Goal: Complete application form: Complete application form

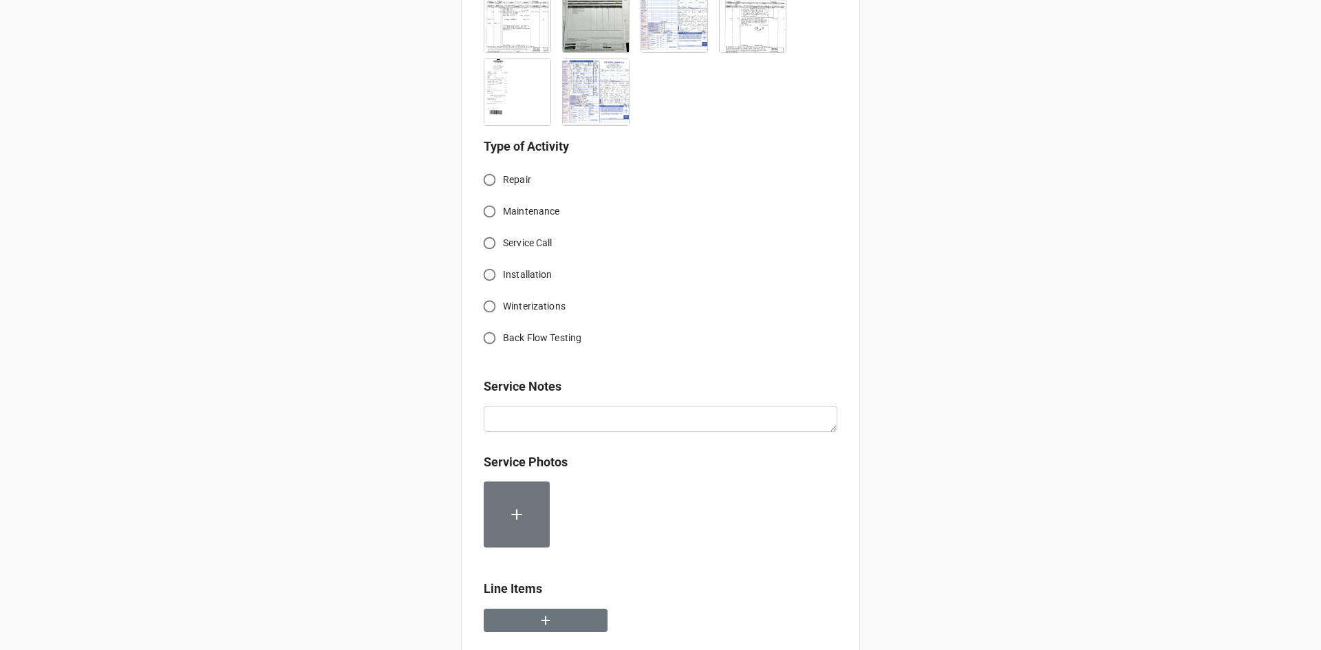
scroll to position [1488, 0]
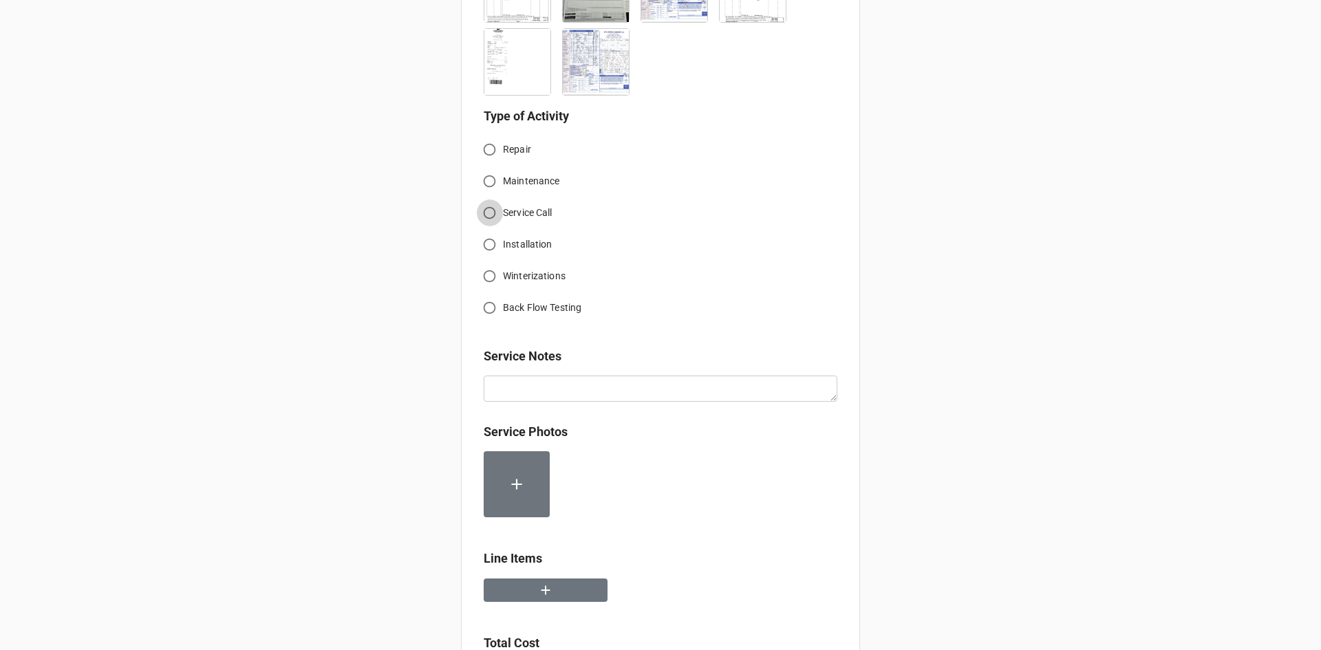
click at [486, 199] on input "Service Call" at bounding box center [489, 212] width 27 height 27
radio input "true"
click at [488, 136] on input "Repair" at bounding box center [489, 149] width 27 height 27
radio input "true"
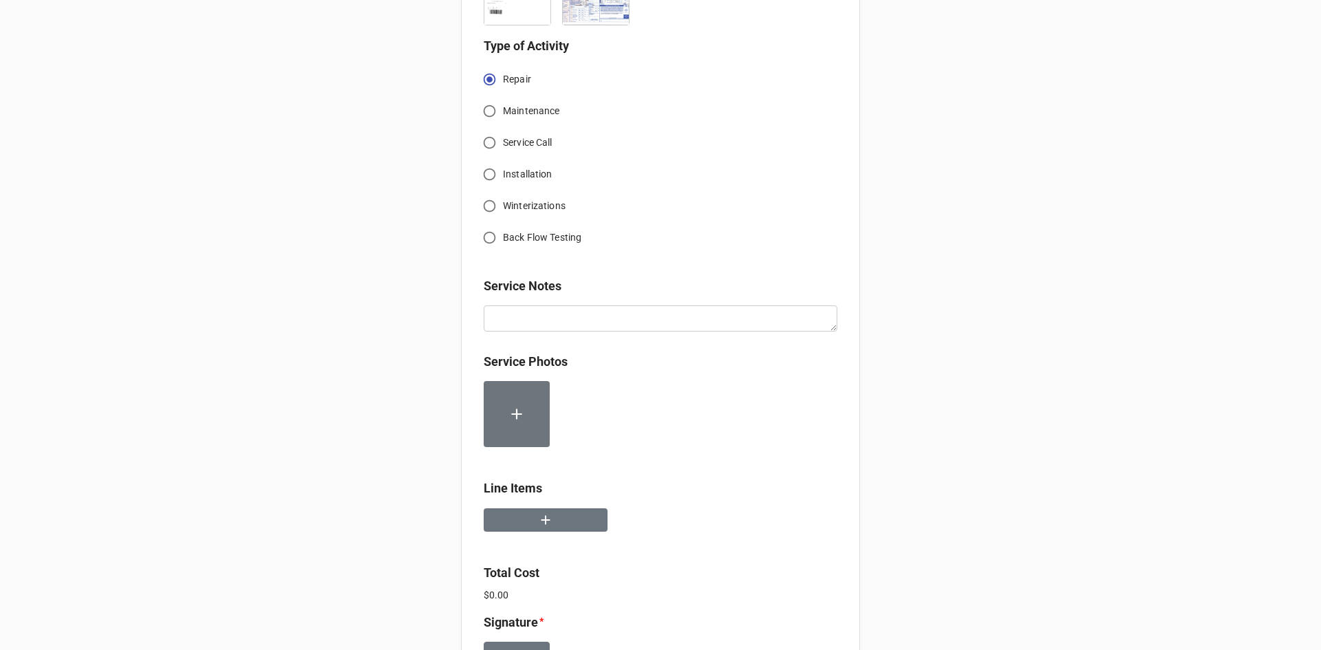
scroll to position [1626, 0]
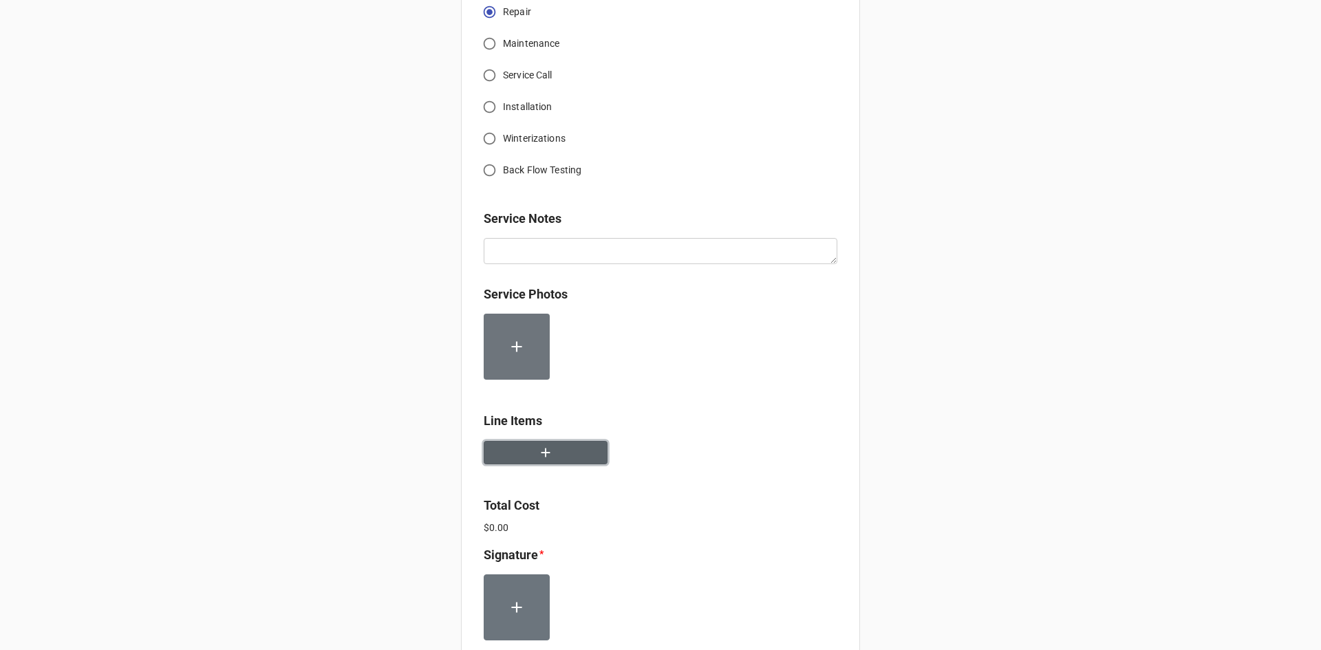
click at [565, 445] on button "button" at bounding box center [546, 453] width 124 height 24
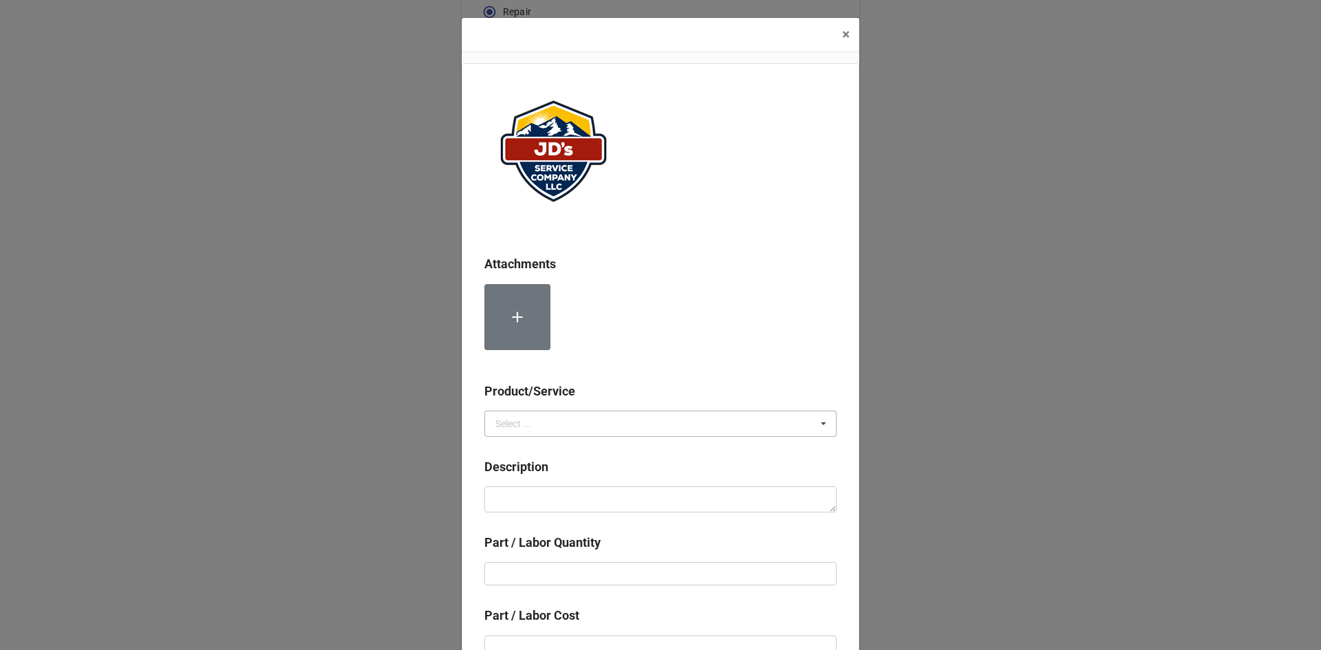
click at [582, 436] on div "Select ... Services Material Cost" at bounding box center [660, 424] width 352 height 26
click at [531, 446] on div "Services" at bounding box center [660, 448] width 351 height 25
click at [557, 508] on textarea at bounding box center [660, 499] width 352 height 26
paste textarea "10:00am-4:30pm; Service Address: Same as above. Rebuilt stainless venting and P…"
type textarea "x"
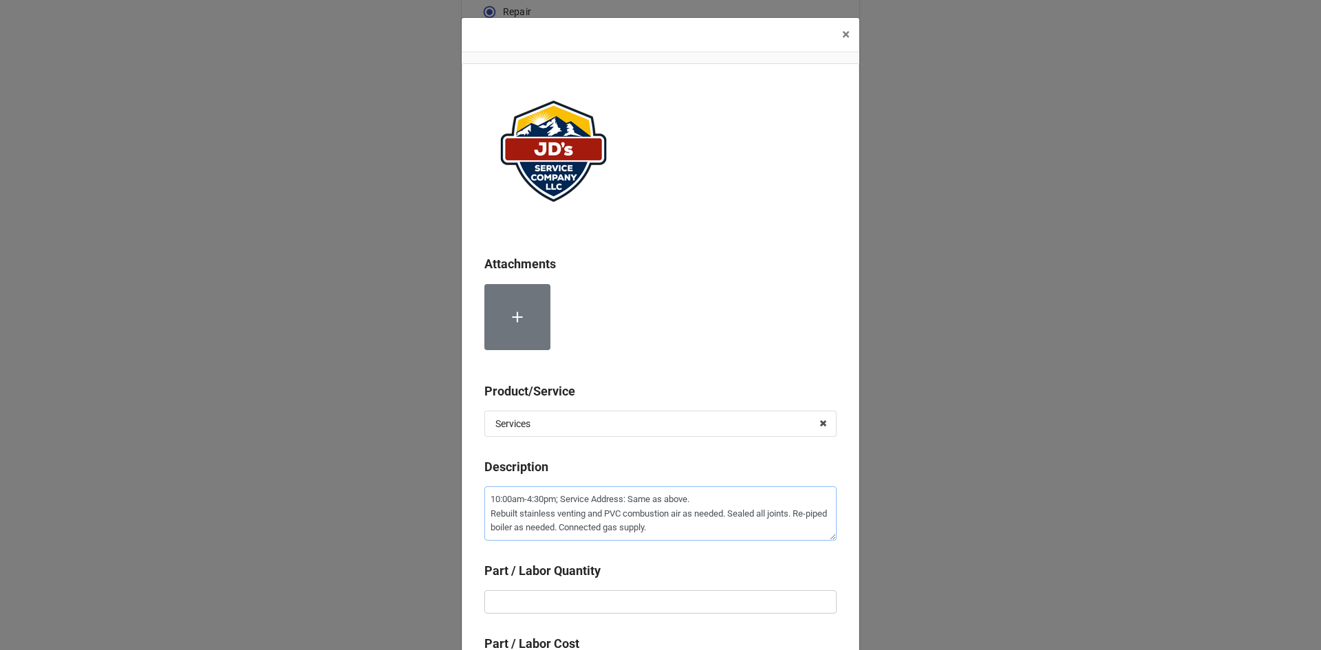
type textarea "10:00am-4:30pm; Service Address: Same as above. Rebuilt stainless venting and P…"
click at [621, 584] on b "Part / Labor Quantity" at bounding box center [660, 573] width 352 height 24
click at [618, 603] on input "text" at bounding box center [660, 601] width 352 height 23
click at [654, 603] on input "text" at bounding box center [660, 601] width 352 height 23
type textarea "x"
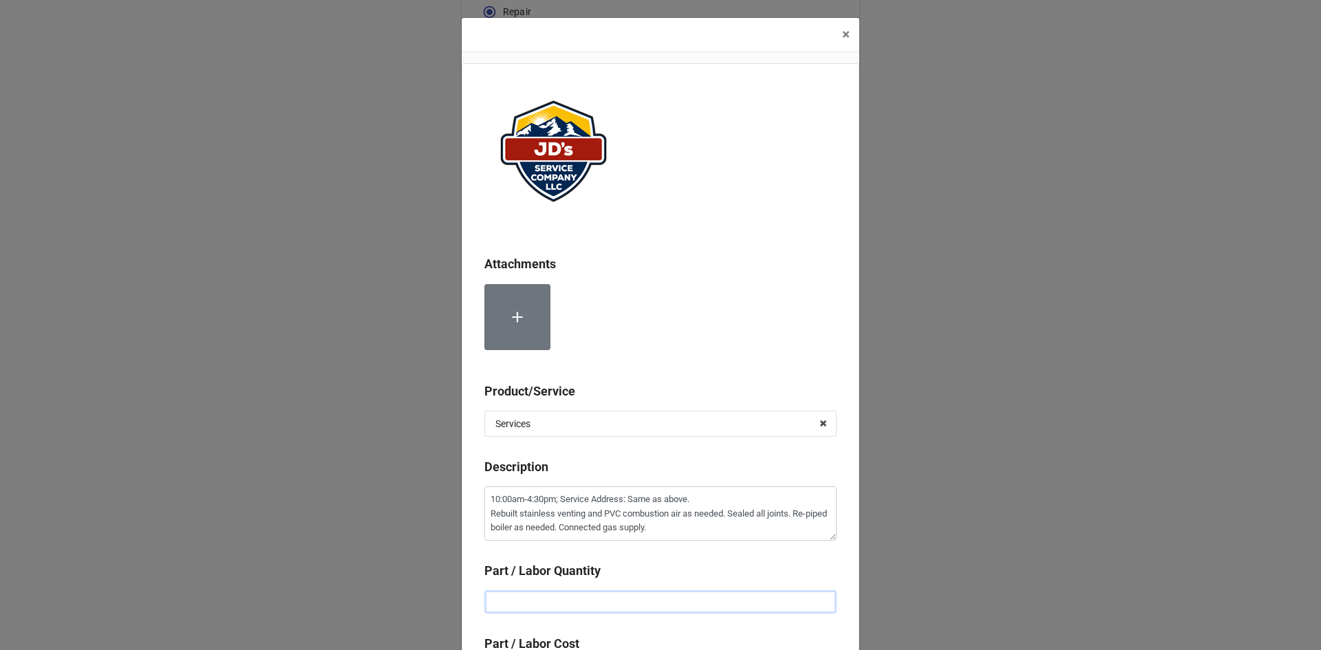
type input "6"
type textarea "x"
type input "6."
type textarea "x"
type input "6.5"
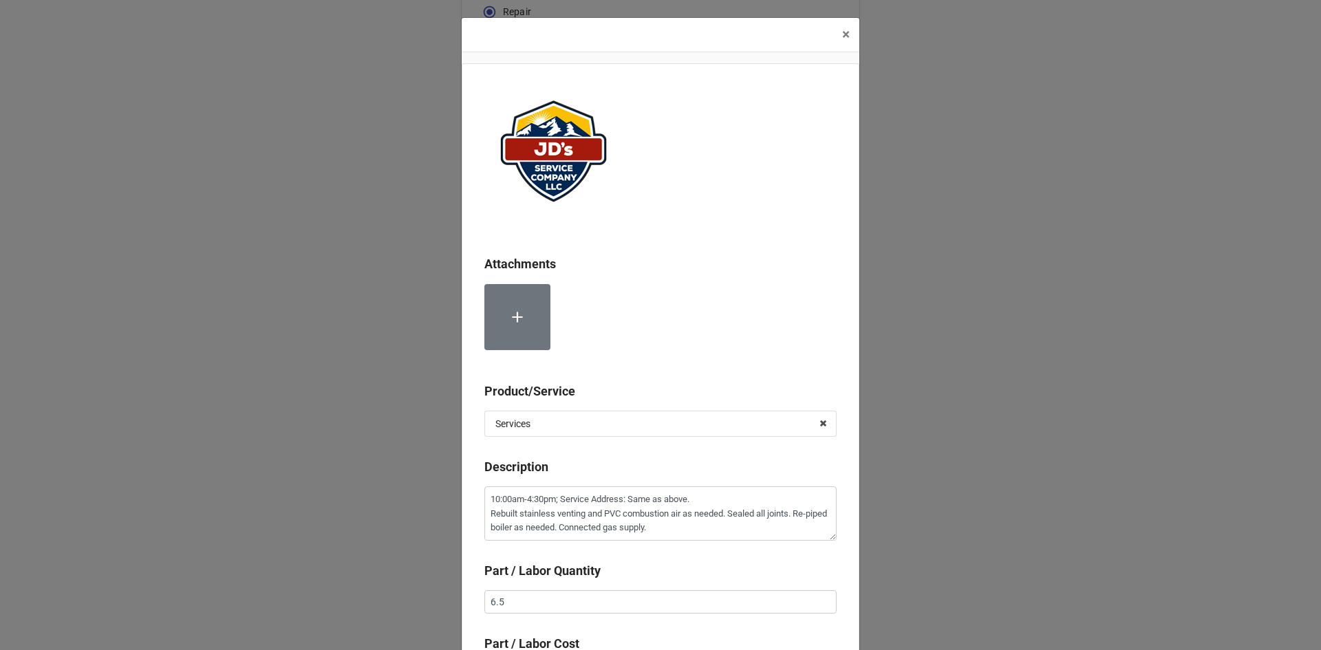
scroll to position [228, 0]
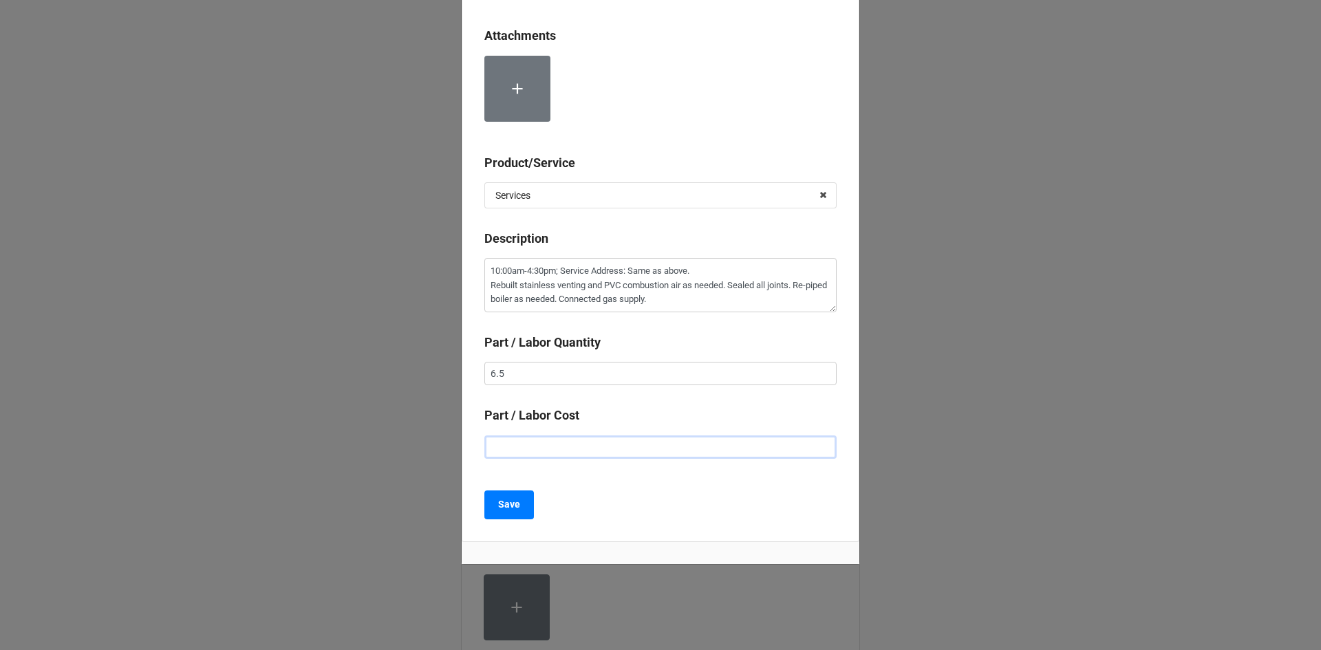
type textarea "x"
type input "$2.00"
type textarea "x"
type input "$22.00"
type textarea "x"
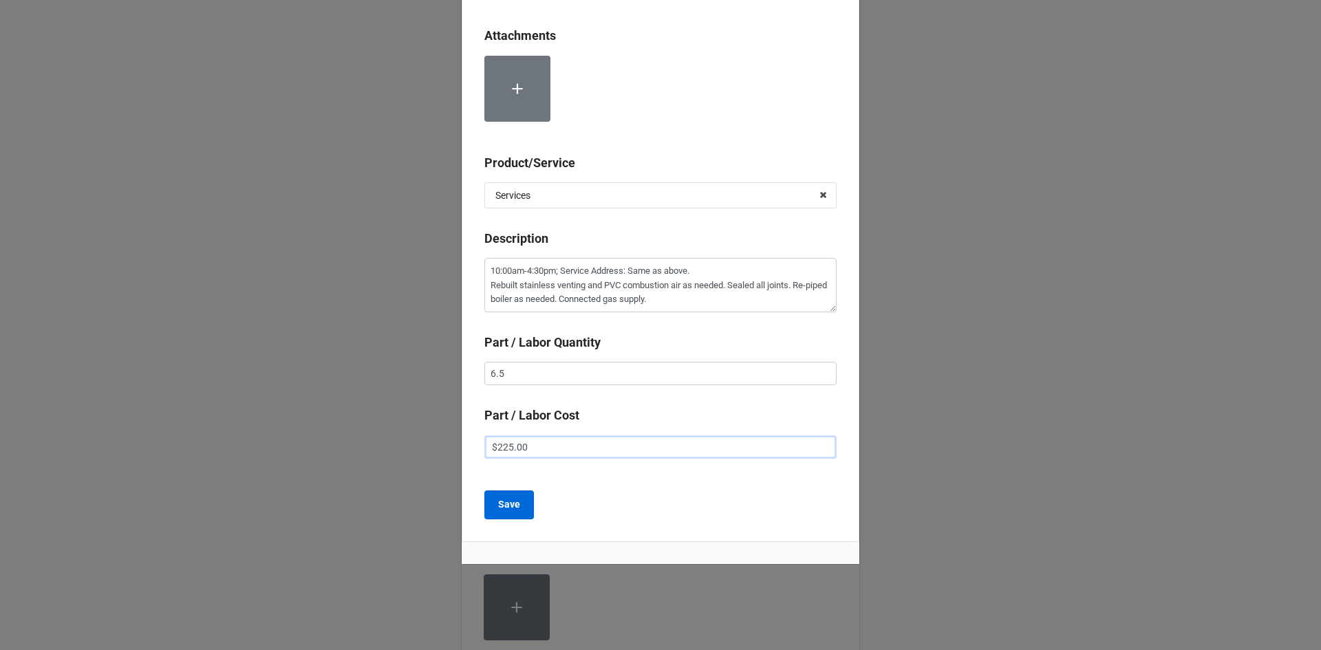
type input "$225.00"
click at [507, 505] on b "Save" at bounding box center [509, 504] width 22 height 14
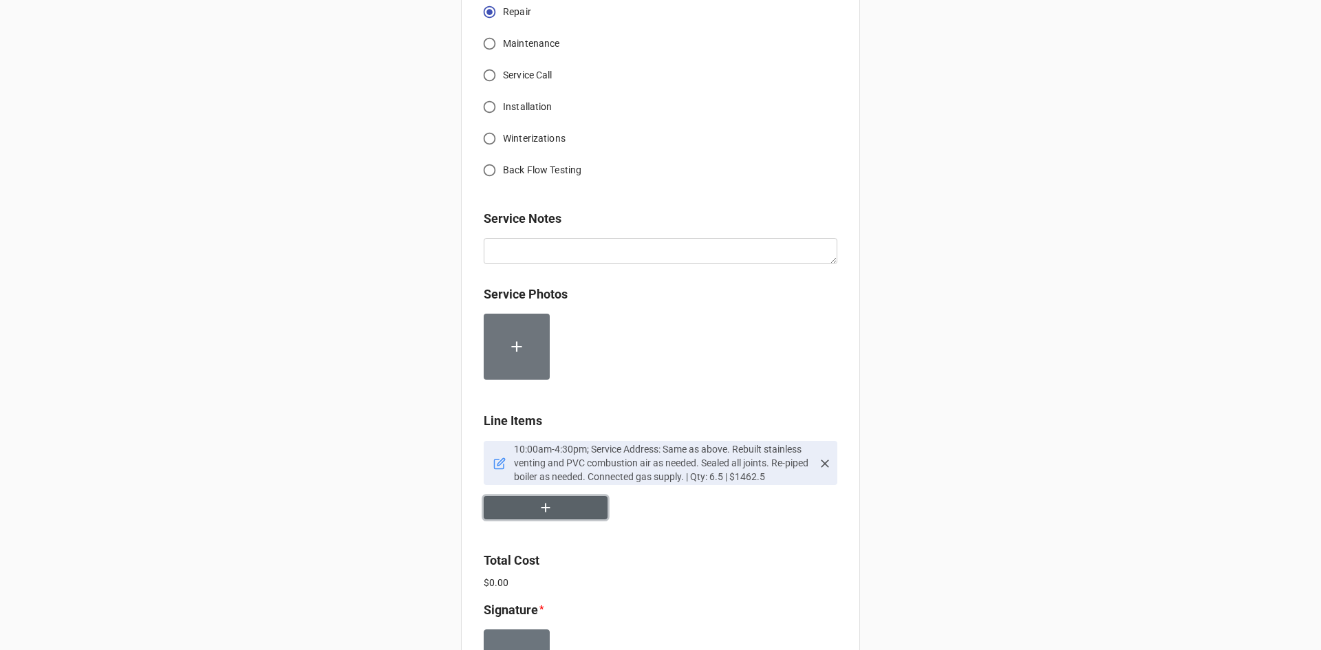
click at [556, 496] on button "button" at bounding box center [546, 508] width 124 height 24
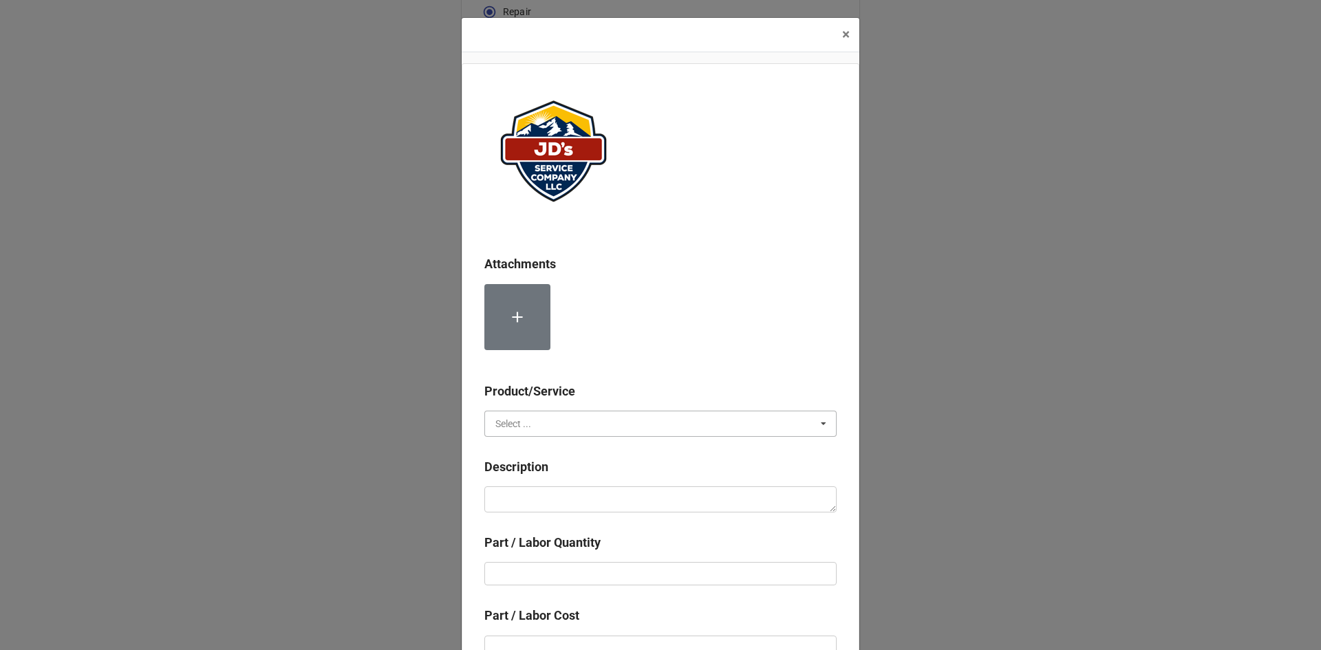
click at [543, 426] on input "text" at bounding box center [661, 423] width 351 height 25
click at [532, 452] on div "Services" at bounding box center [660, 448] width 351 height 25
click at [554, 499] on textarea at bounding box center [660, 499] width 352 height 26
paste textarea "11:30am-1:30pm/3:00pm-4:00pm; Service Address: Same as above. Labor for 2nd Tec…"
type textarea "x"
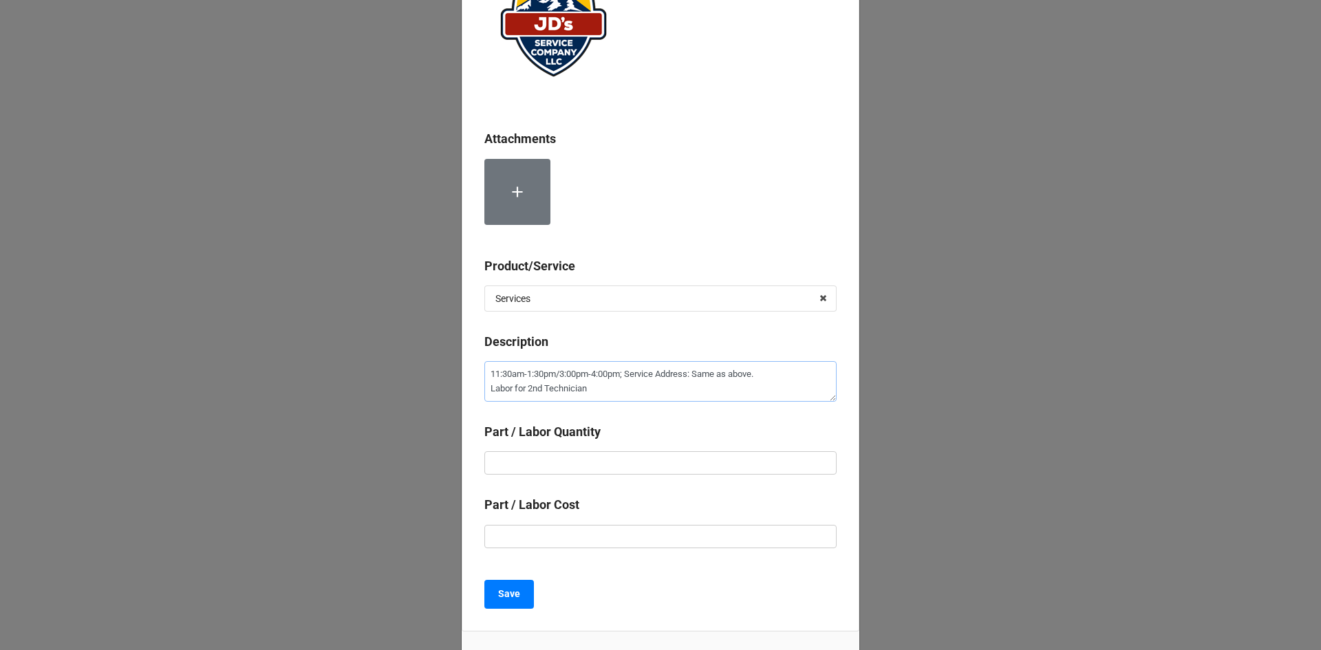
scroll to position [138, 0]
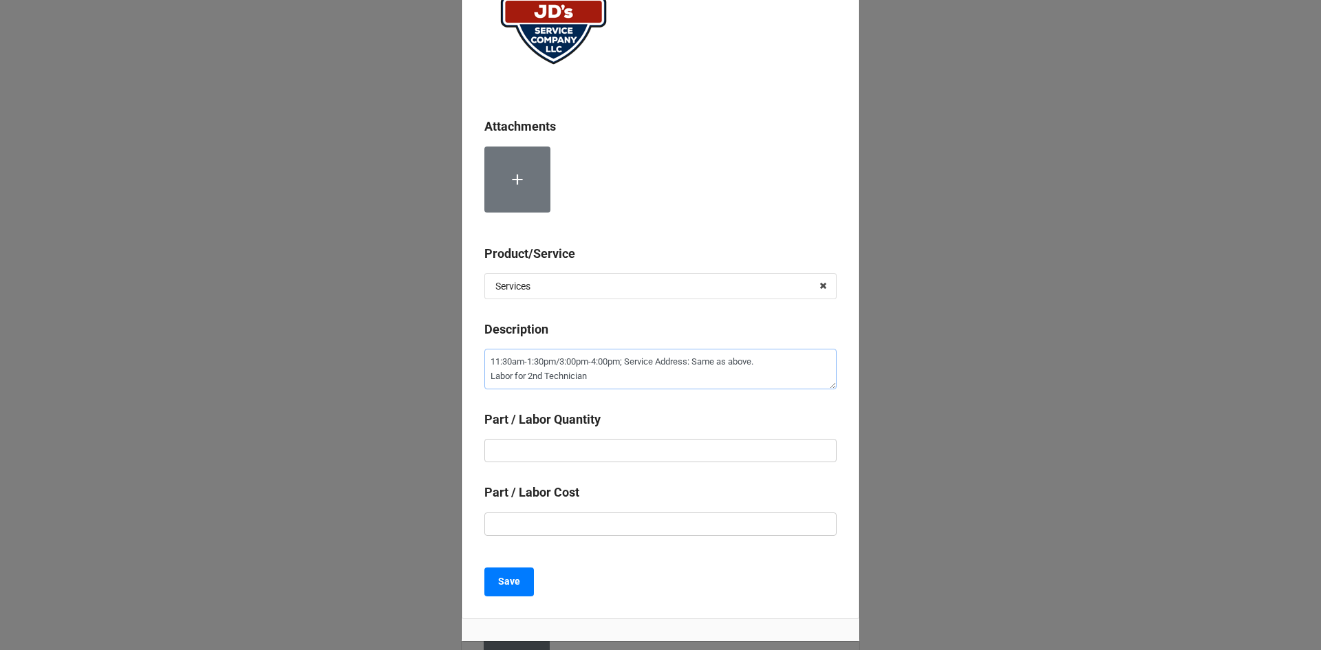
type textarea "11:30am-1:30pm/3:00pm-4:00pm; Service Address: Same as above. Labor for 2nd Tec…"
click at [690, 454] on input "text" at bounding box center [660, 450] width 352 height 23
type textarea "x"
type input "3"
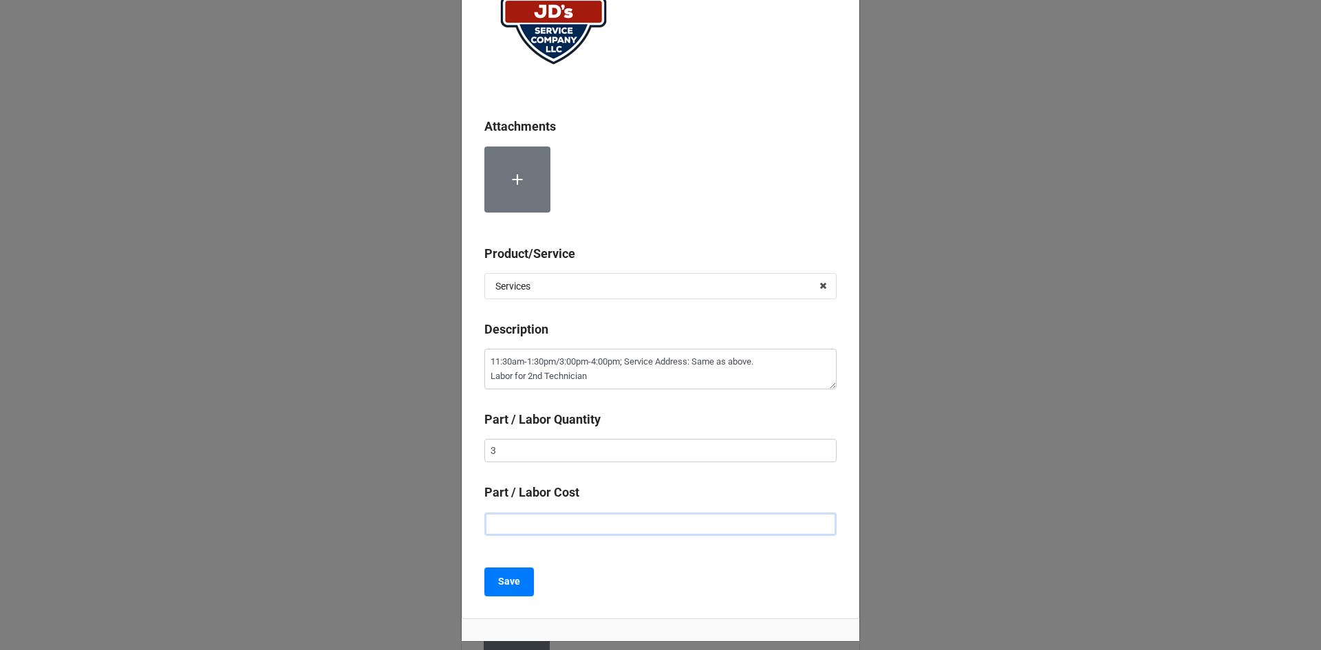
type textarea "x"
type input "$2.00"
type textarea "x"
type input "$22.00"
type textarea "x"
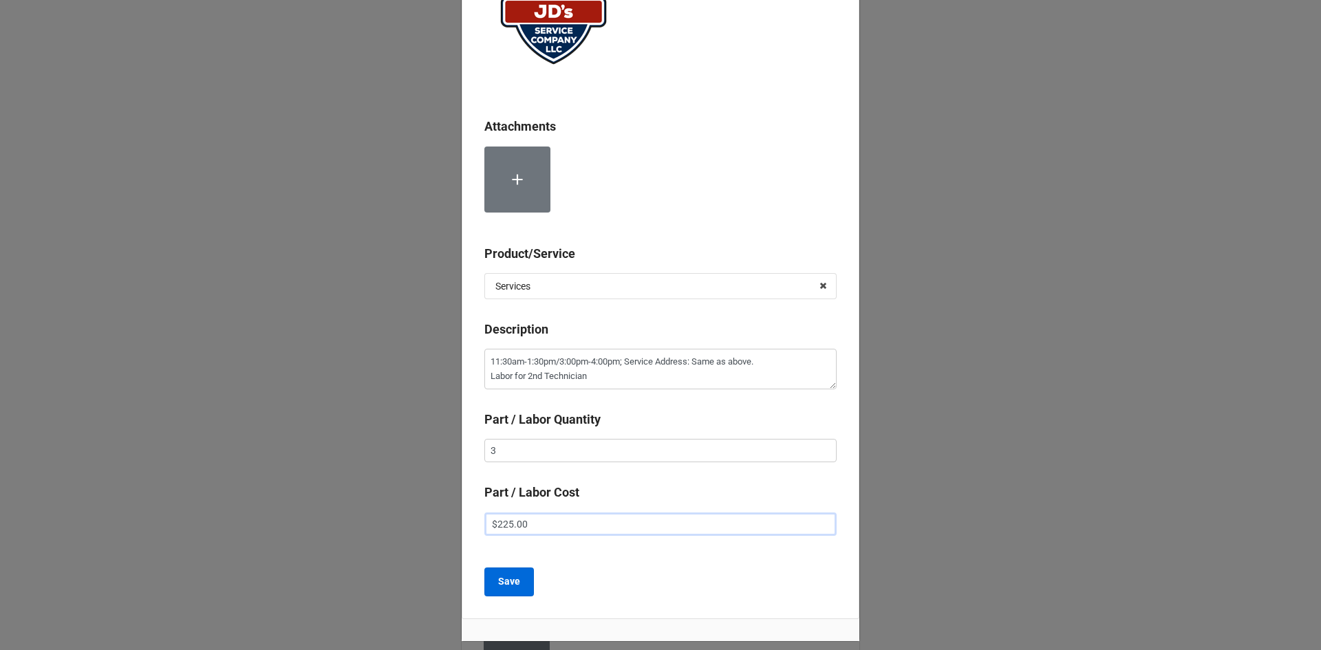
type input "$225.00"
click at [493, 583] on button "Save" at bounding box center [509, 582] width 50 height 29
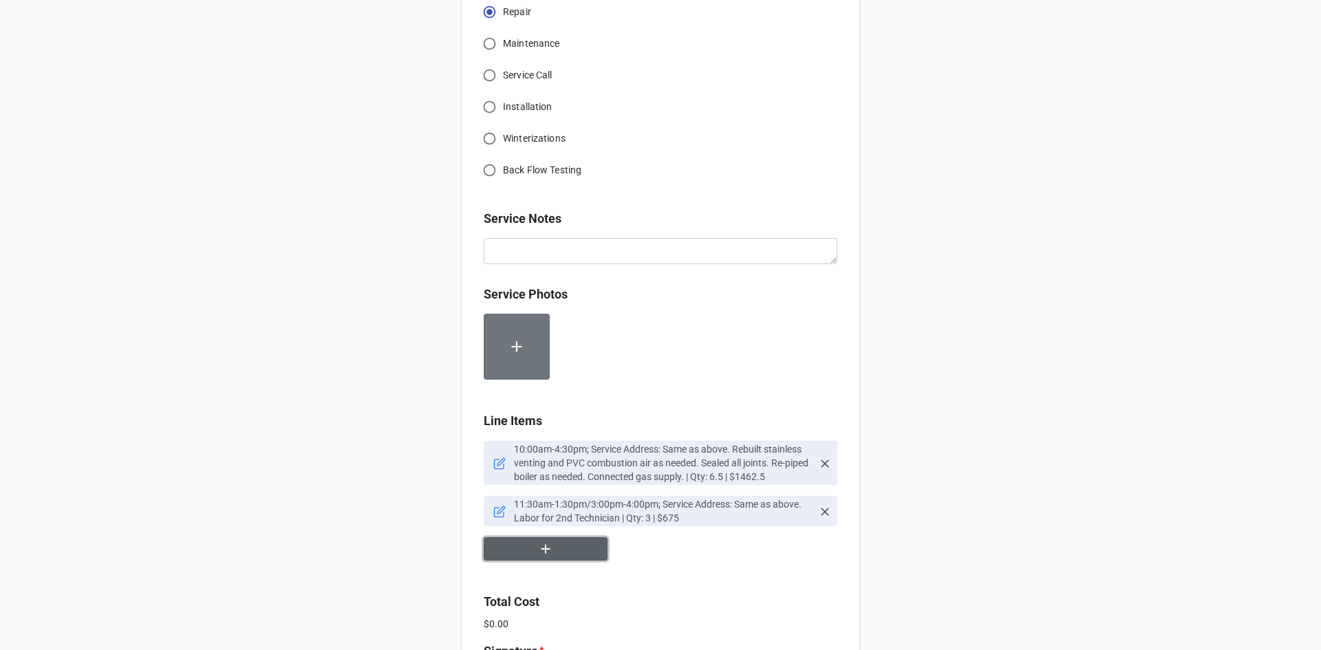
click at [543, 545] on icon "button" at bounding box center [545, 549] width 9 height 9
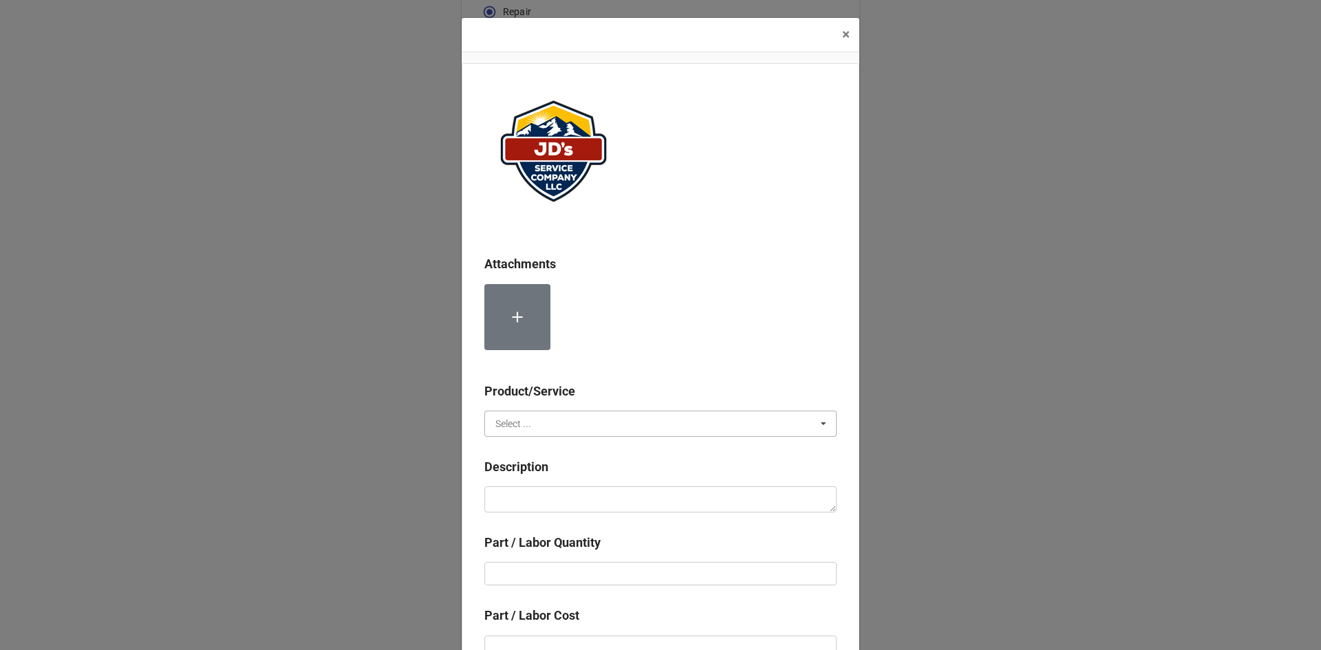
click at [603, 428] on input "text" at bounding box center [661, 423] width 351 height 25
click at [515, 451] on span "Services" at bounding box center [513, 449] width 35 height 11
click at [550, 496] on textarea at bounding box center [660, 499] width 352 height 26
paste textarea "8:30am-12:00pm; Service Address: Same as above. Returned to [GEOGRAPHIC_DATA] b…"
type textarea "x"
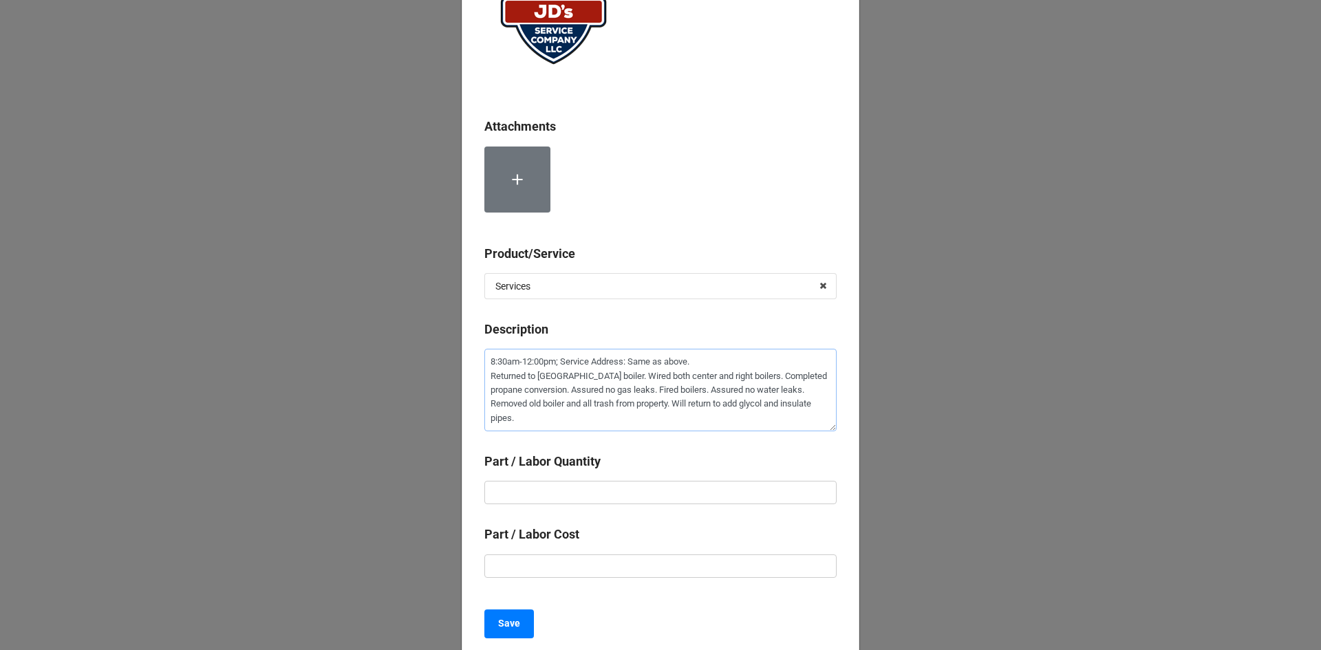
type textarea "8:30am-12:00pm; Service Address: Same as above. Returned to [GEOGRAPHIC_DATA] b…"
click at [664, 491] on input "text" at bounding box center [660, 492] width 352 height 23
type textarea "x"
type input "3"
type textarea "x"
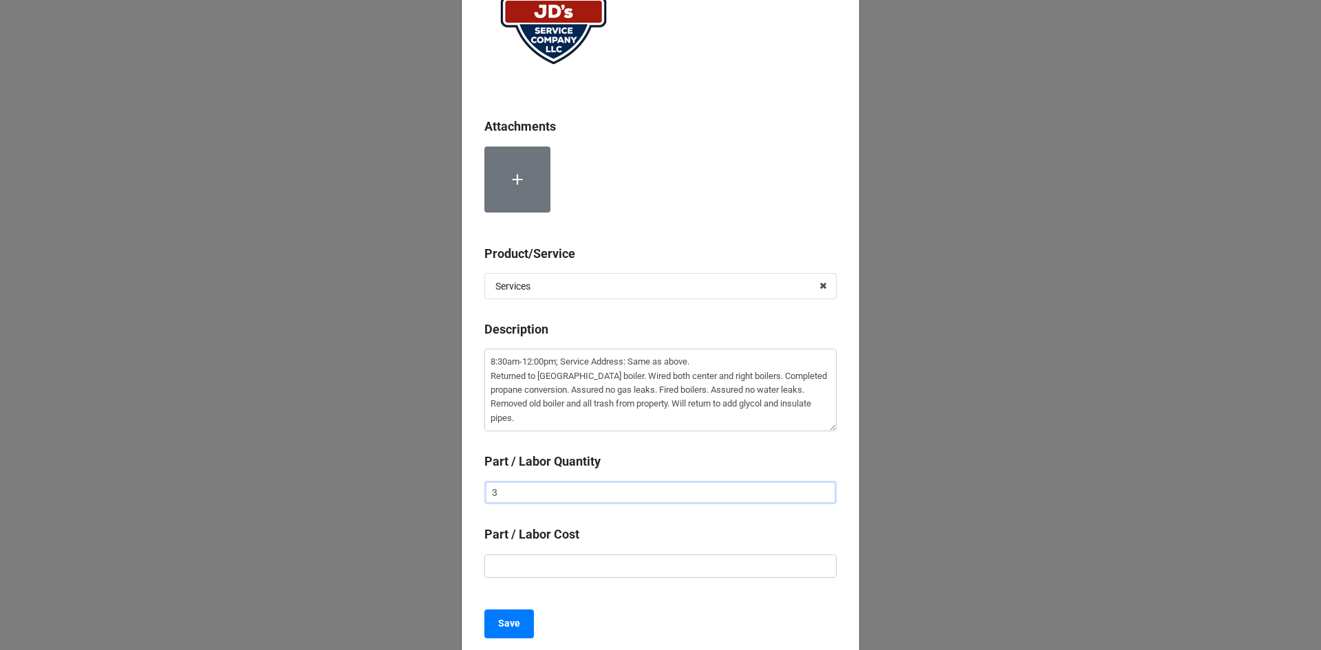
type input "3."
type textarea "x"
type input "3.5"
click at [636, 565] on input "text" at bounding box center [660, 565] width 352 height 23
type textarea "x"
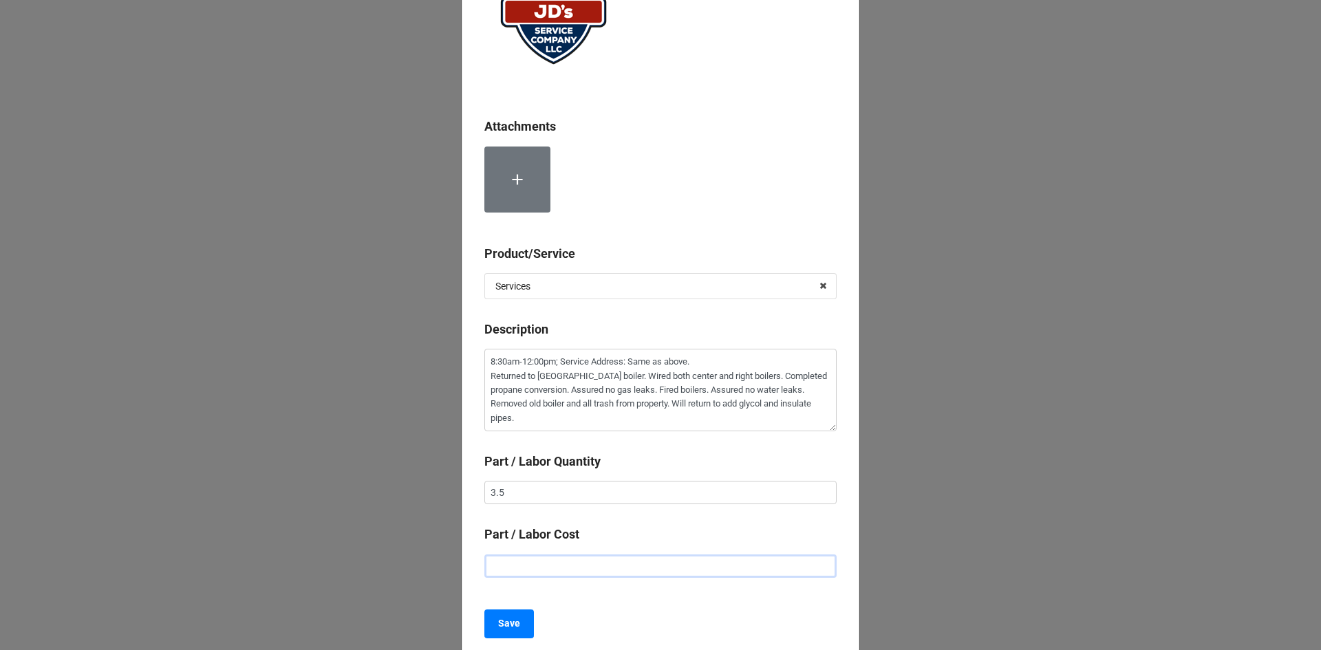
type input "$2.00"
type textarea "x"
type input "$22.00"
type textarea "x"
type input "$225.00"
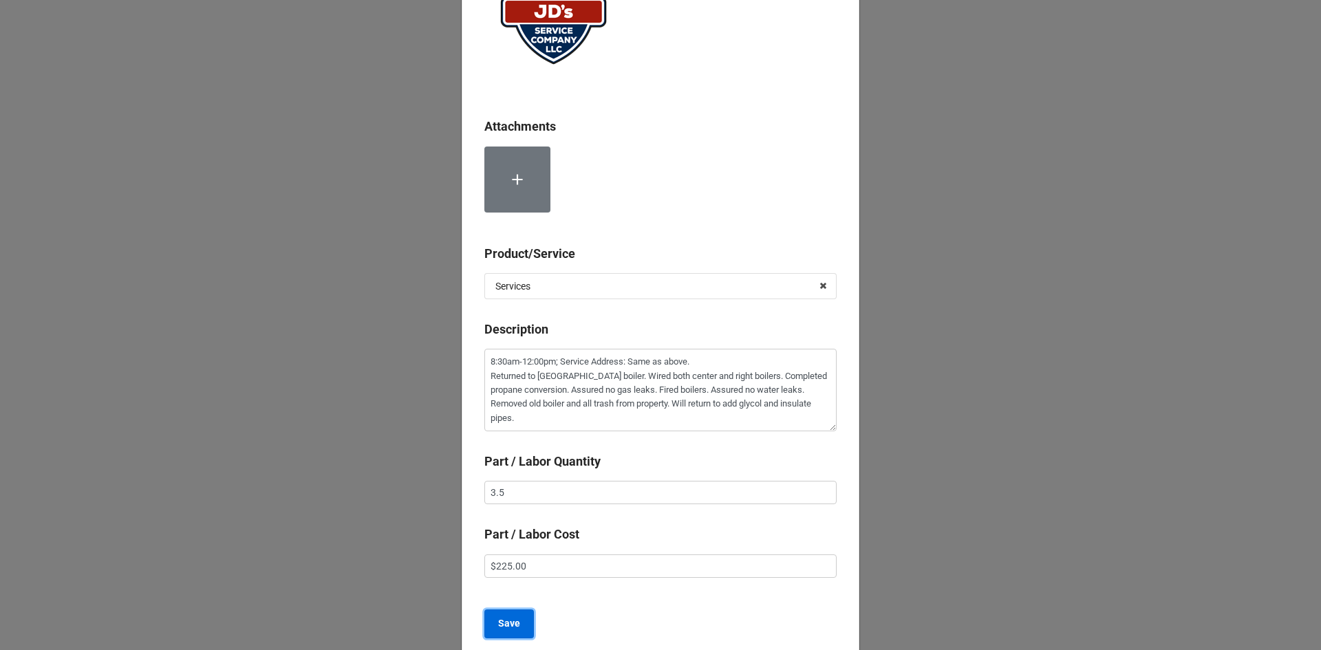
click at [517, 627] on button "Save" at bounding box center [509, 624] width 50 height 29
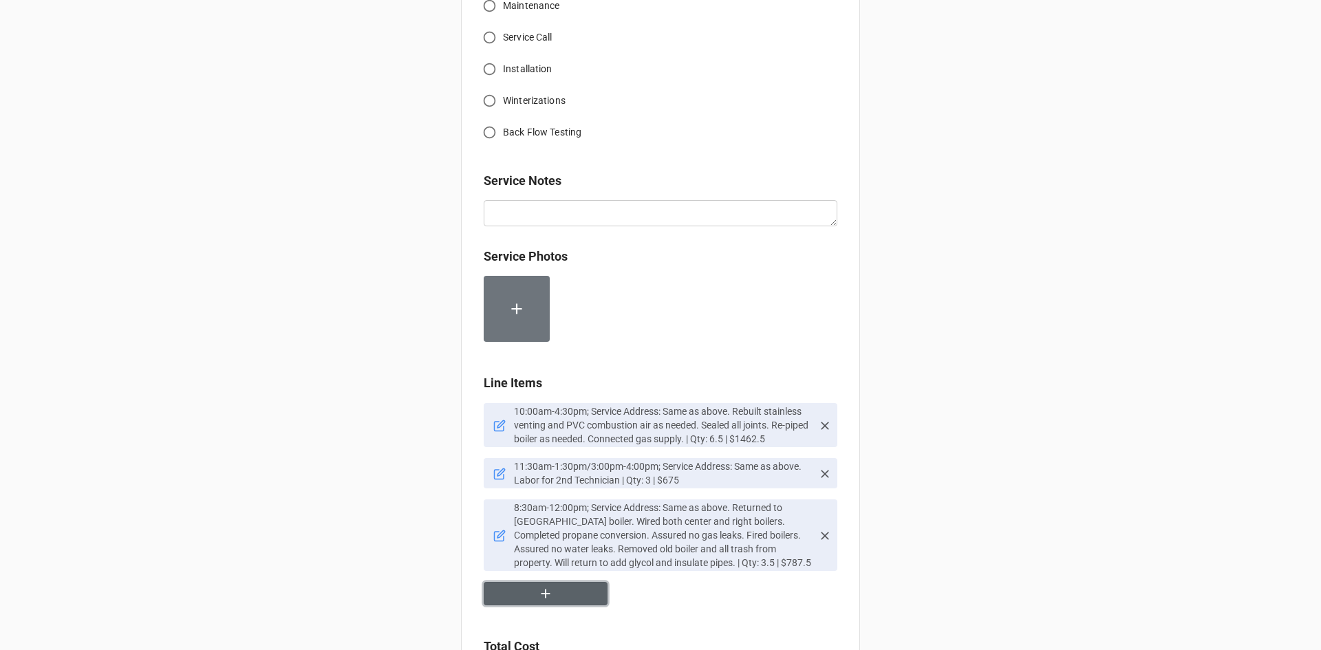
scroll to position [1763, 0]
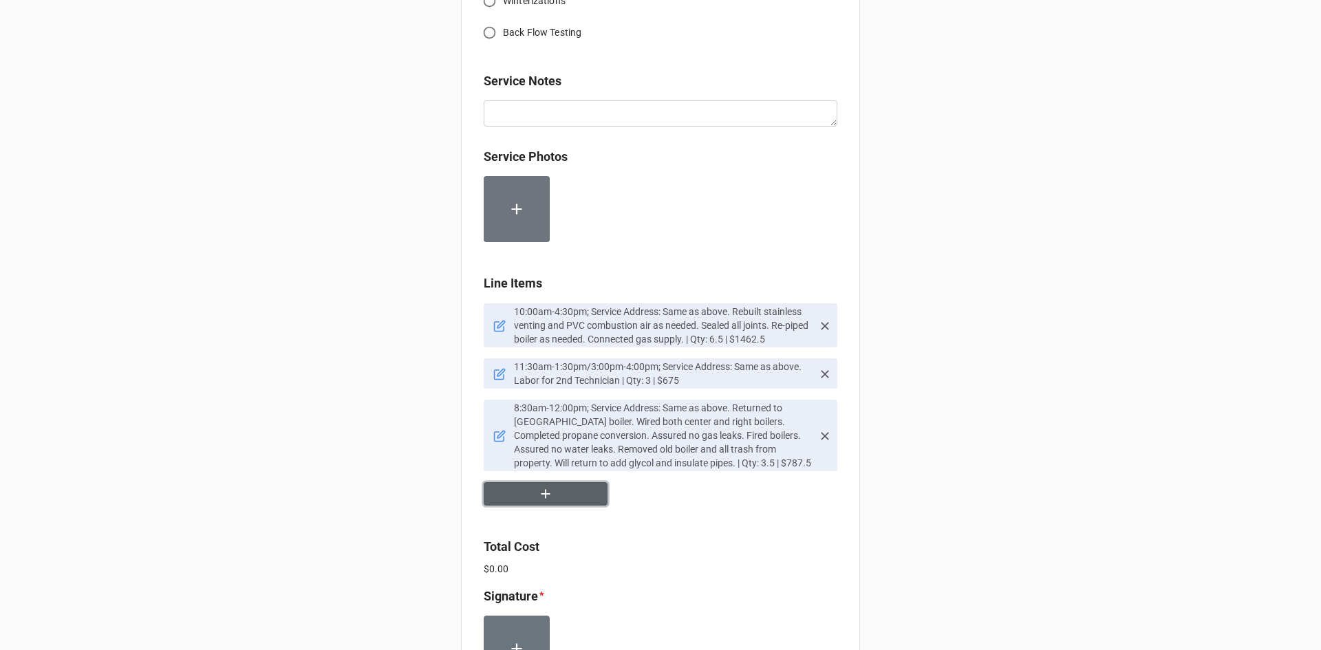
click at [544, 486] on icon "button" at bounding box center [545, 493] width 15 height 15
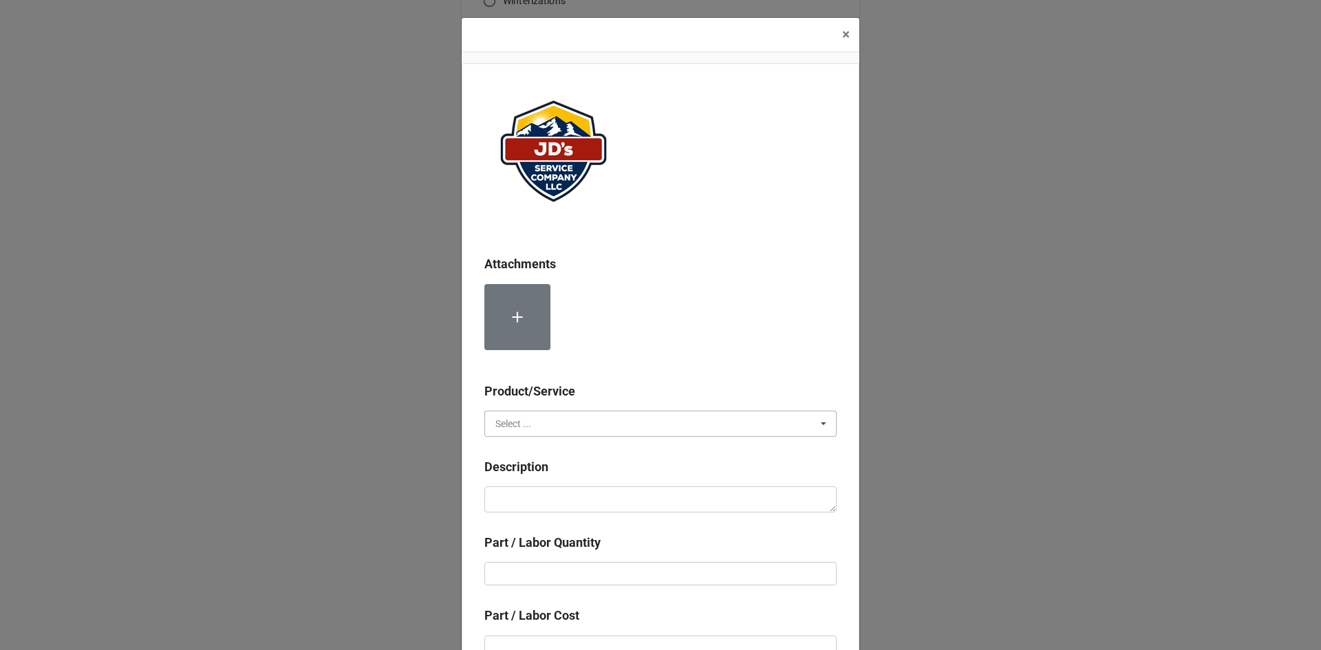
click at [578, 429] on input "text" at bounding box center [661, 423] width 351 height 25
click at [535, 478] on span "Material Cost" at bounding box center [524, 474] width 57 height 11
click at [540, 498] on textarea at bounding box center [660, 499] width 352 height 26
paste textarea "8:30am-12:00pm; Service Address: Same as above. Returned to [GEOGRAPHIC_DATA] b…"
type textarea "x"
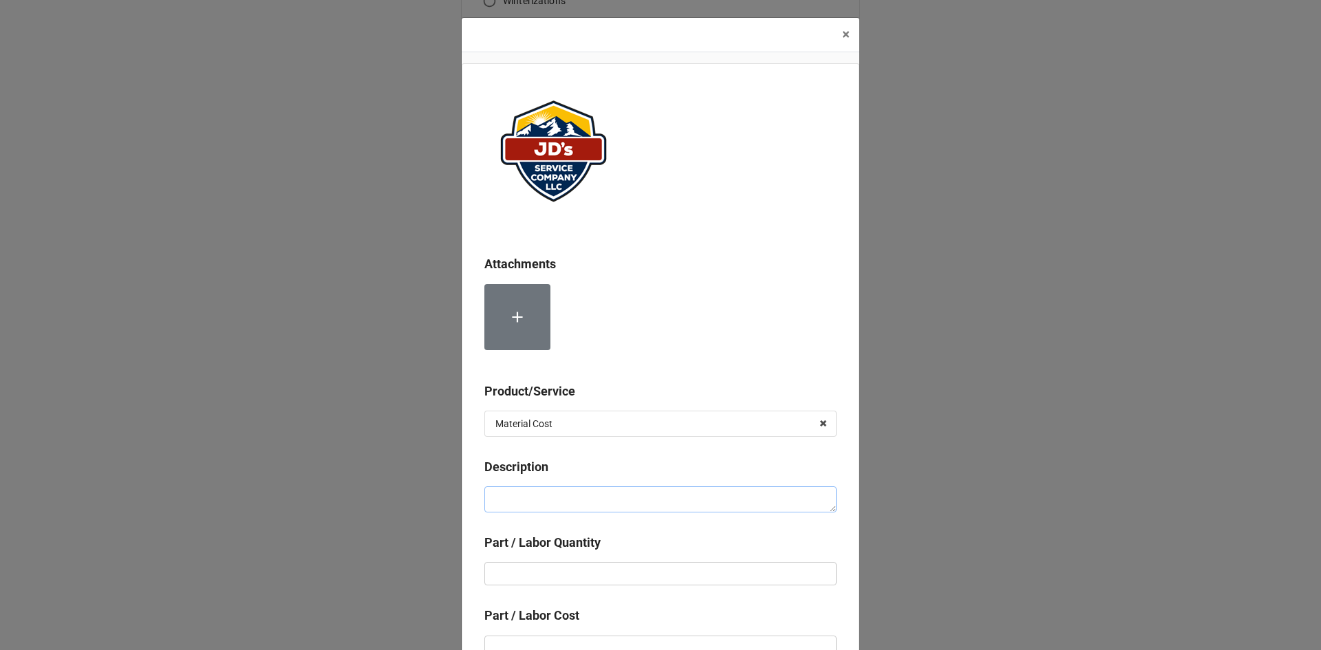
type textarea "8:30am-12:00pm; Service Address: Same as above. Returned to [GEOGRAPHIC_DATA] b…"
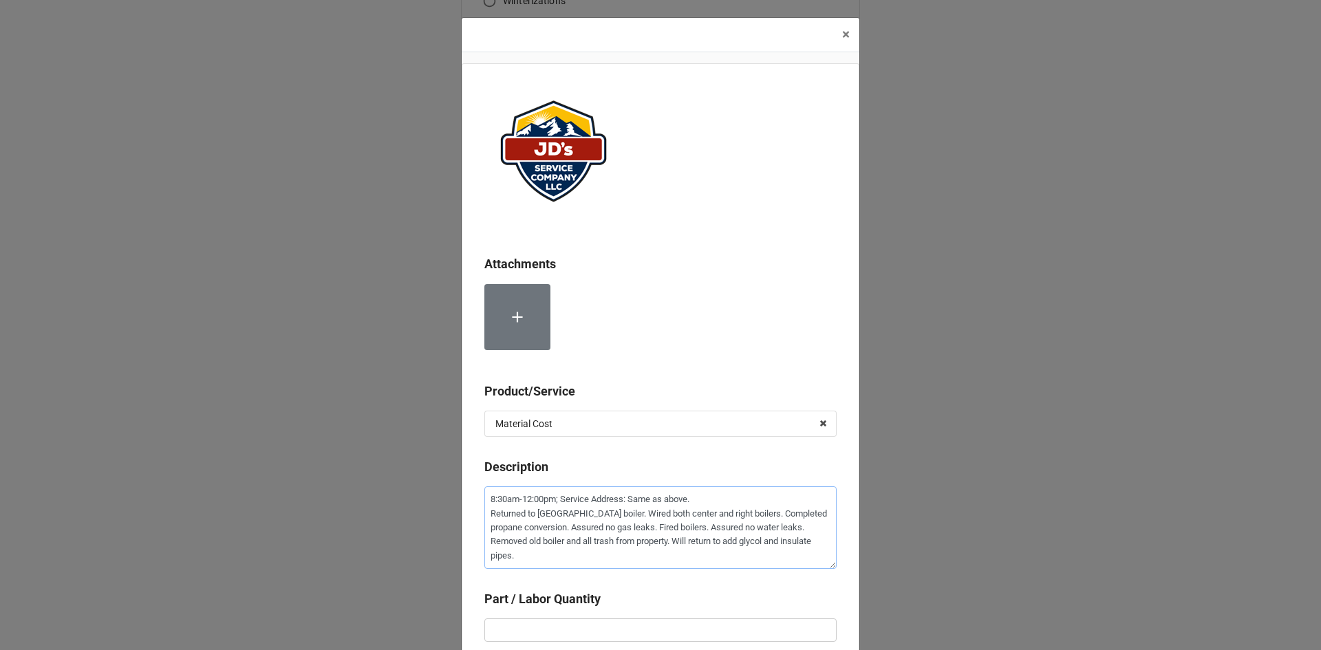
drag, startPoint x: 531, startPoint y: 563, endPoint x: 485, endPoint y: 520, distance: 62.8
click at [485, 520] on textarea "8:30am-12:00pm; Service Address: Same as above. Returned to [GEOGRAPHIC_DATA] b…" at bounding box center [660, 527] width 352 height 83
type textarea "x"
type textarea "8:30am-12:00pm; Service Address: Same as above. L"
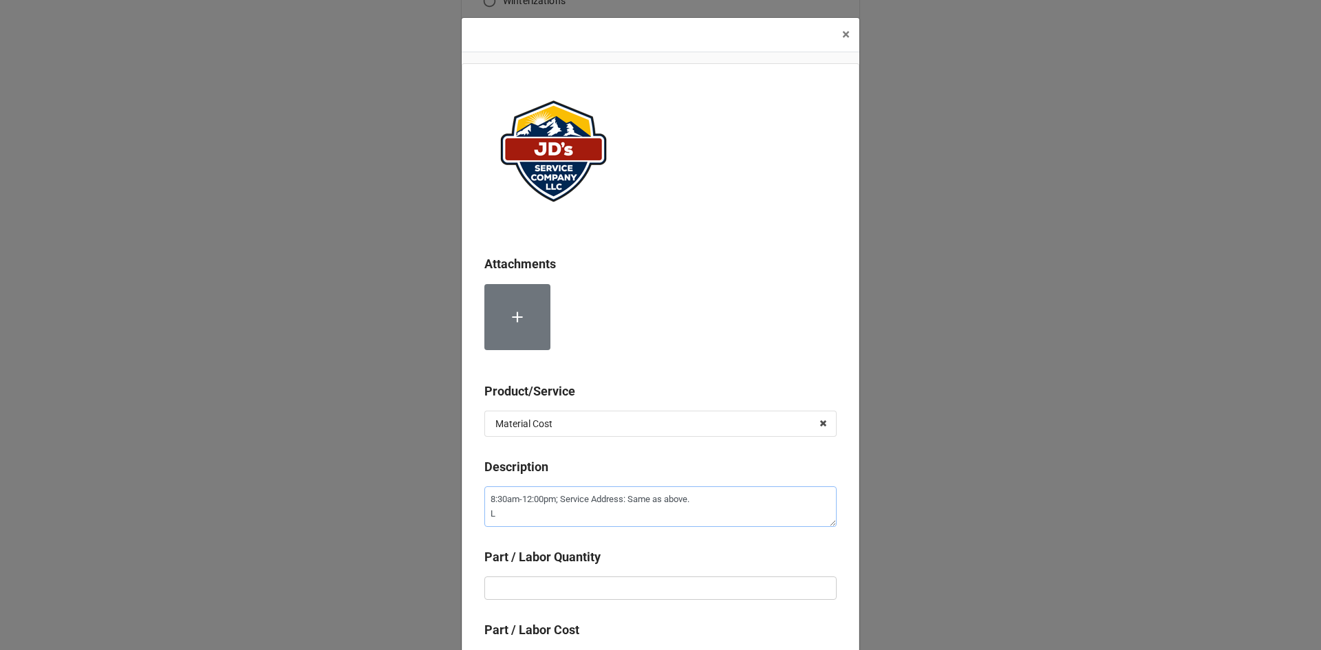
type textarea "x"
type textarea "8:30am-12:00pm; Service Address: Same as above. La"
type textarea "x"
type textarea "8:30am-12:00pm; Service Address: Same as above. Lab"
type textarea "x"
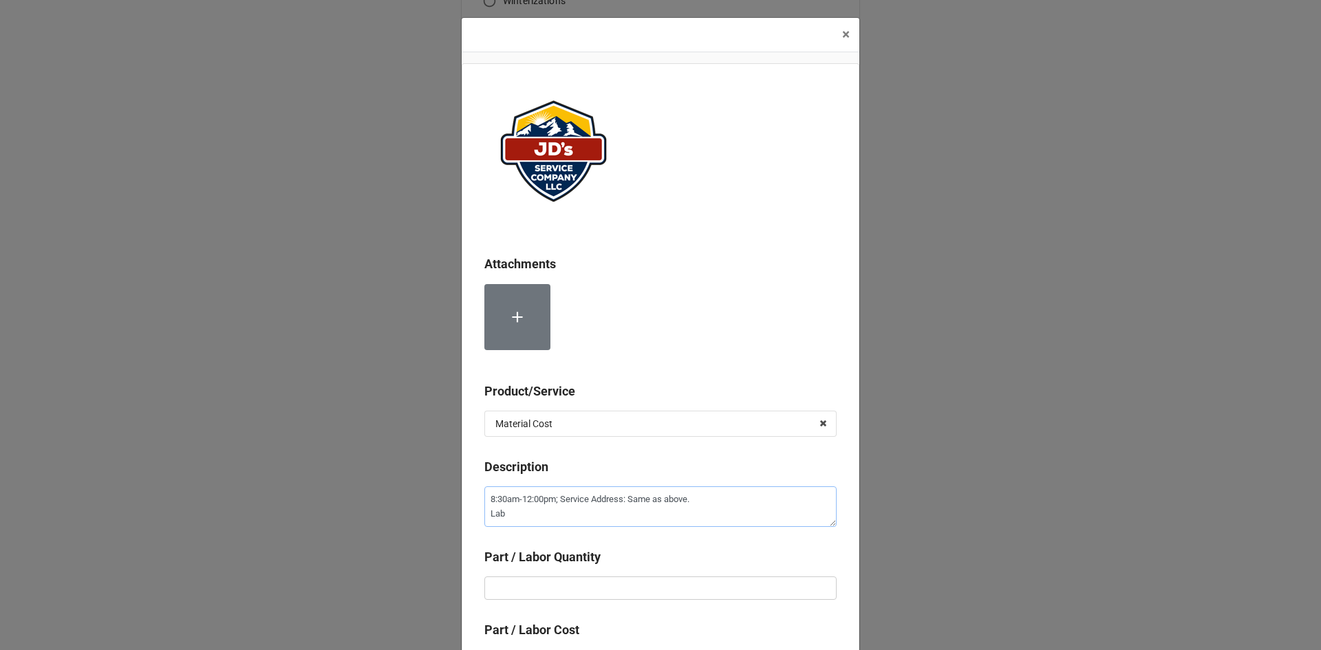
type textarea "8:30am-12:00pm; Service Address: Same as above. [GEOGRAPHIC_DATA]"
type textarea "x"
type textarea "8:30am-12:00pm; Service Address: Same as above. Labor"
type textarea "x"
type textarea "8:30am-12:00pm; Service Address: Same as above. Labor"
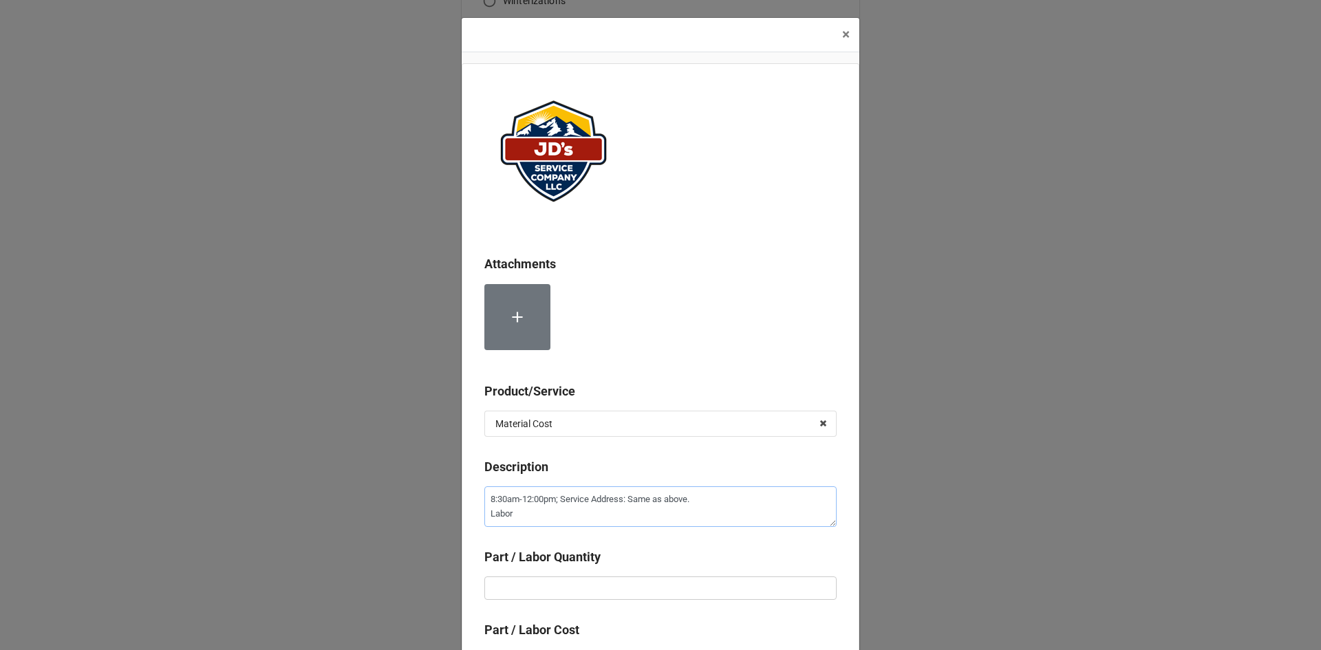
type textarea "x"
type textarea "8:30am-12:00pm; Service Address: Same as above. Labor f"
type textarea "x"
type textarea "8:30am-12:00pm; Service Address: Same as above. Labor fo"
type textarea "x"
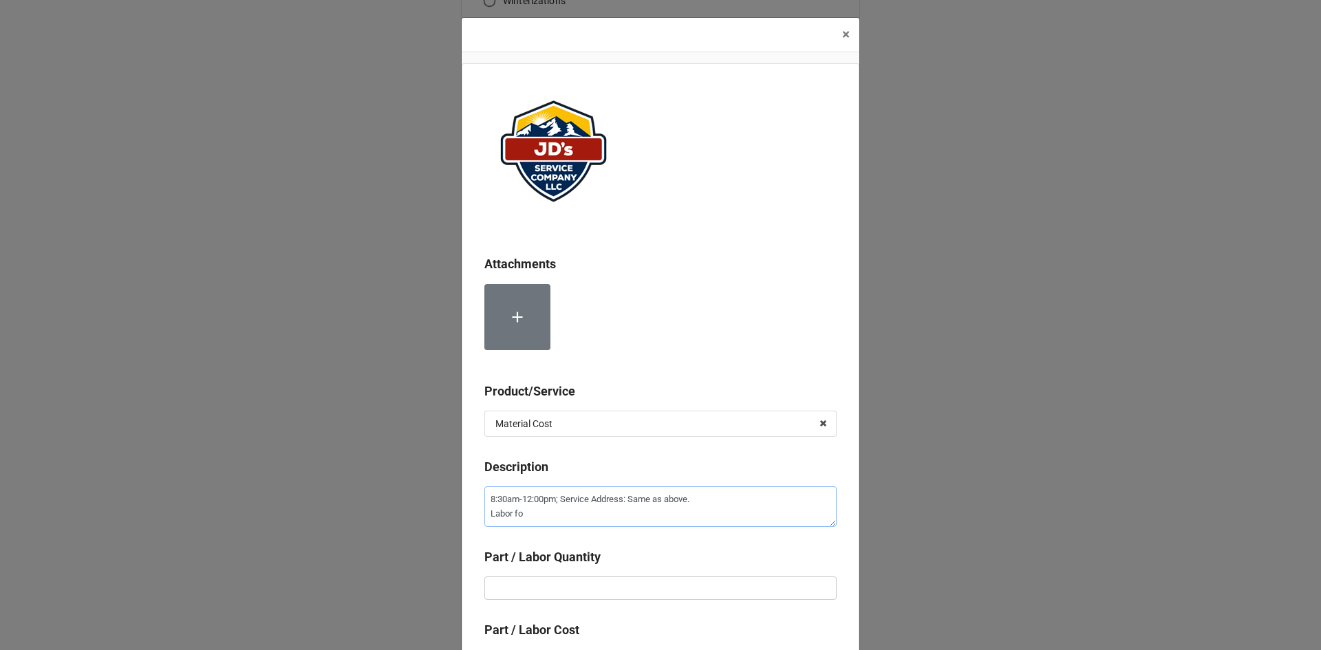
type textarea "8:30am-12:00pm; Service Address: Same as above. Labor fo"
type textarea "x"
type textarea "8:30am-12:00pm; Service Address: Same as above. Labor fo"
type textarea "x"
type textarea "8:30am-12:00pm; Service Address: Same as above. Labor for"
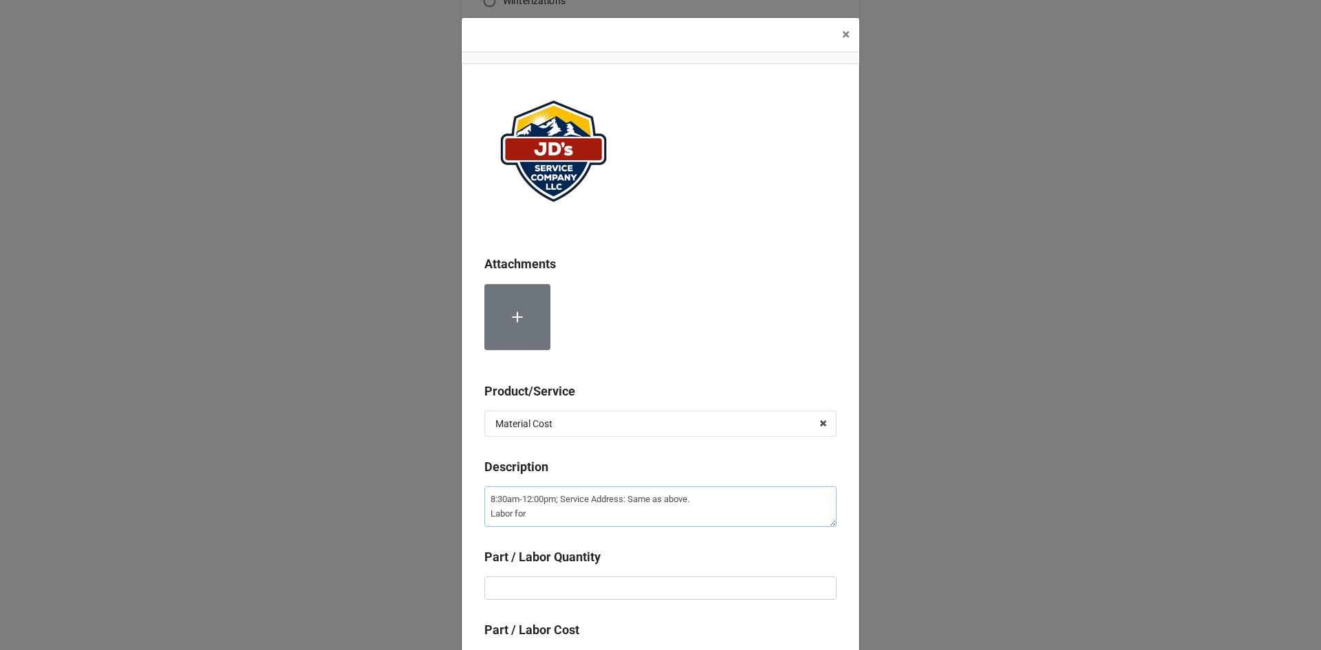
type textarea "x"
type textarea "8:30am-12:00pm; Service Address: Same as above. Labor for"
type textarea "x"
type textarea "8:30am-12:00pm; Service Address: Same as above. Labor for 2"
type textarea "x"
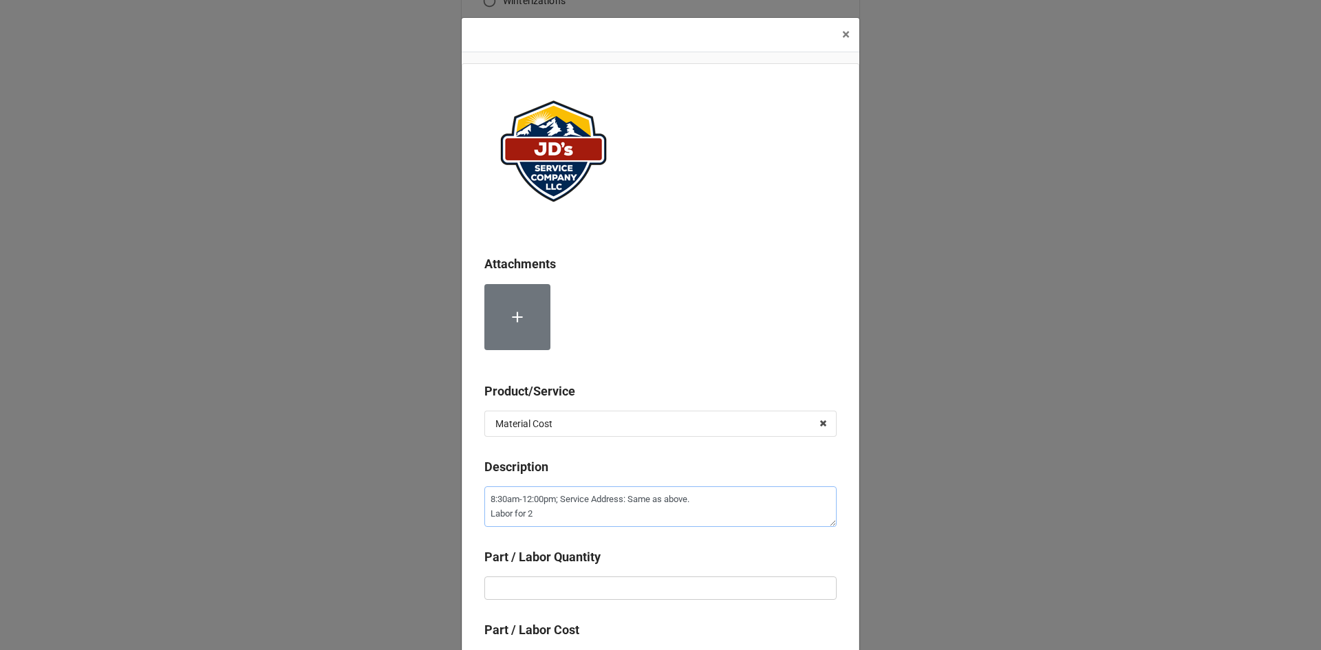
type textarea "8:30am-12:00pm; Service Address: Same as above. Labor for 2n"
type textarea "x"
type textarea "8:30am-12:00pm; Service Address: Same as above. Labor for 2nd"
type textarea "x"
type textarea "8:30am-12:00pm; Service Address: Same as above. Labor for 2nd"
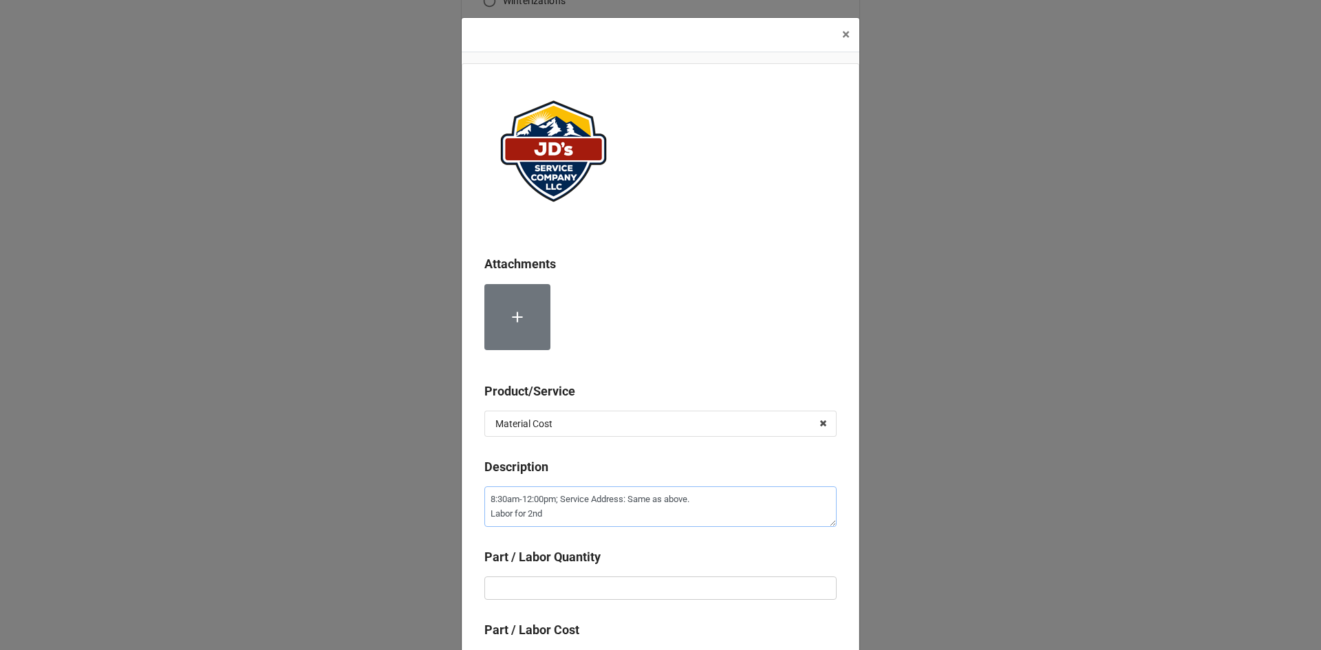
type textarea "x"
type textarea "8:30am-12:00pm; Service Address: Same as above. Labor for 2nd R"
type textarea "x"
type textarea "8:30am-12:00pm; Service Address: Same as above. Labor for 2nd"
type textarea "x"
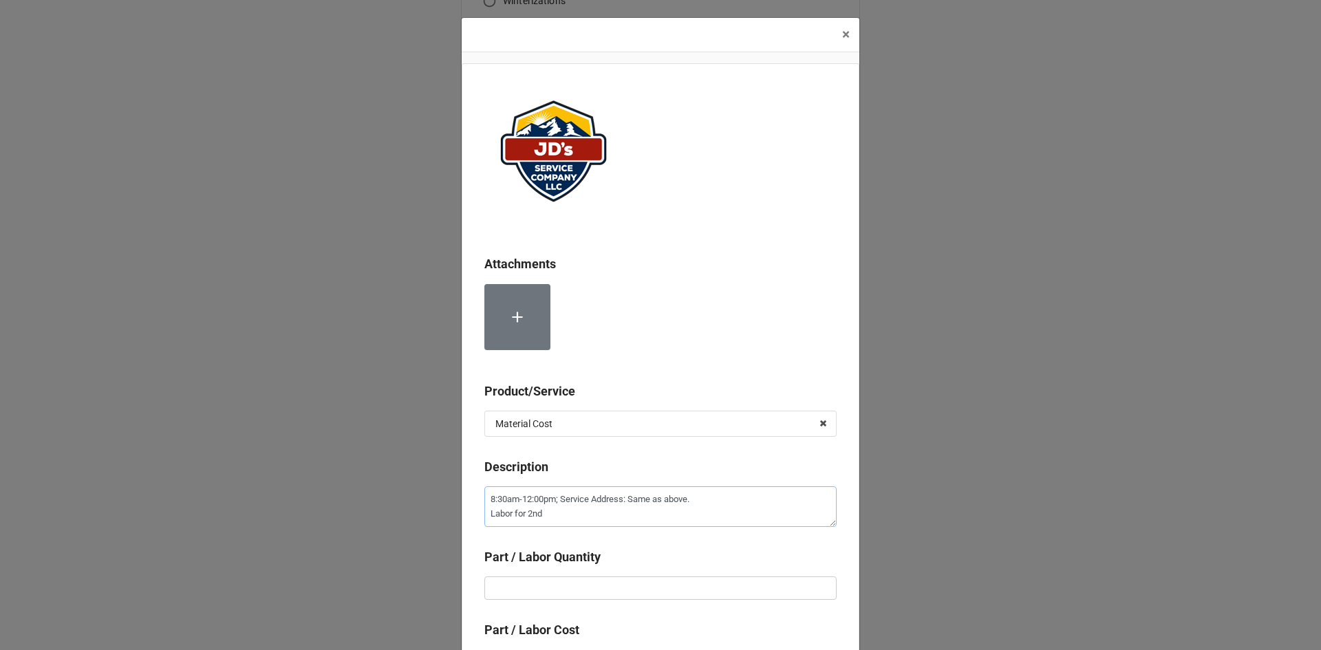
type textarea "8:30am-12:00pm; Service Address: Same as above. Labor for 2nd T"
type textarea "x"
type textarea "8:30am-12:00pm; Service Address: Same as above. Labor for 2nd Te"
type textarea "x"
type textarea "8:30am-12:00pm; Service Address: Same as above. Labor for 2nd Tec"
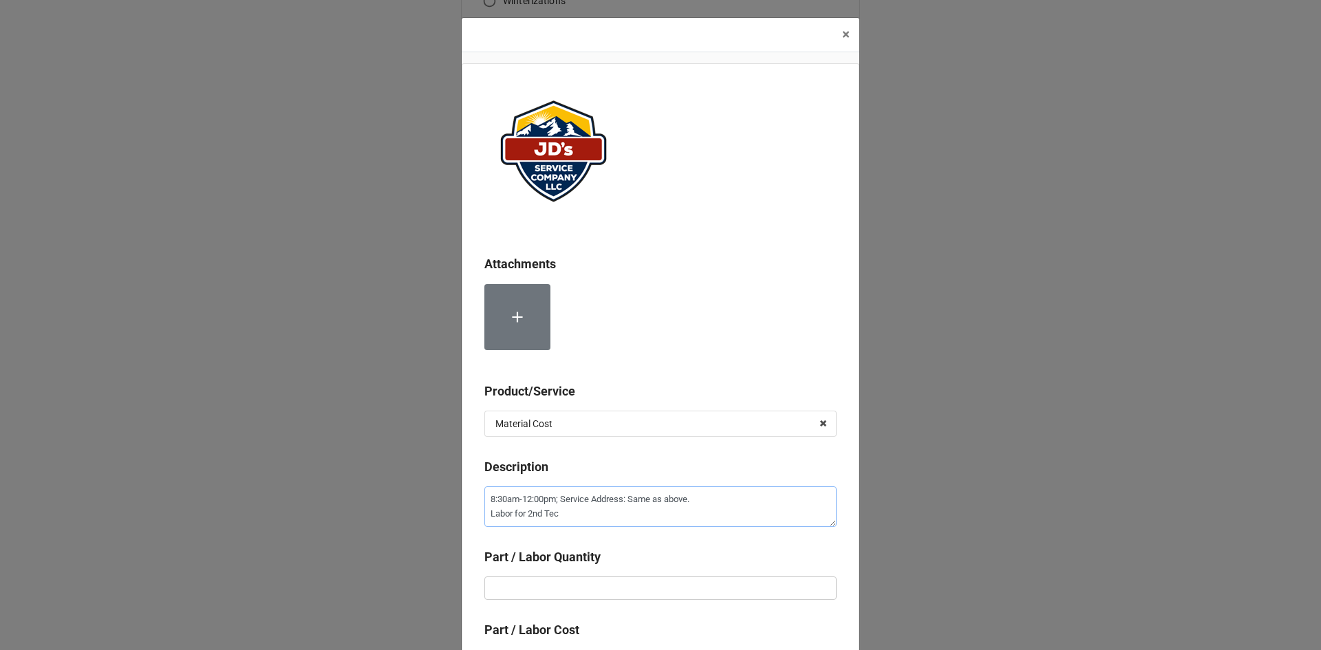
type textarea "x"
type textarea "8:30am-12:00pm; Service Address: Same as above. Labor for 2nd Tech"
type textarea "x"
type textarea "8:30am-12:00pm; Service Address: Same as above. Labor for 2nd Techn"
type textarea "x"
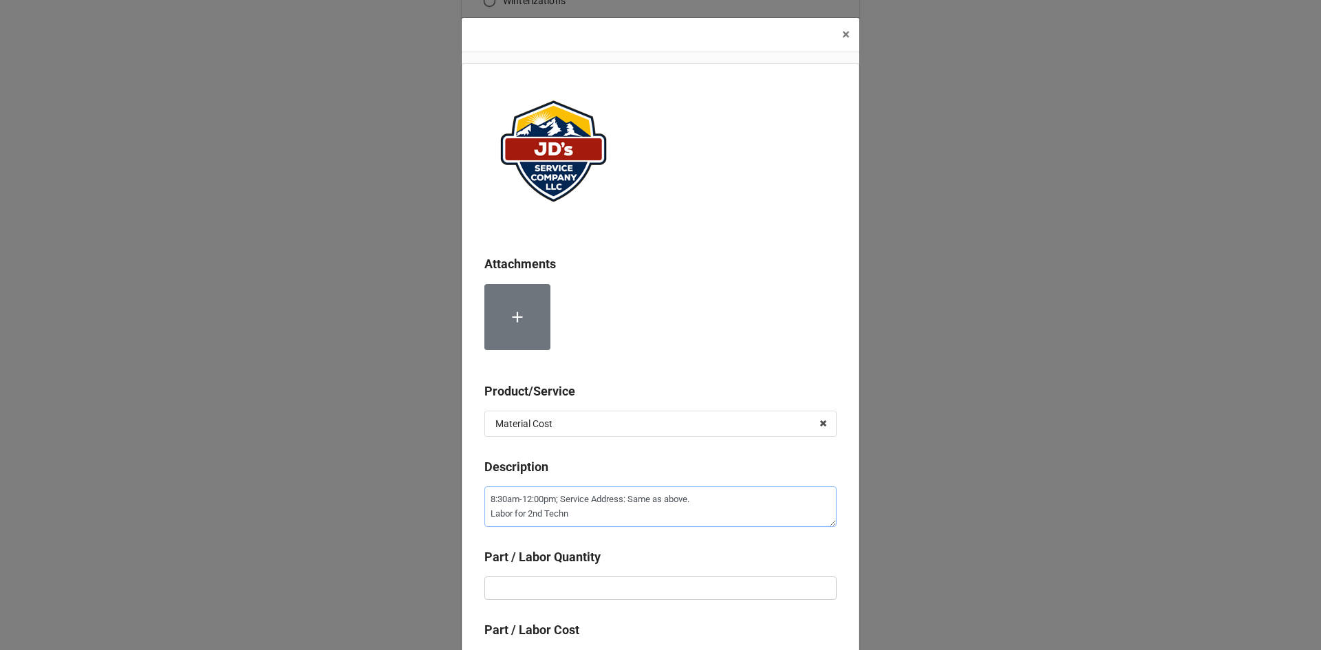
type textarea "8:30am-12:00pm; Service Address: Same as above. Labor for 2nd Techni"
type textarea "x"
type textarea "8:30am-12:00pm; Service Address: Same as above. Labor for 2nd Technic"
type textarea "x"
type textarea "8:30am-12:00pm; Service Address: Same as above. Labor for 2nd Technici"
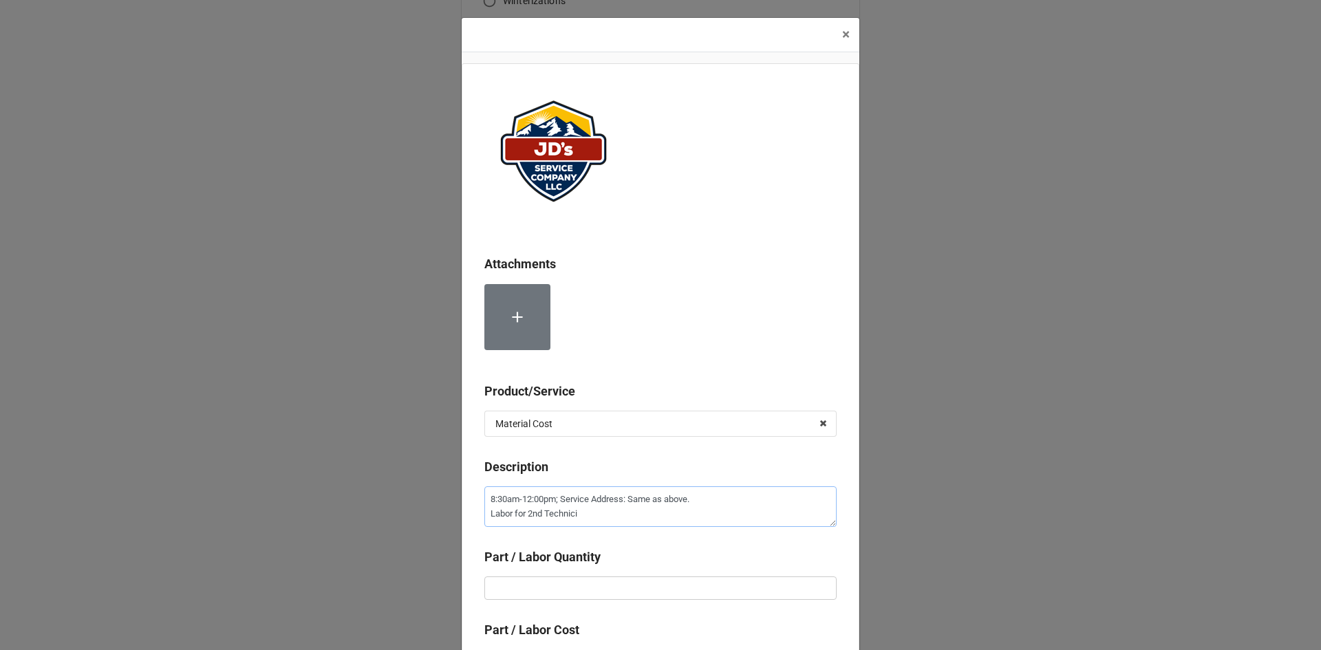
type textarea "x"
type textarea "8:30am-12:00pm; Service Address: Same as above. Labor for 2nd Technicia"
type textarea "x"
type textarea "8:30am-12:00pm; Service Address: Same as above. Labor for 2nd Technician"
click at [510, 578] on input "text" at bounding box center [660, 587] width 352 height 23
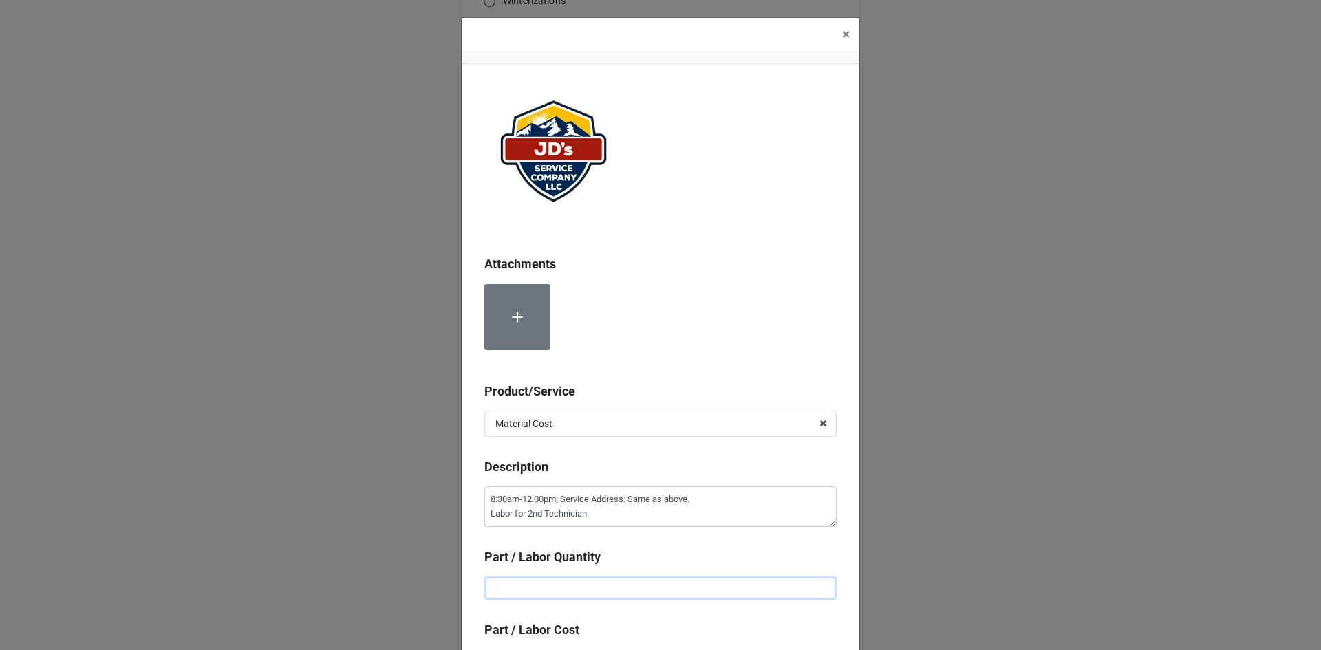
type textarea "x"
type input "3"
type textarea "x"
type input "3."
type textarea "x"
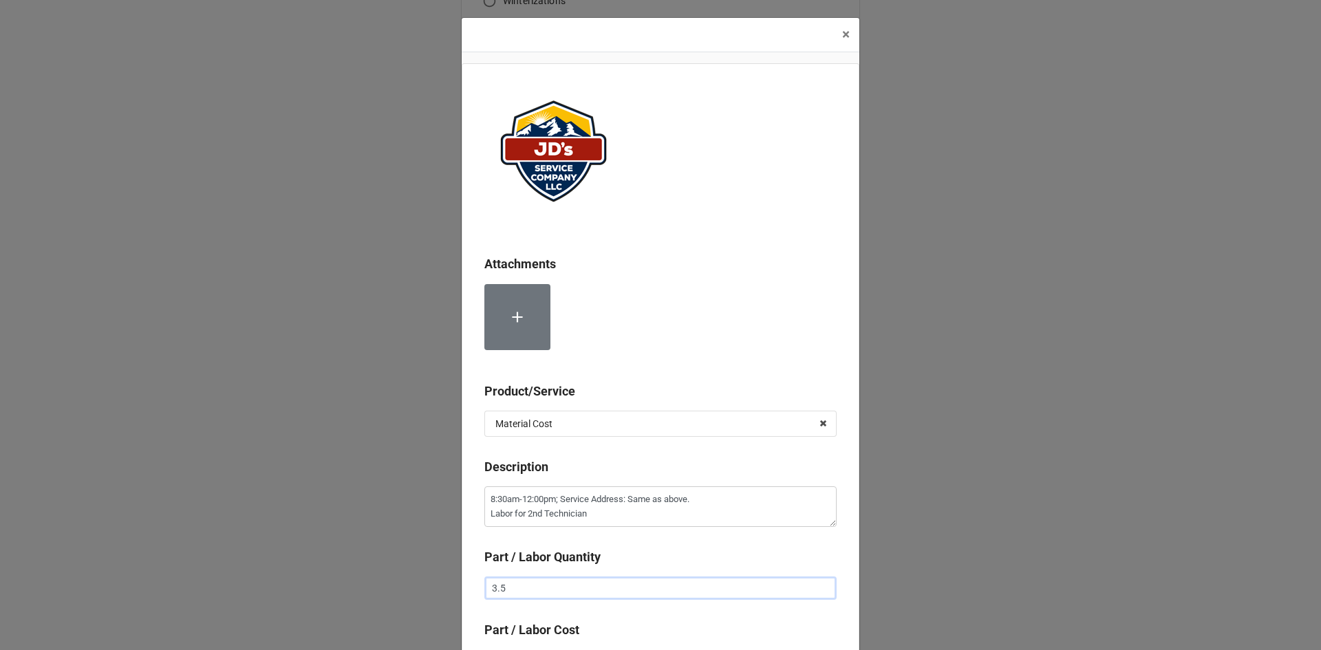
type input "3.5"
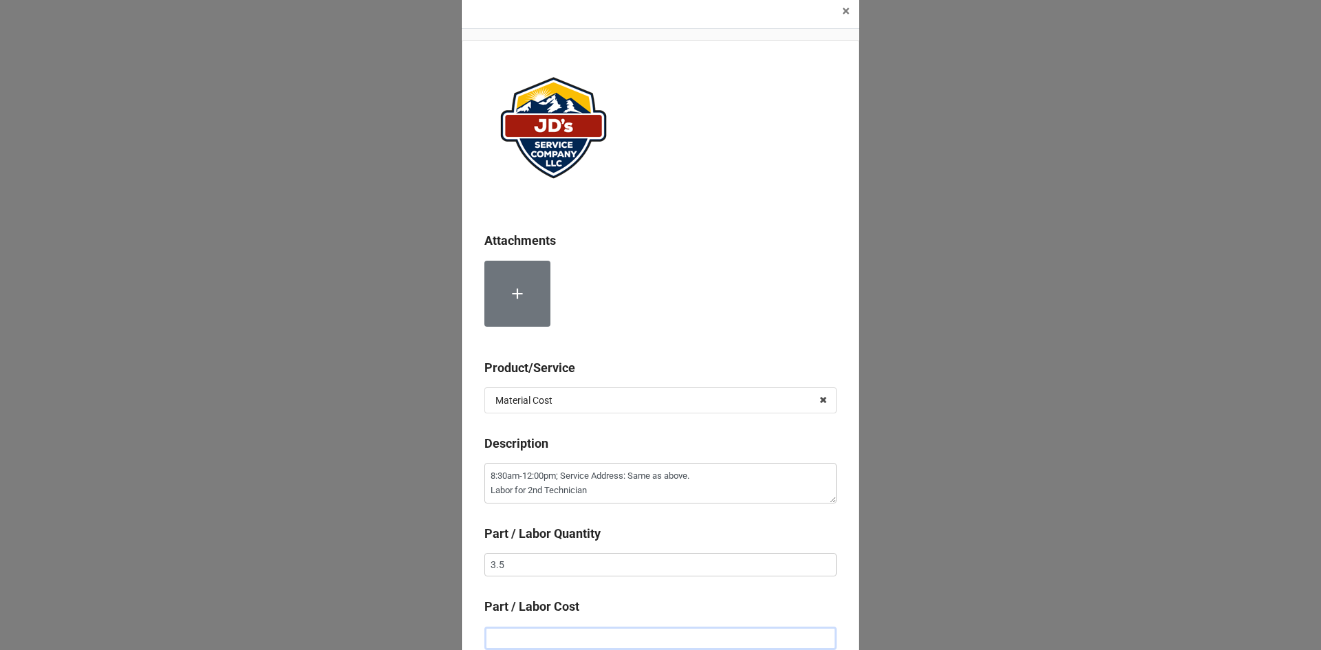
type textarea "x"
type input "$2.00"
type textarea "x"
type input "$22.00"
type textarea "x"
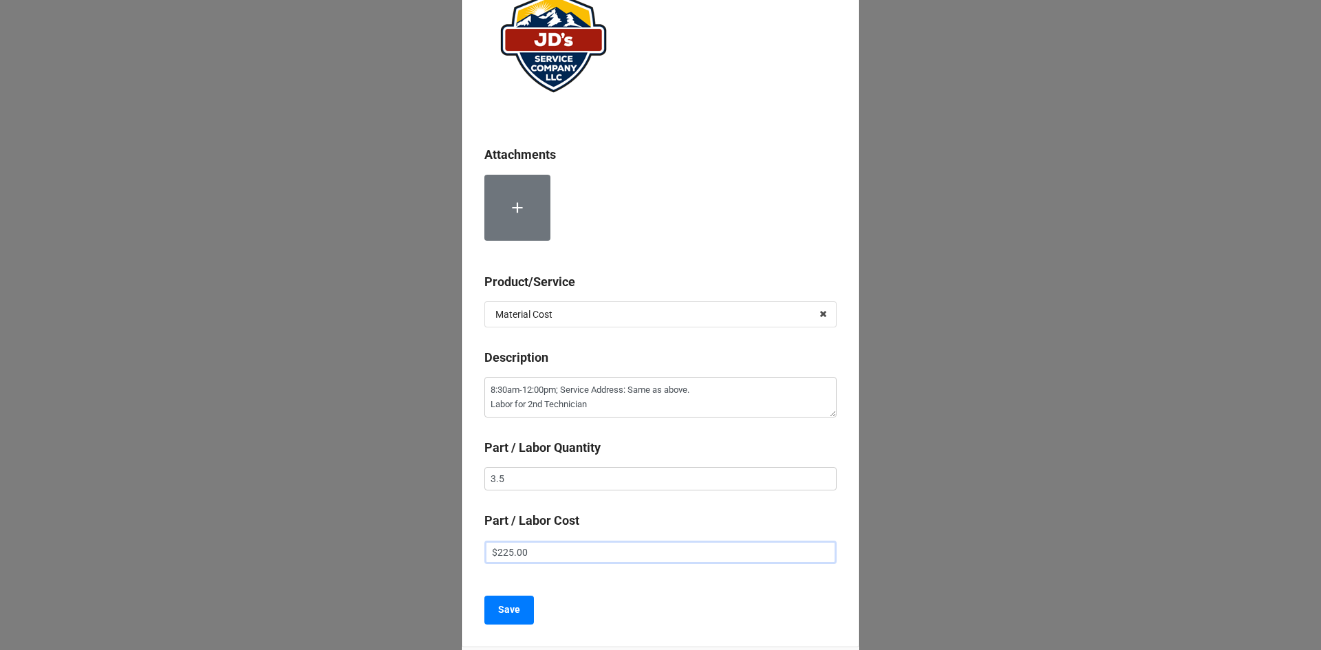
scroll to position [215, 0]
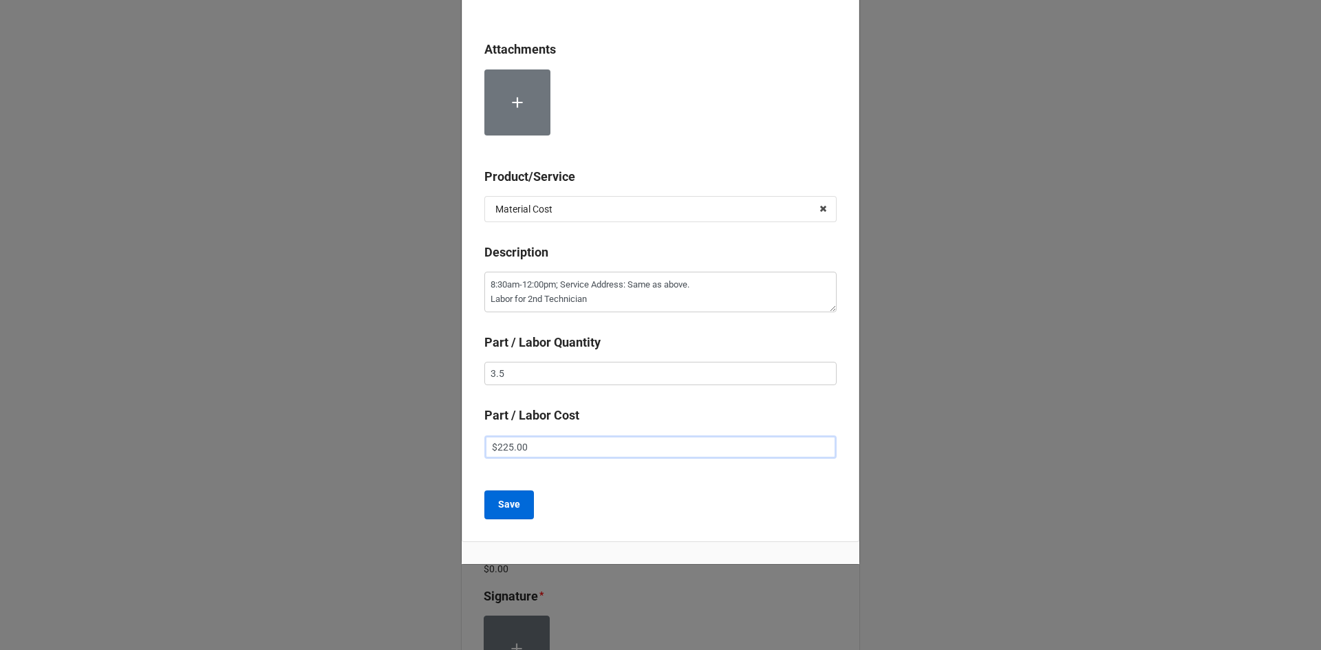
type input "$225.00"
click at [520, 507] on button "Save" at bounding box center [509, 504] width 50 height 29
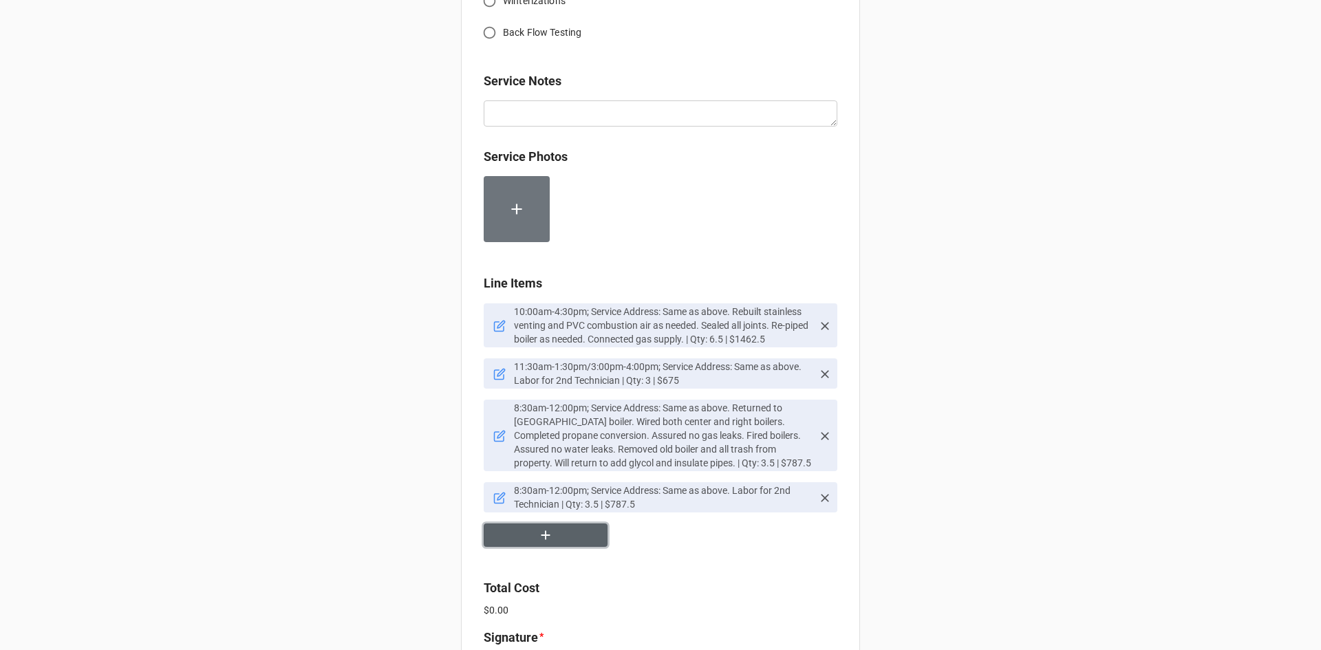
click at [564, 524] on button "button" at bounding box center [546, 536] width 124 height 24
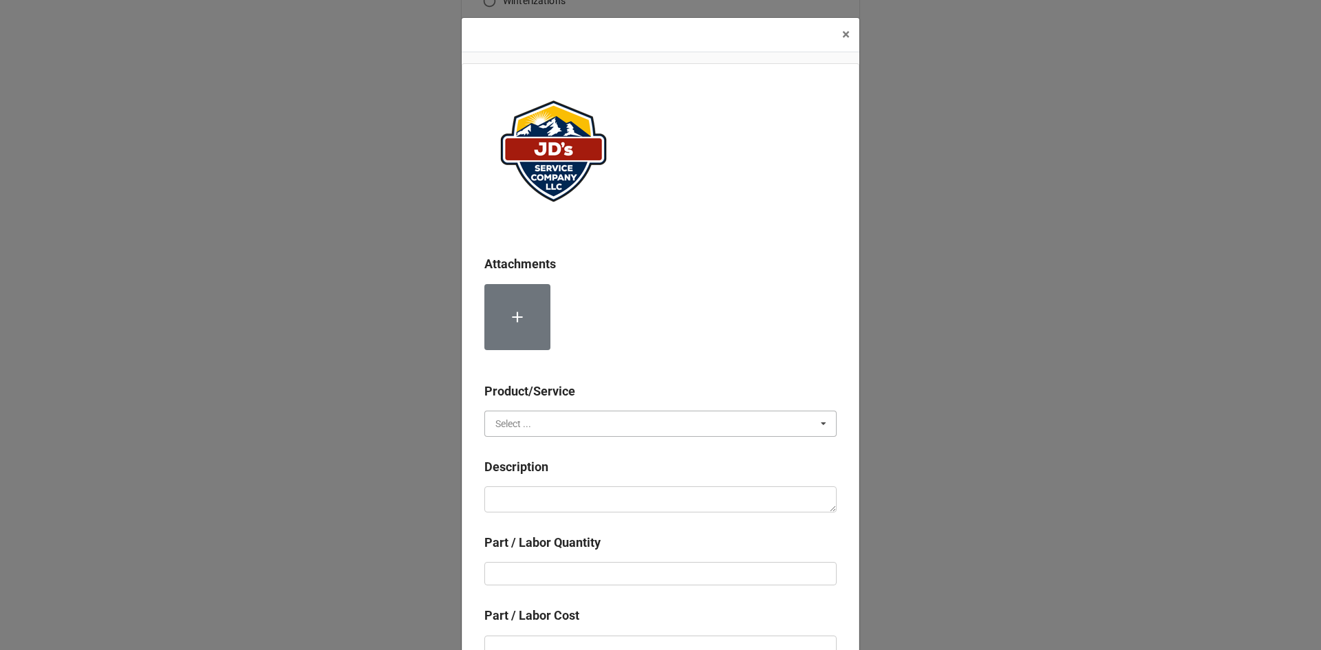
click at [665, 420] on input "text" at bounding box center [661, 423] width 351 height 25
click at [621, 477] on div "Material Cost" at bounding box center [660, 474] width 351 height 25
click at [621, 497] on textarea at bounding box center [660, 499] width 352 height 26
paste textarea "1" Copper Tubing (Per Ft.)"
type textarea "x"
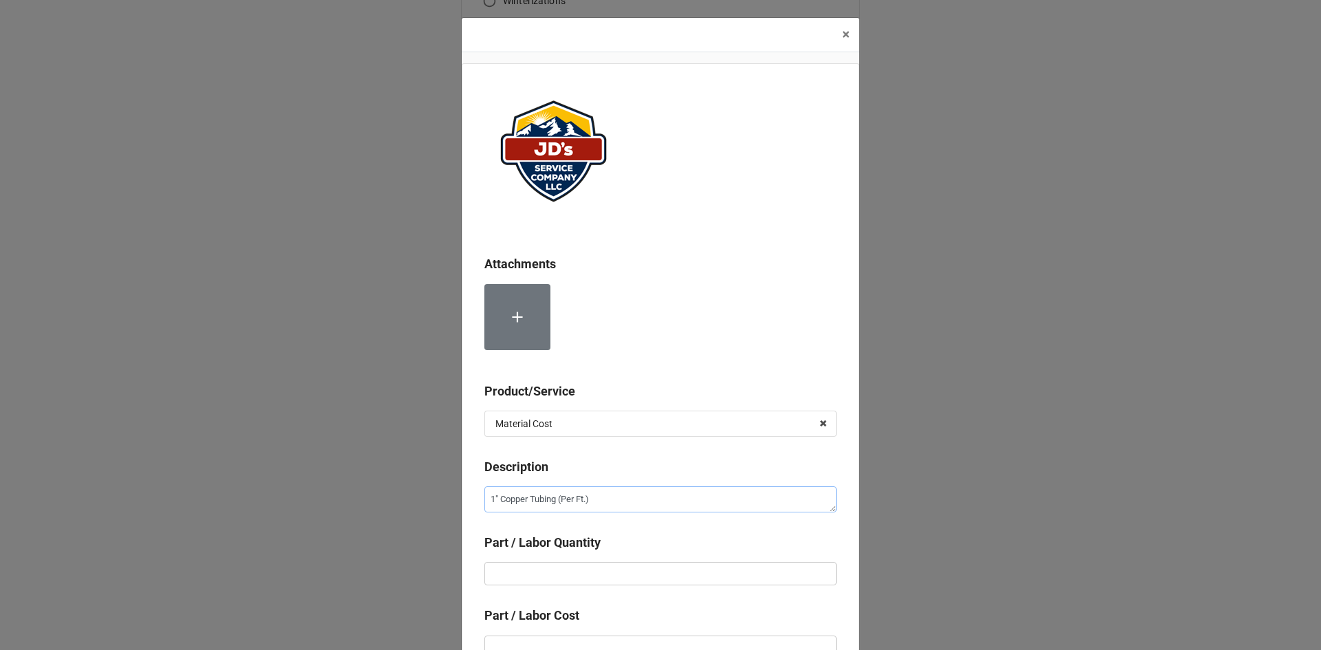
type textarea "1" Copper Tubing (Per Ft.)"
click at [660, 565] on input "text" at bounding box center [660, 573] width 352 height 23
type textarea "x"
type input "5"
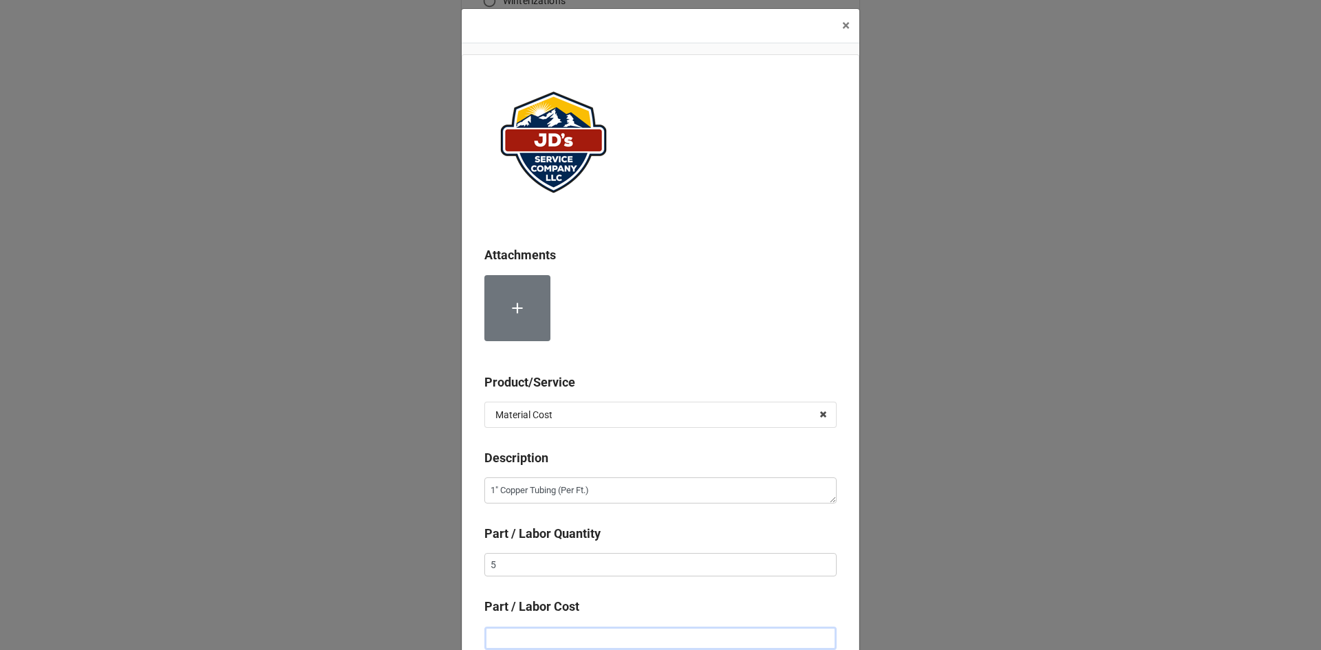
type textarea "x"
type input "$3.00"
type textarea "x"
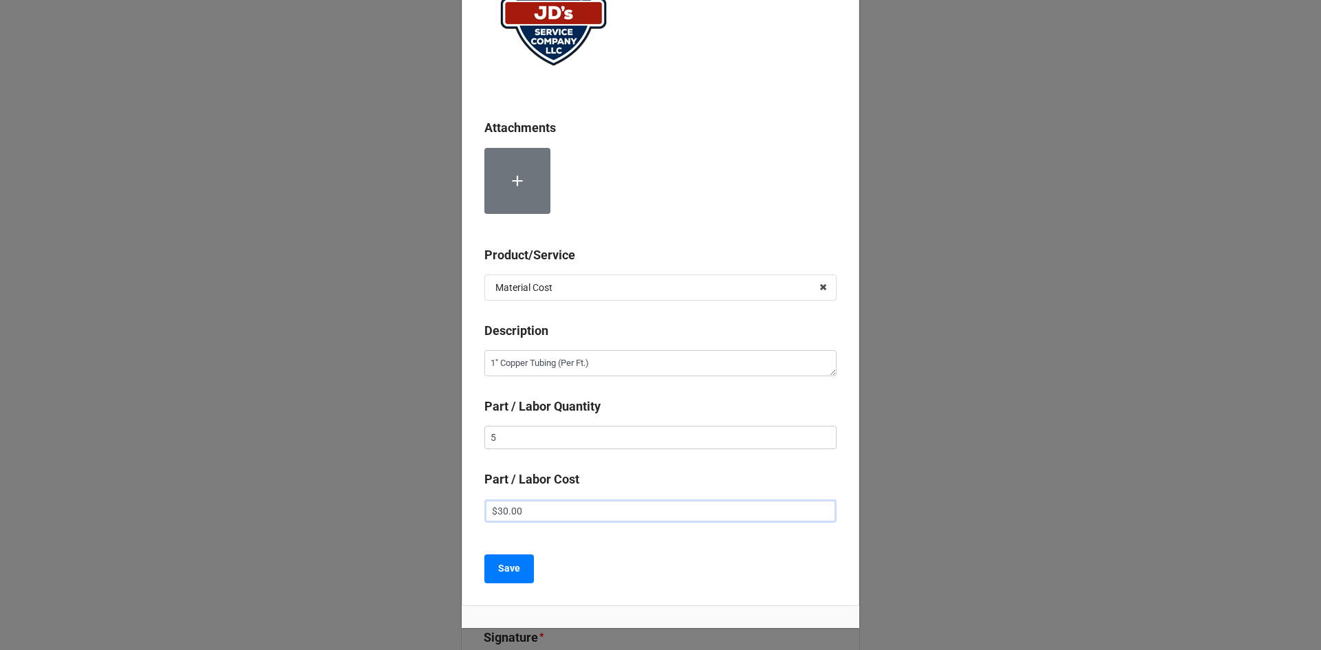
scroll to position [138, 0]
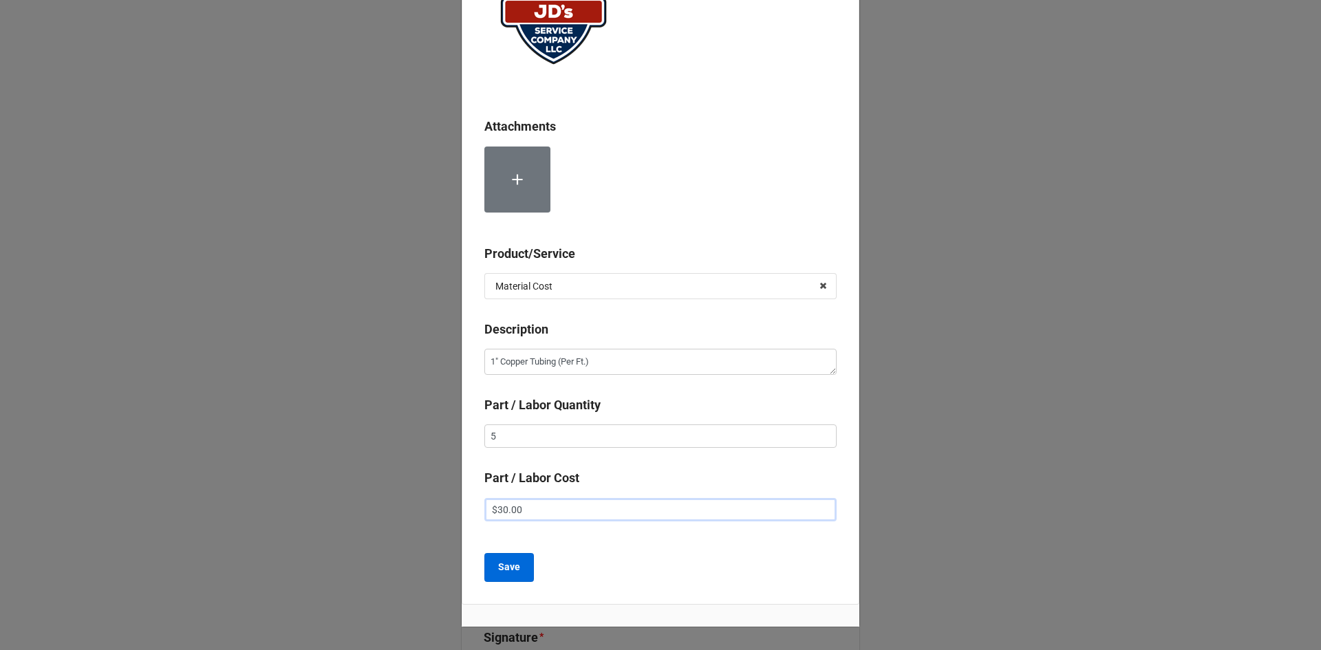
type input "$30.00"
click at [501, 562] on b "Save" at bounding box center [509, 567] width 22 height 14
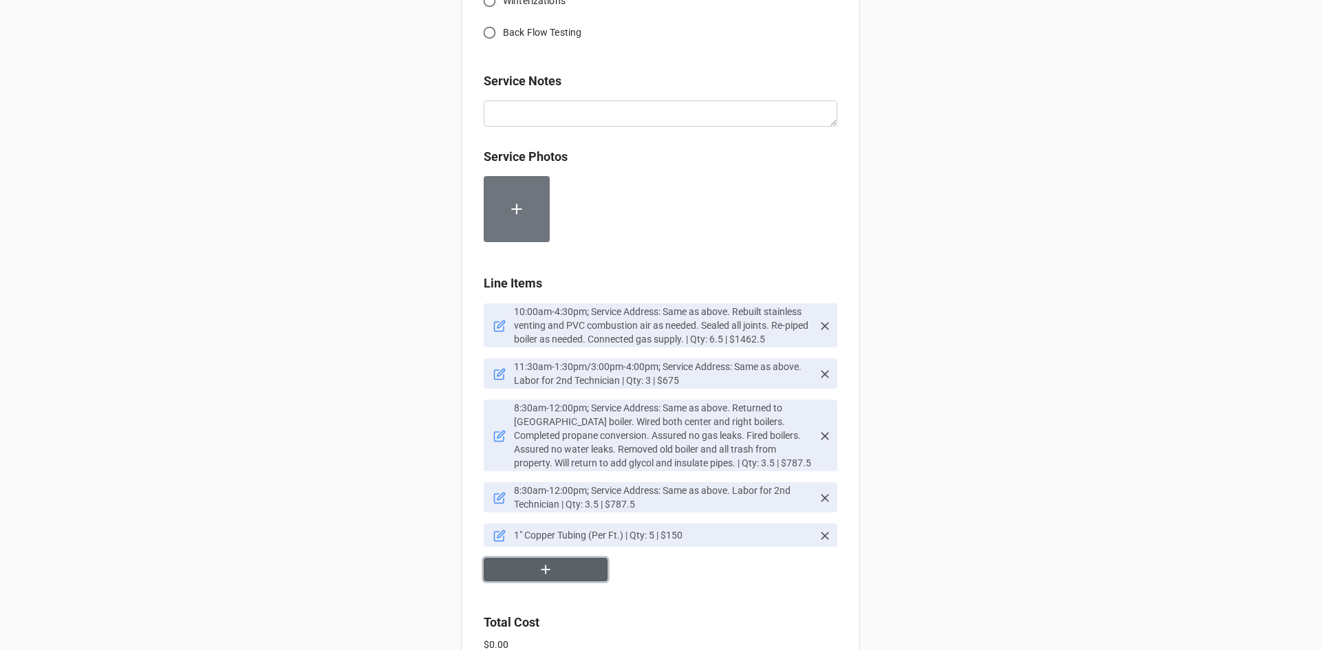
click at [570, 562] on button "button" at bounding box center [546, 570] width 124 height 24
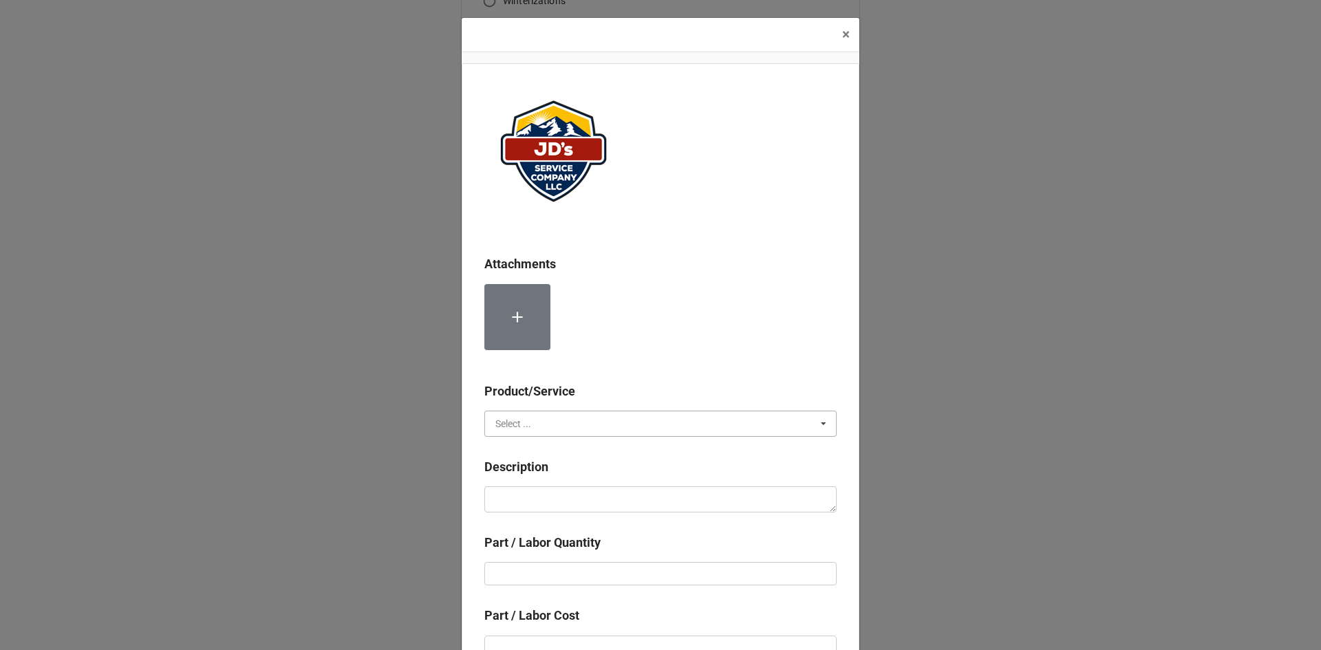
click at [586, 415] on input "text" at bounding box center [661, 423] width 351 height 25
click at [583, 473] on div "Material Cost" at bounding box center [660, 474] width 351 height 25
click at [594, 503] on textarea at bounding box center [660, 499] width 352 height 26
paste textarea "1" Copper 90's"
type textarea "x"
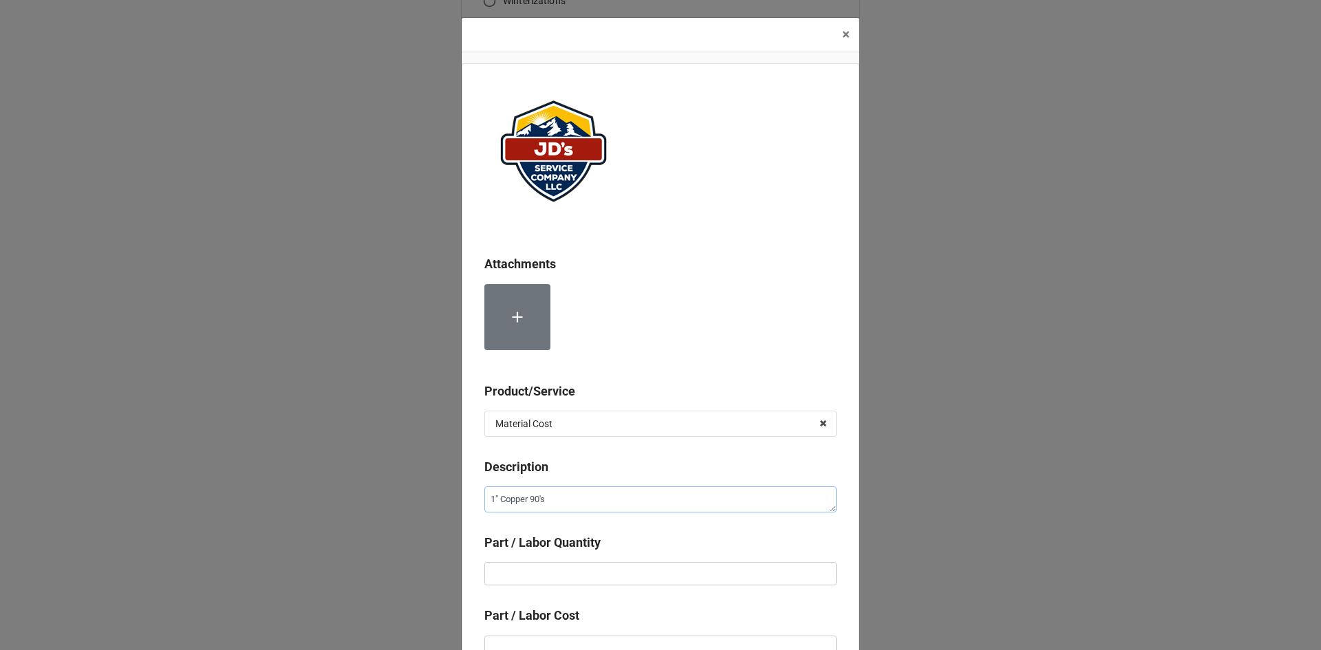
type textarea "1" Copper 90's"
click at [672, 581] on input "text" at bounding box center [660, 573] width 352 height 23
type textarea "x"
type input "6"
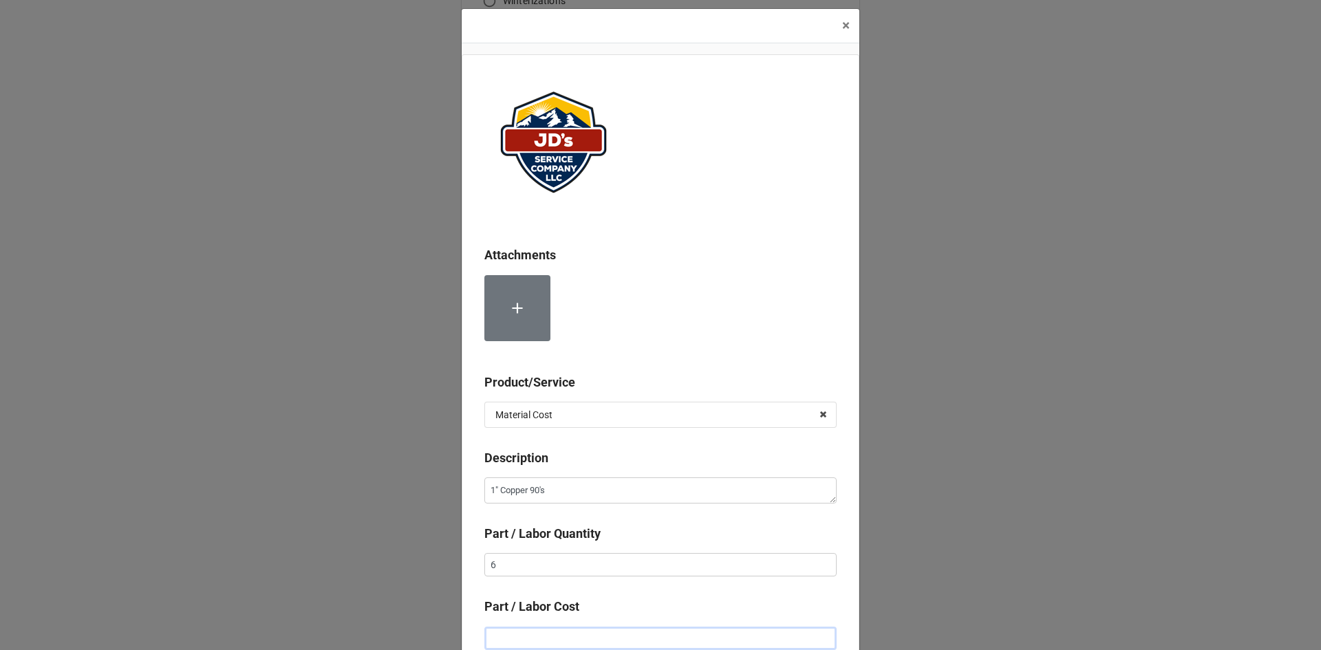
type textarea "x"
type input "$2.00"
type textarea "x"
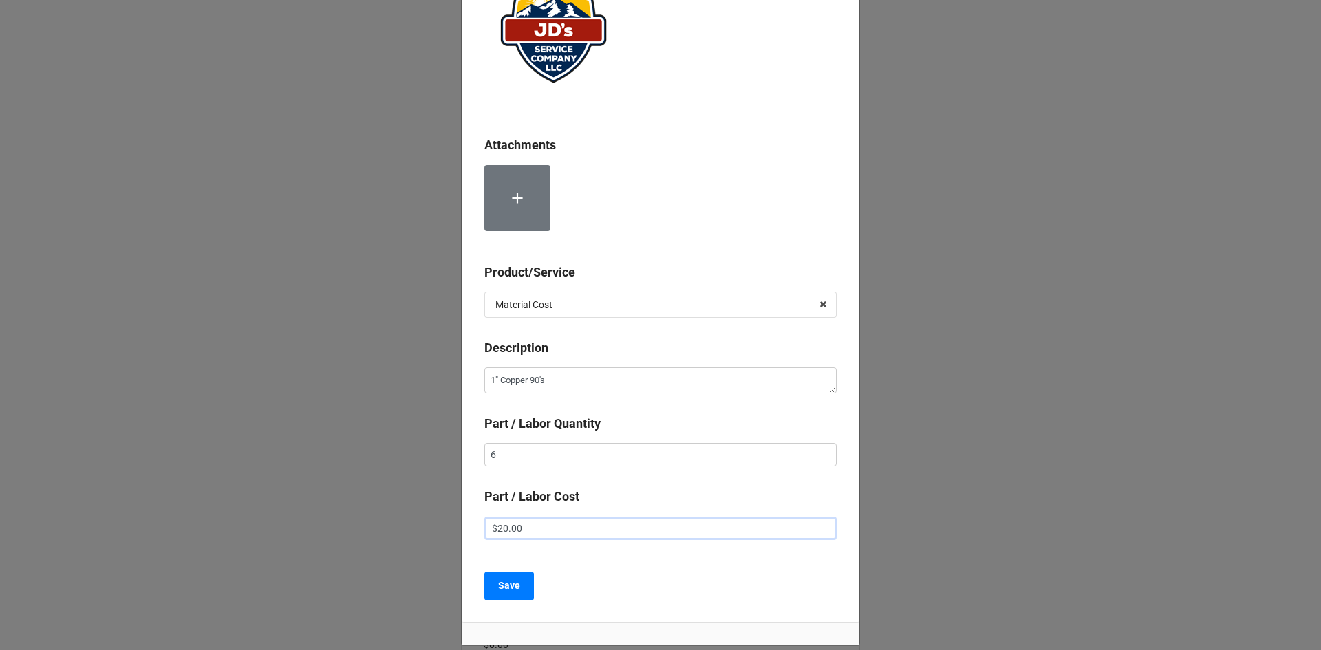
scroll to position [147, 0]
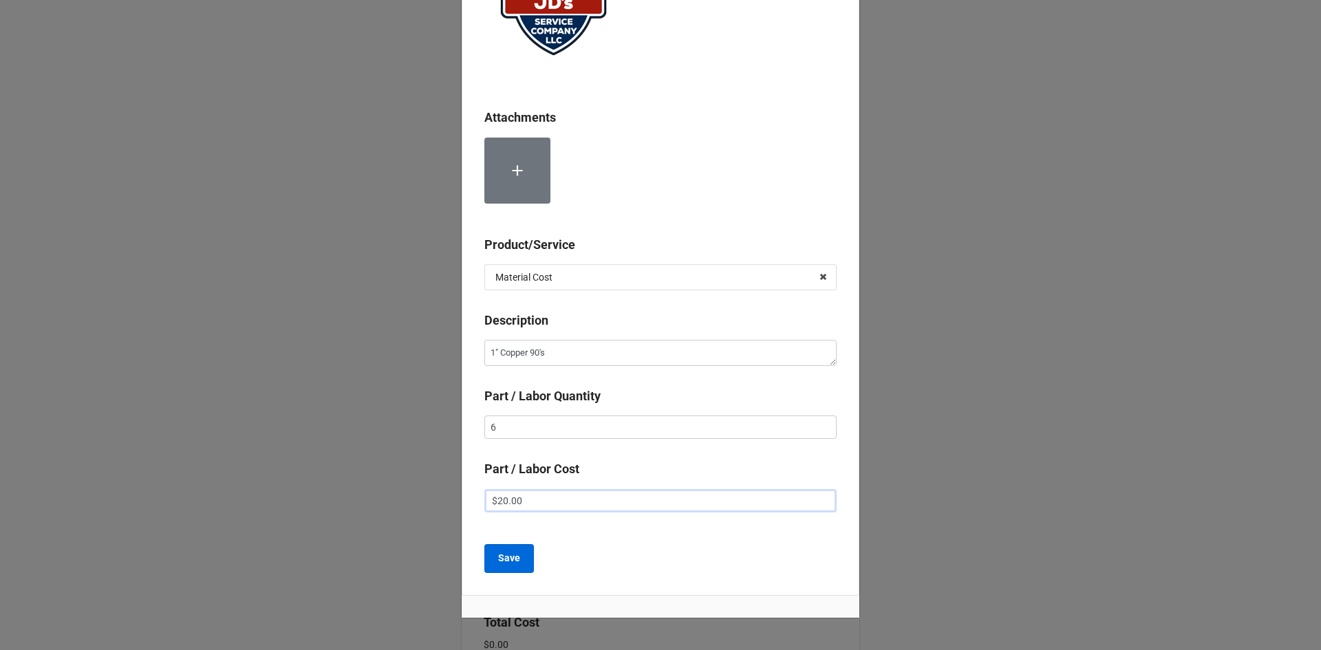
type input "$20.00"
click at [509, 561] on b "Save" at bounding box center [509, 558] width 22 height 14
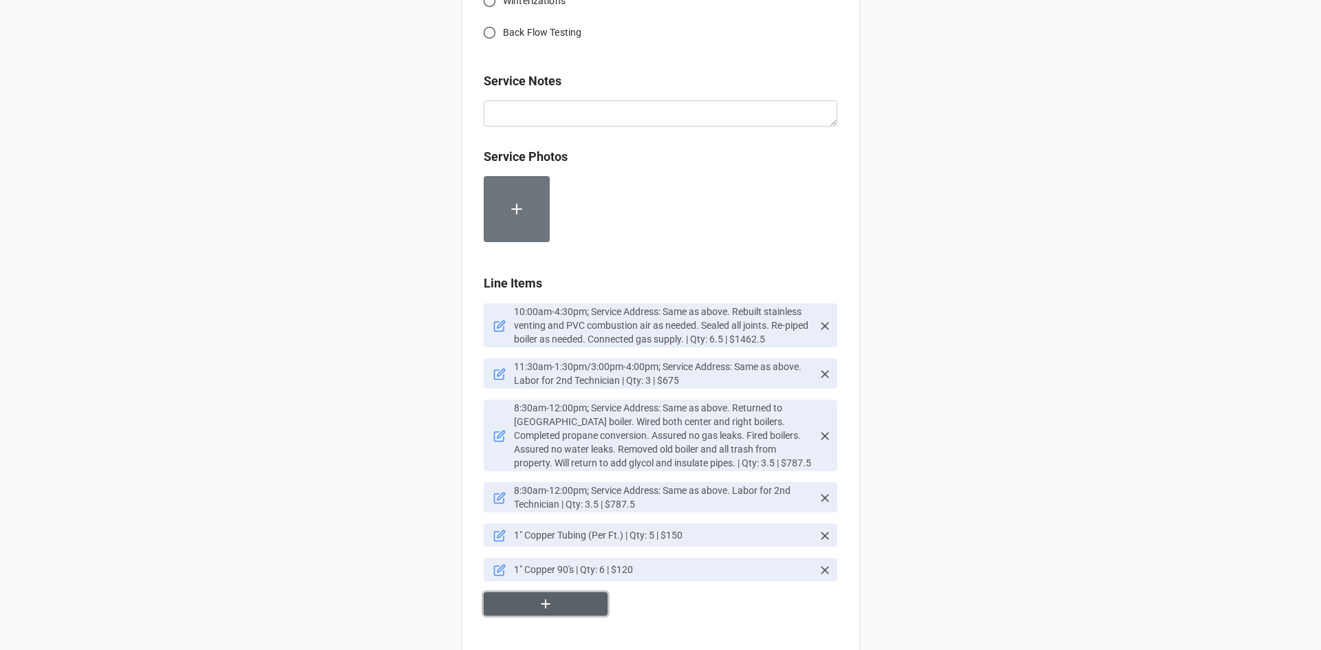
click at [571, 592] on button "button" at bounding box center [546, 604] width 124 height 24
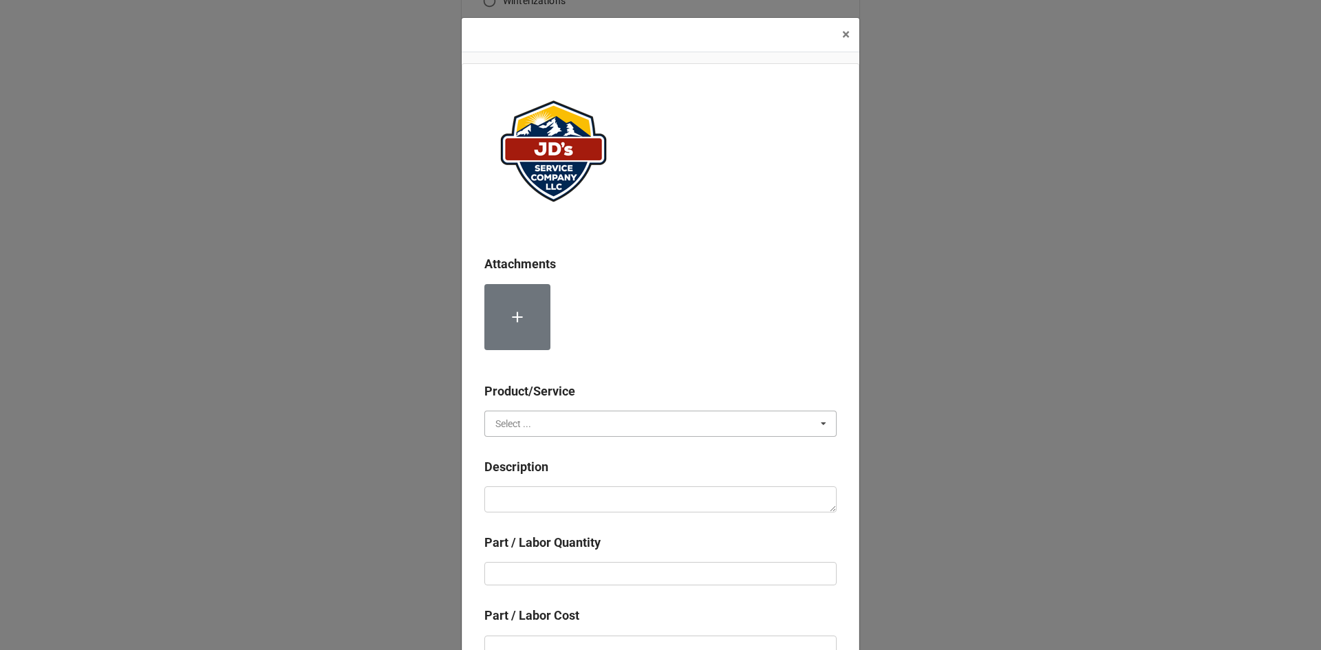
click at [574, 418] on input "text" at bounding box center [661, 423] width 351 height 25
click at [579, 468] on div "Material Cost" at bounding box center [660, 474] width 351 height 25
click at [579, 492] on textarea at bounding box center [660, 499] width 352 height 26
paste textarea "1"x3/4" Copper Tee"
type textarea "x"
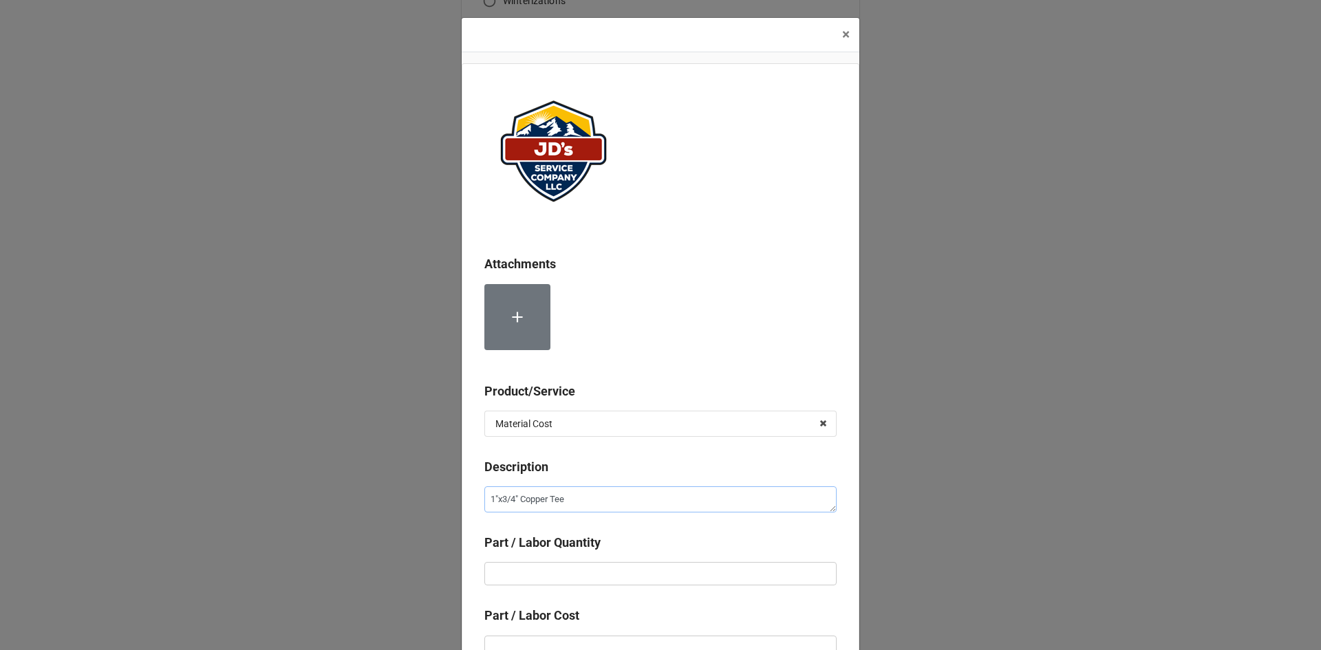
type textarea "1"x3/4" Copper Tee"
click at [651, 576] on input "text" at bounding box center [660, 573] width 352 height 23
type textarea "x"
type input "1"
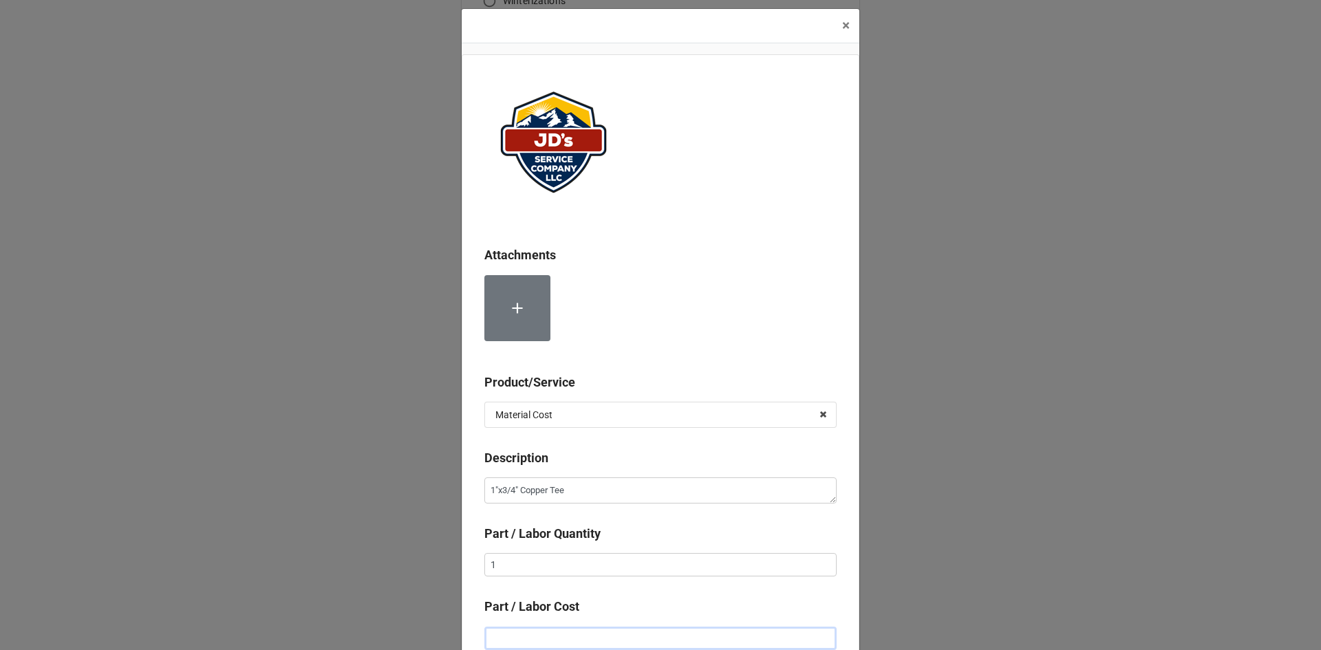
type textarea "x"
type input "$2.00"
type textarea "x"
type input "$20.00"
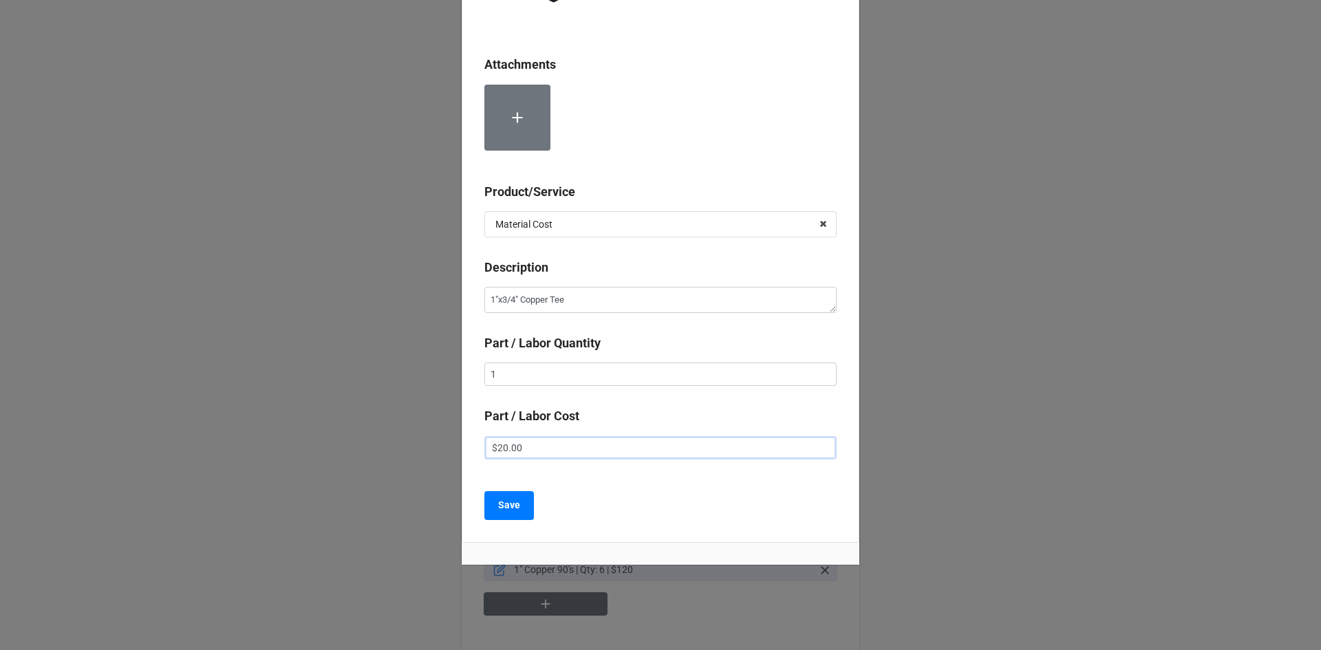
scroll to position [200, 0]
click at [508, 511] on b "Save" at bounding box center [509, 504] width 22 height 14
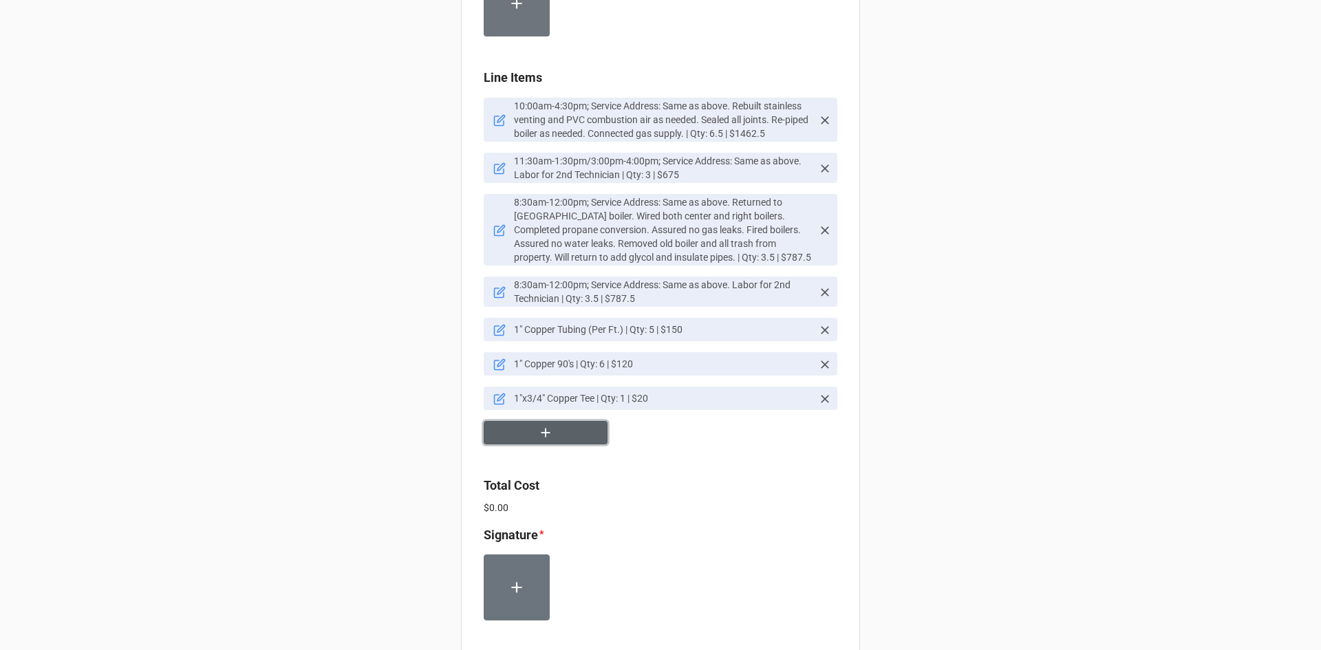
scroll to position [1970, 0]
click at [542, 428] on icon "button" at bounding box center [545, 432] width 9 height 9
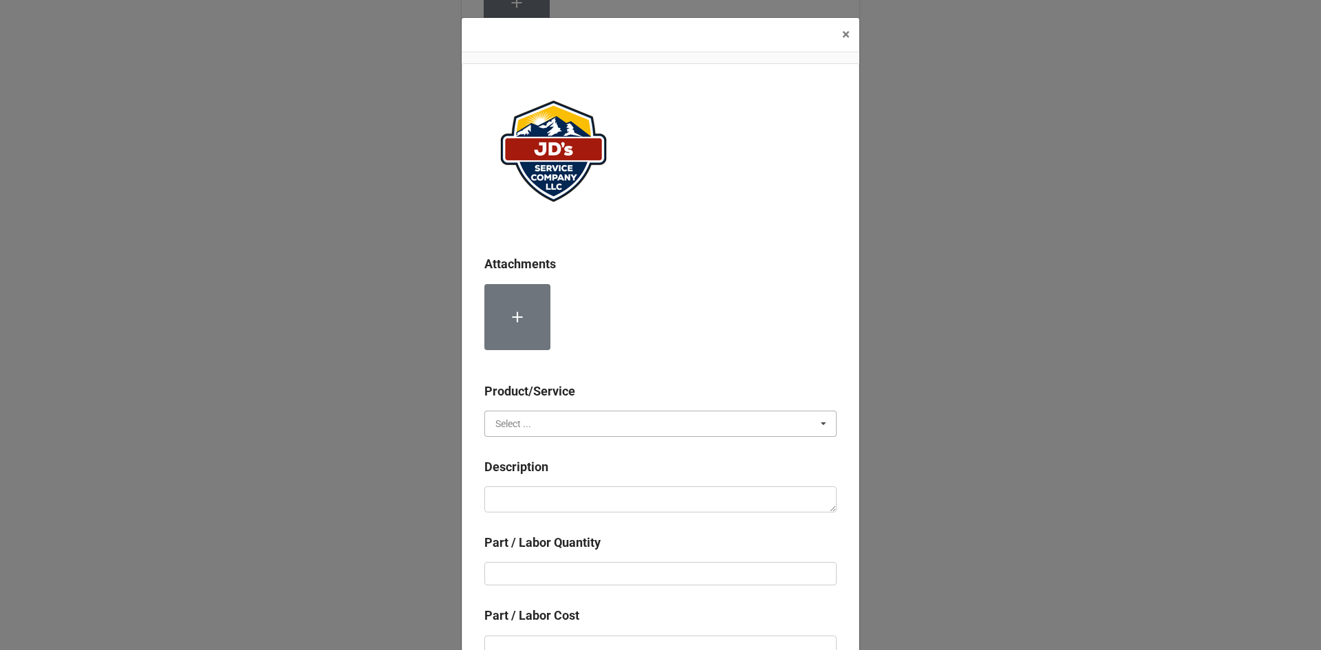
click at [601, 419] on input "text" at bounding box center [661, 423] width 351 height 25
click at [555, 475] on div "Material Cost" at bounding box center [660, 474] width 351 height 25
click at [559, 494] on textarea at bounding box center [660, 499] width 352 height 26
paste textarea "1" Copper FIP"
type textarea "x"
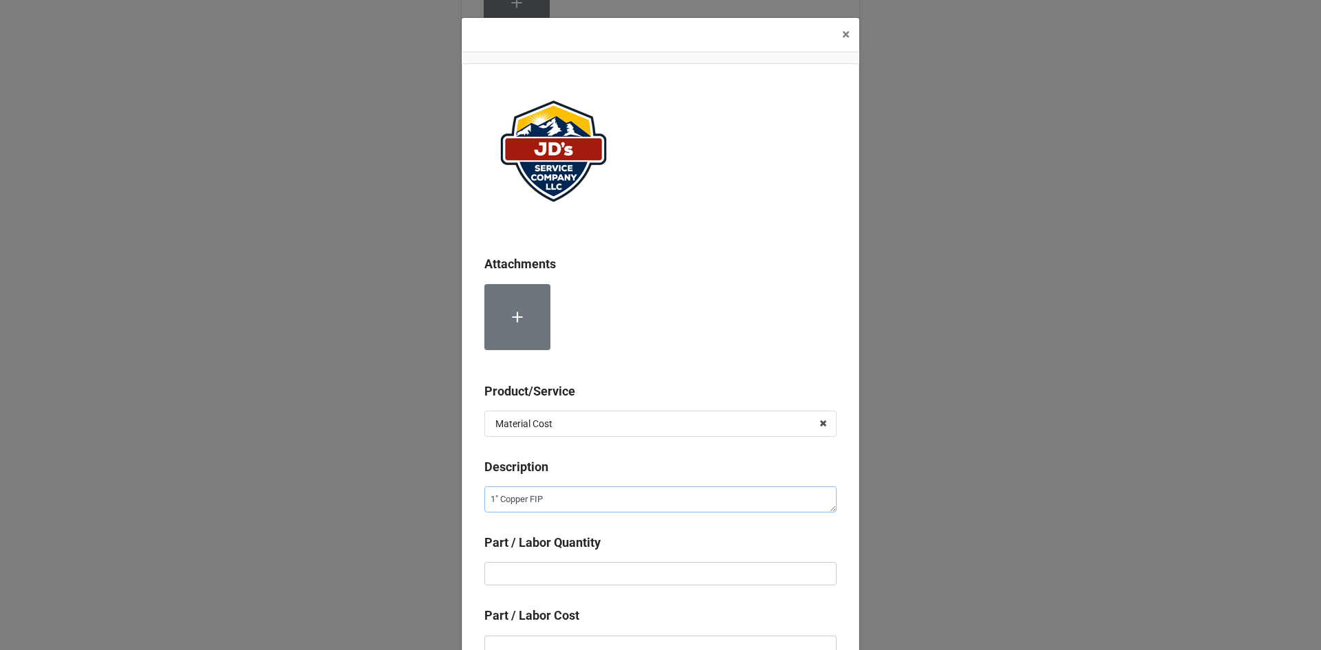
type textarea "1" Copper FIP"
click at [595, 563] on input "text" at bounding box center [660, 573] width 352 height 23
type textarea "x"
type input "1"
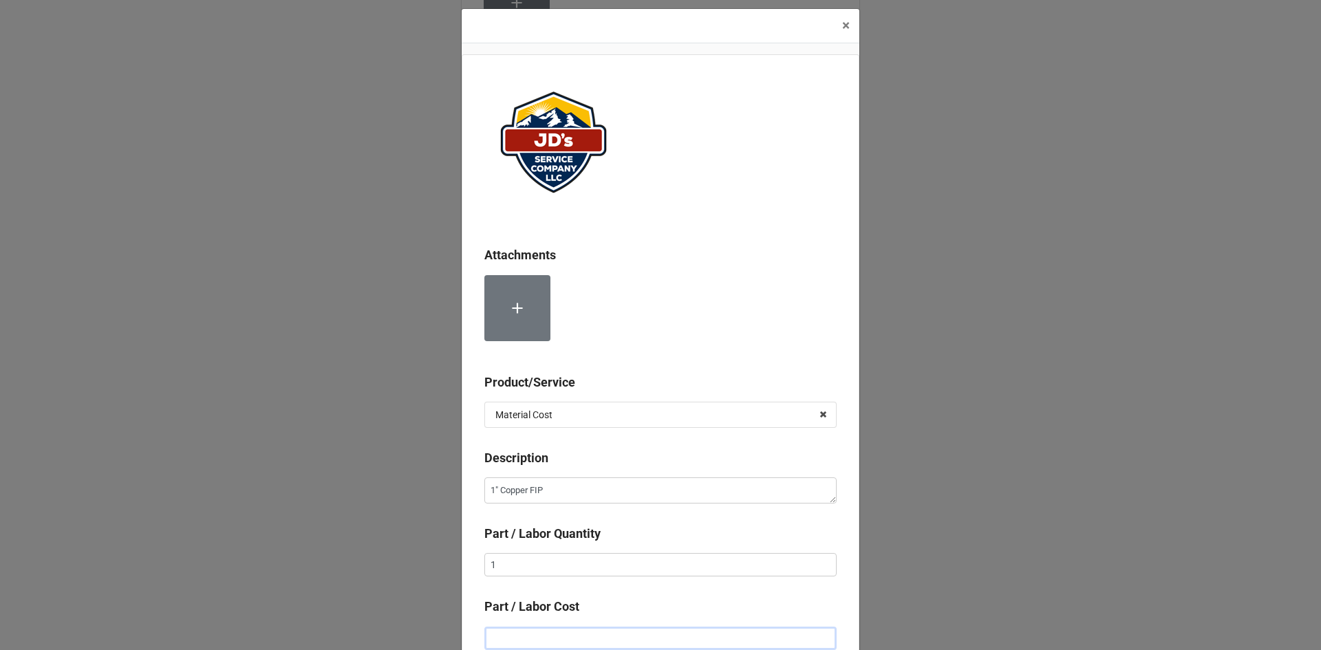
type textarea "x"
type input "$2.00"
type textarea "x"
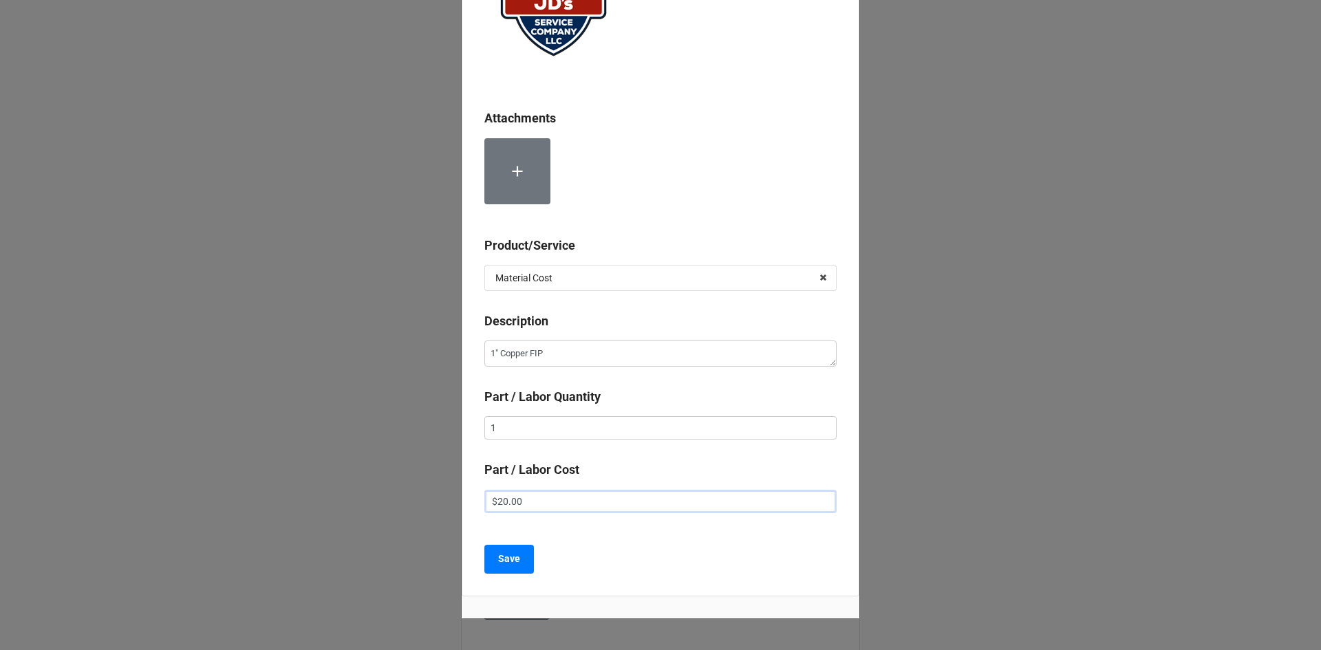
scroll to position [147, 0]
type input "$20.00"
click at [506, 559] on b "Save" at bounding box center [509, 558] width 22 height 14
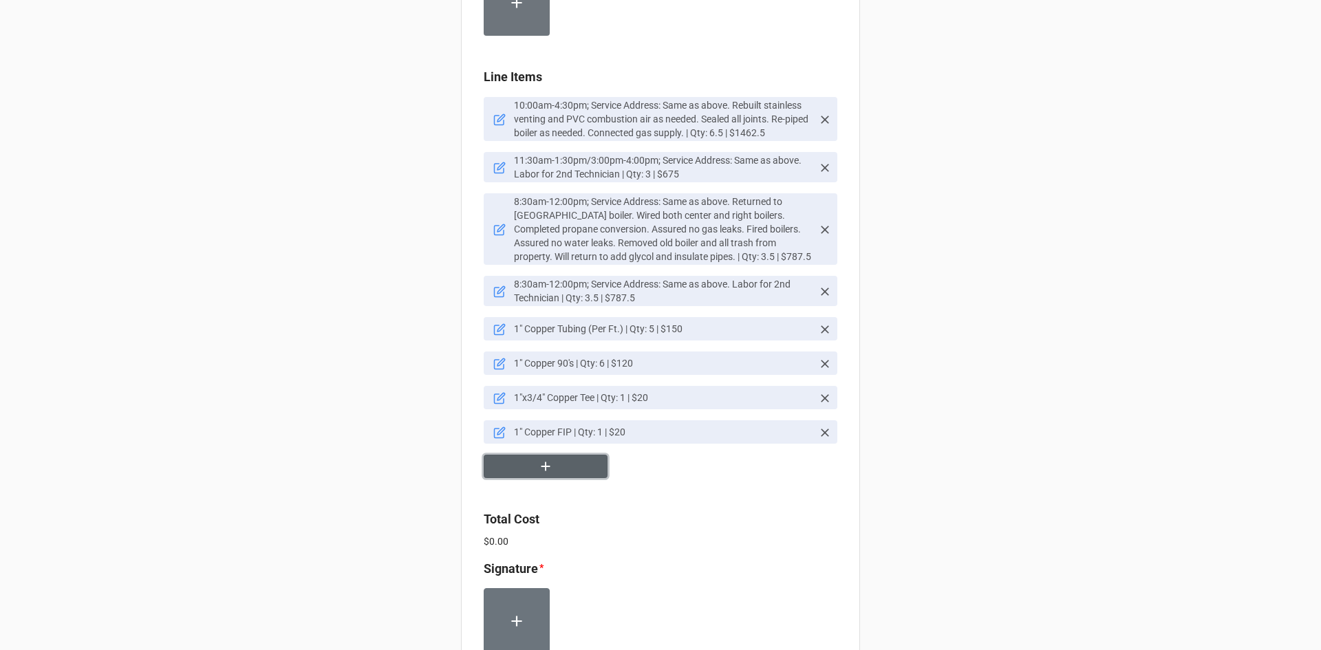
click at [577, 455] on button "button" at bounding box center [546, 467] width 124 height 24
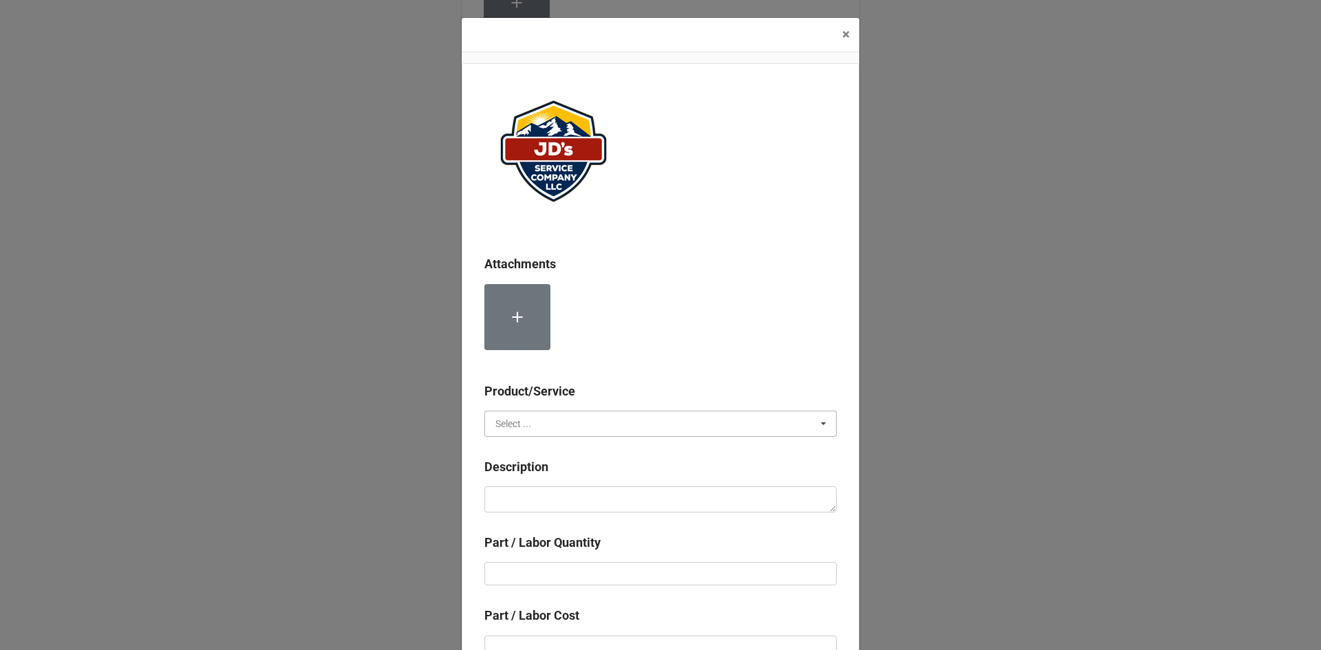
click at [594, 416] on input "text" at bounding box center [661, 423] width 351 height 25
click at [597, 471] on div "Material Cost" at bounding box center [660, 474] width 351 height 25
click at [598, 491] on textarea at bounding box center [660, 499] width 352 height 26
paste textarea "1" Copper MIP"
type textarea "x"
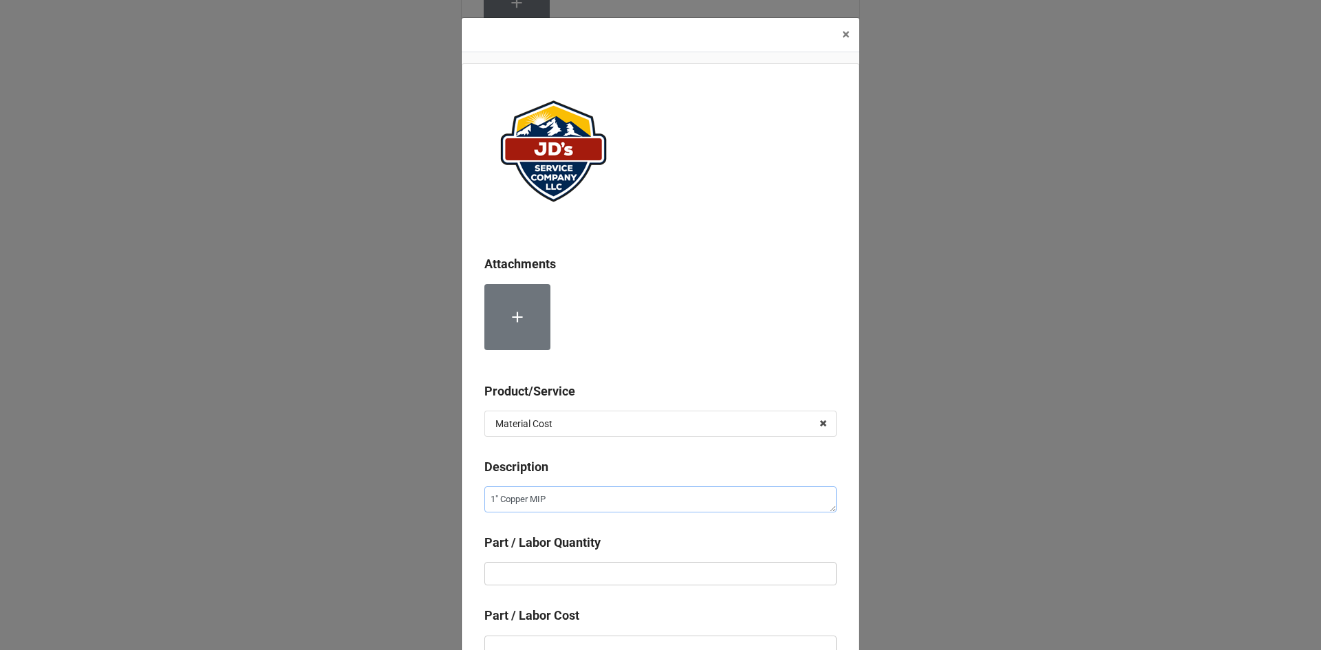
type textarea "1" Copper MIP"
type textarea "x"
type input "1"
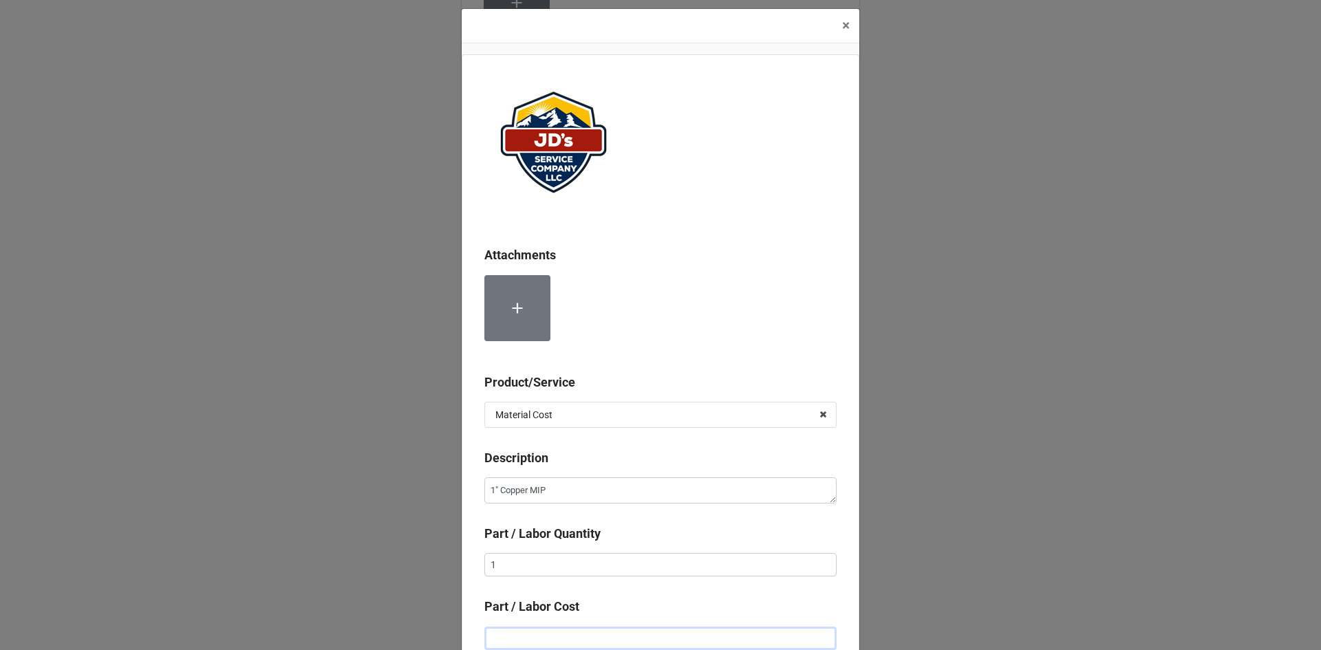
type textarea "x"
type input "$2.00"
type textarea "x"
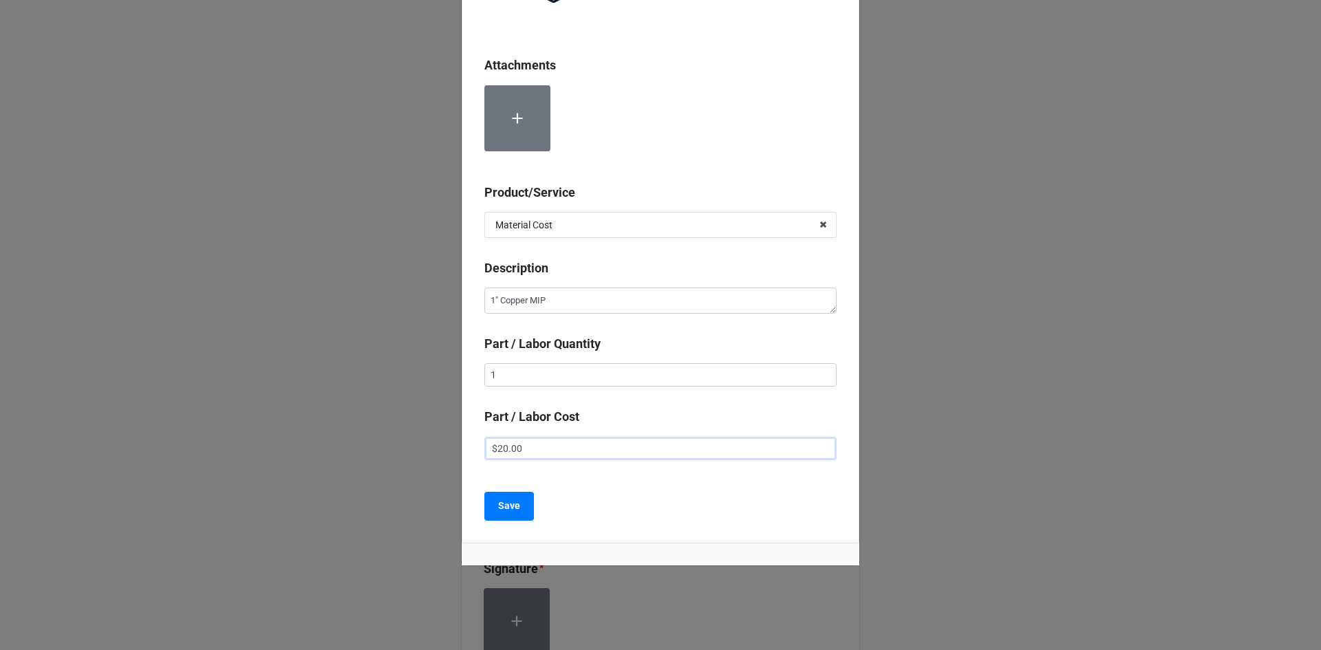
scroll to position [200, 0]
type input "$20.00"
click at [515, 502] on b "Save" at bounding box center [509, 504] width 22 height 14
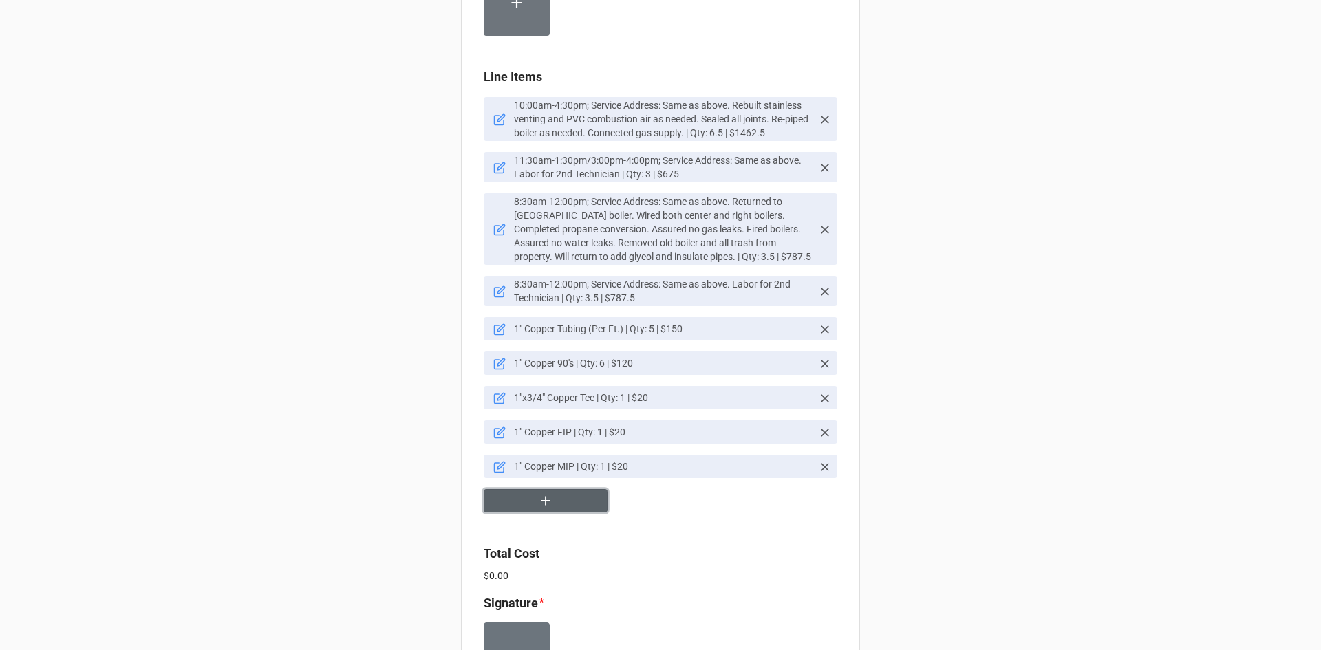
click at [546, 493] on icon "button" at bounding box center [545, 500] width 15 height 15
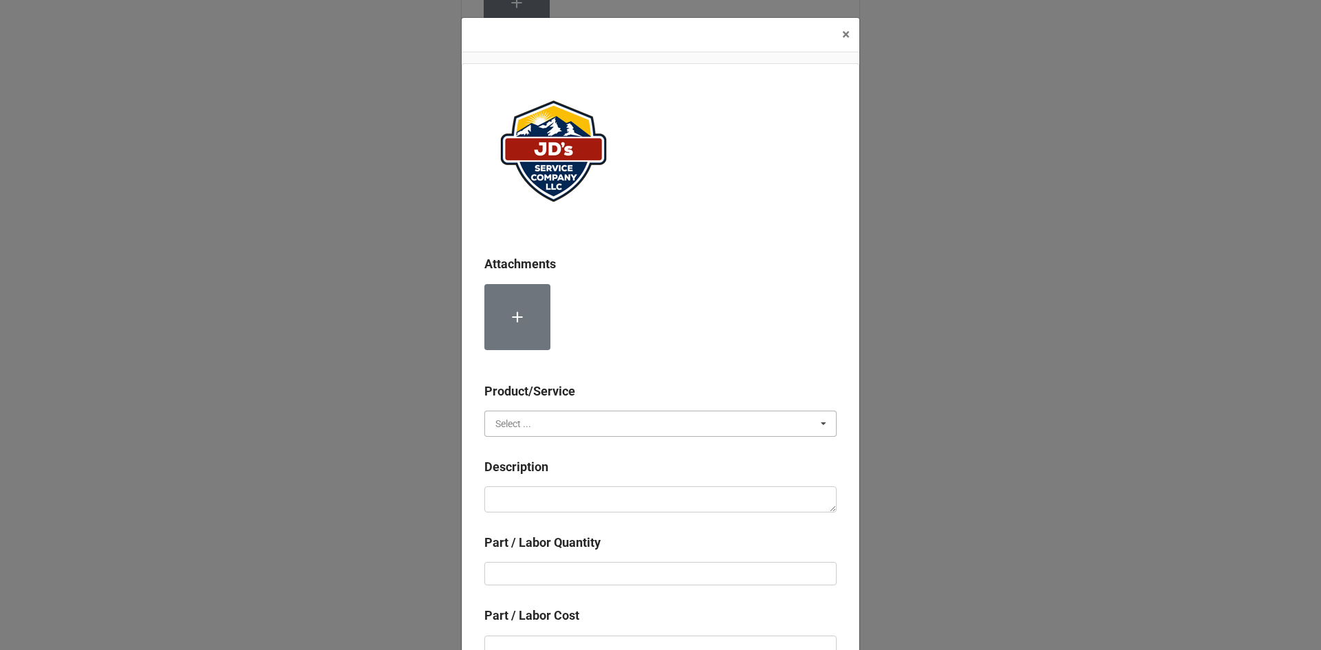
click at [558, 418] on input "text" at bounding box center [661, 423] width 351 height 25
drag, startPoint x: 553, startPoint y: 472, endPoint x: 556, endPoint y: 484, distance: 12.7
click at [553, 473] on div "Material Cost" at bounding box center [660, 474] width 351 height 25
click at [556, 493] on textarea at bounding box center [660, 499] width 352 height 26
paste textarea "3/4" ST 90 Copper"
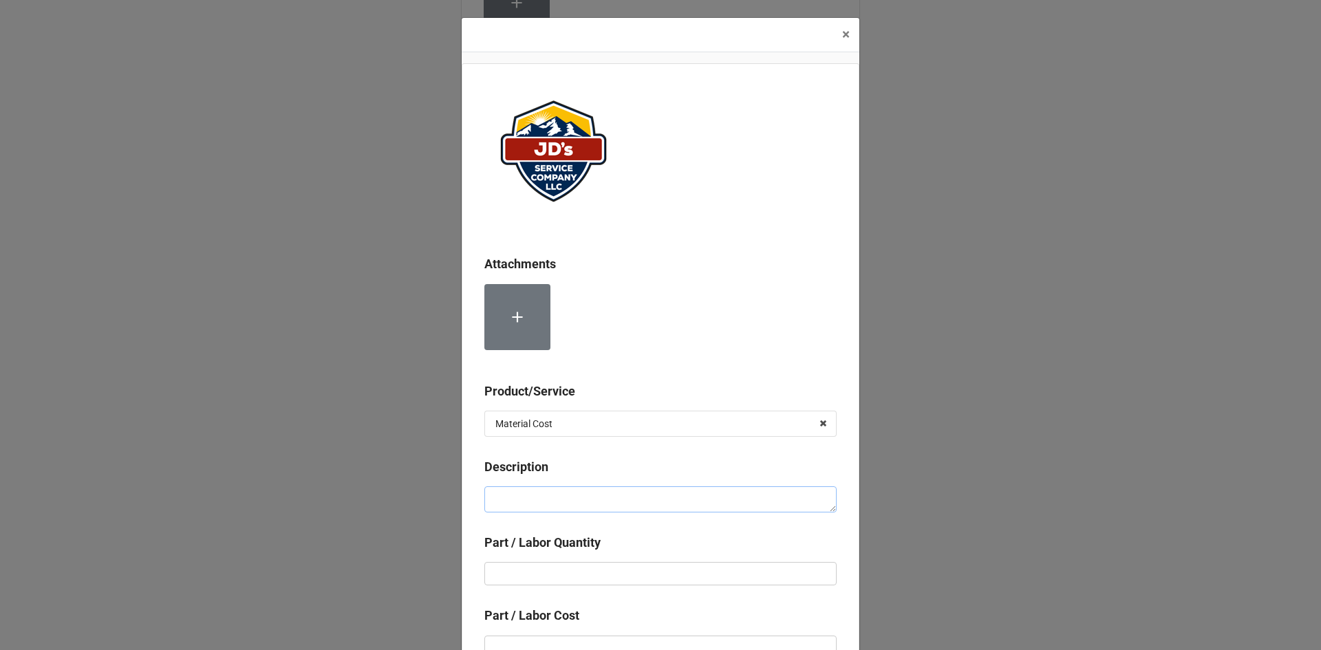
type textarea "x"
type textarea "3/4" ST 90 Copper"
click at [626, 584] on input "text" at bounding box center [660, 573] width 352 height 23
type textarea "x"
type input "1"
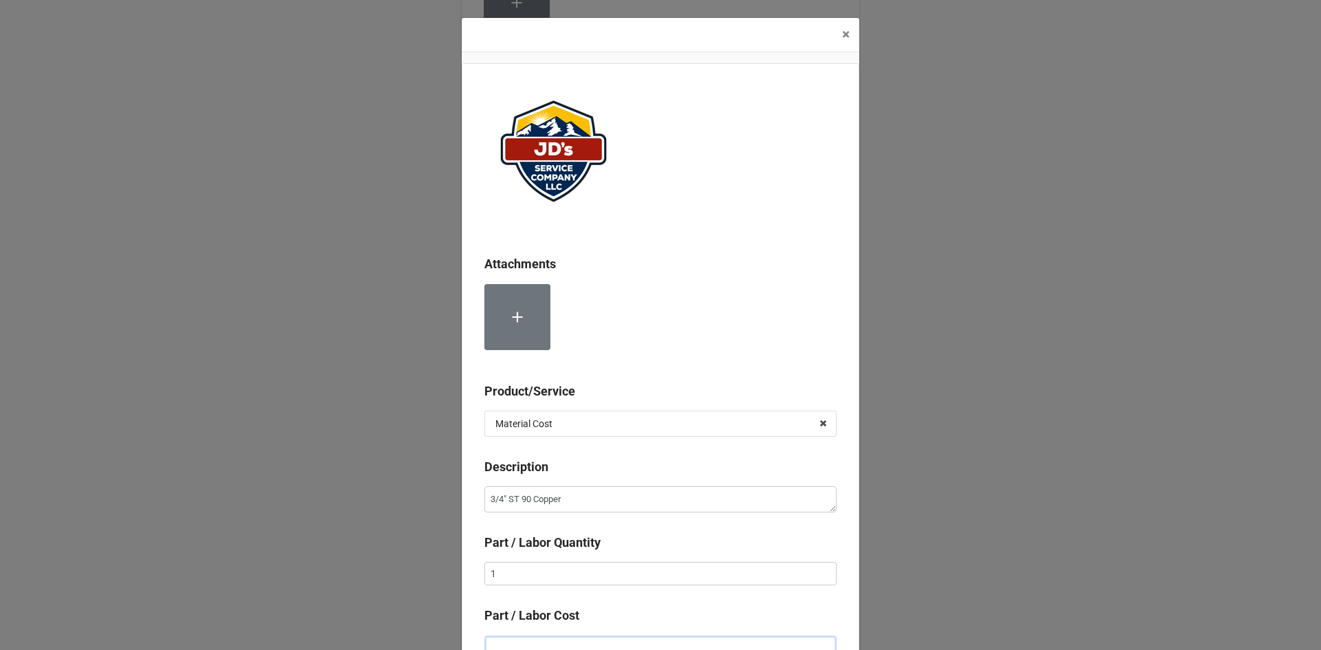
scroll to position [9, 0]
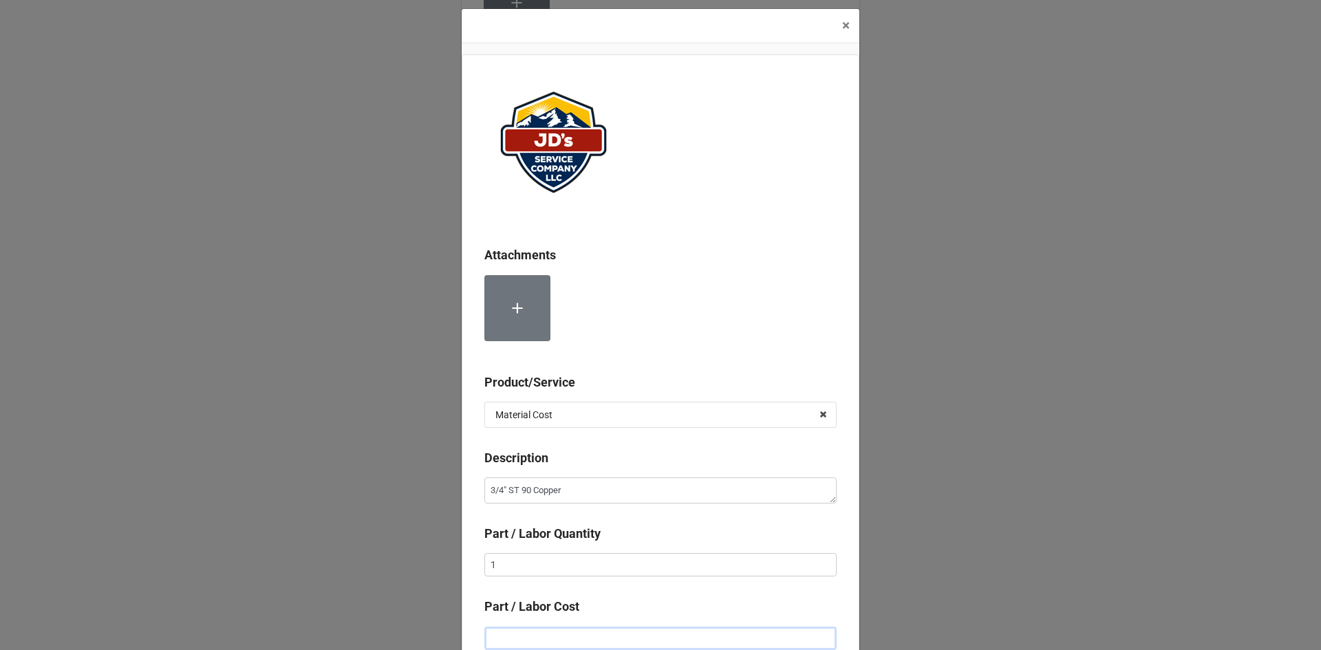
type textarea "x"
type input "$1.00"
type textarea "x"
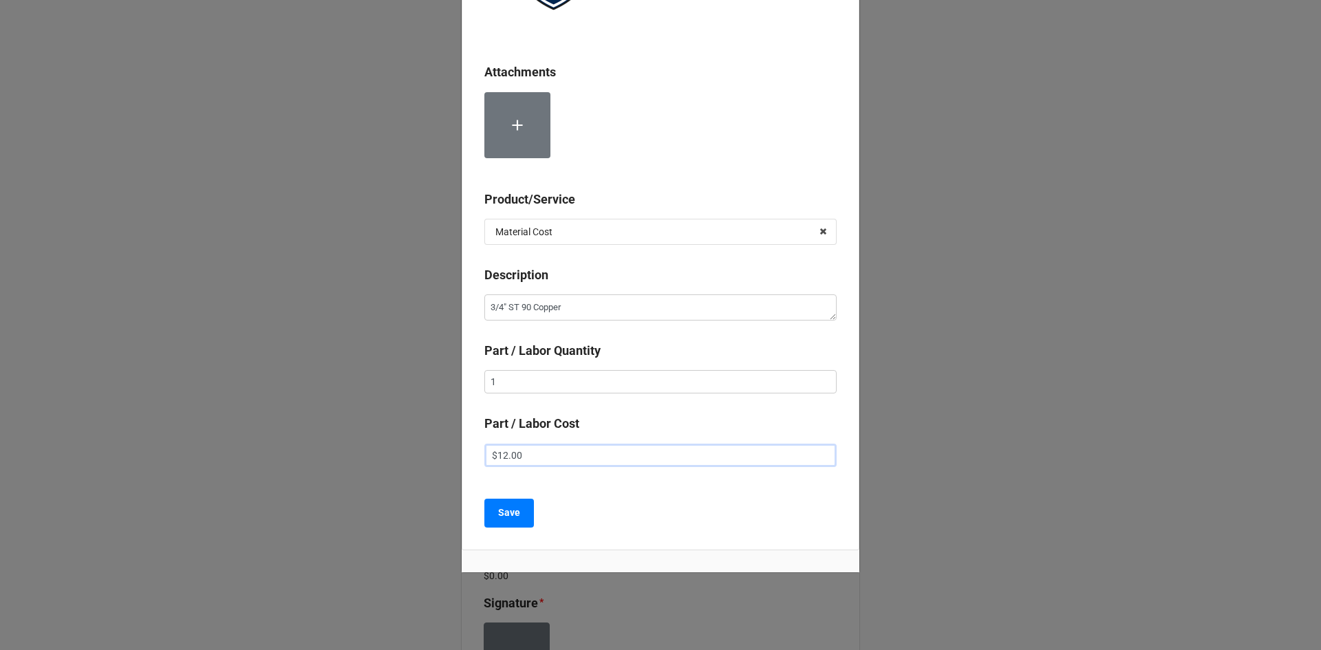
scroll to position [200, 0]
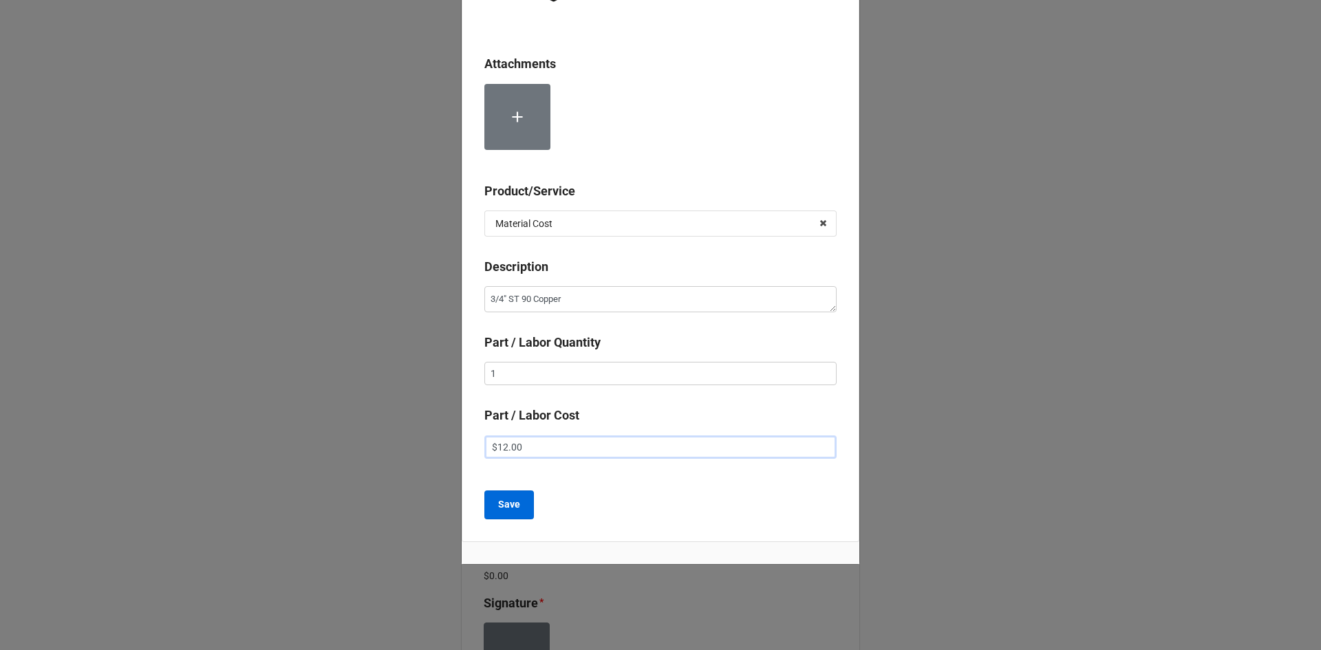
type input "$12.00"
click at [516, 511] on b "Save" at bounding box center [509, 504] width 22 height 14
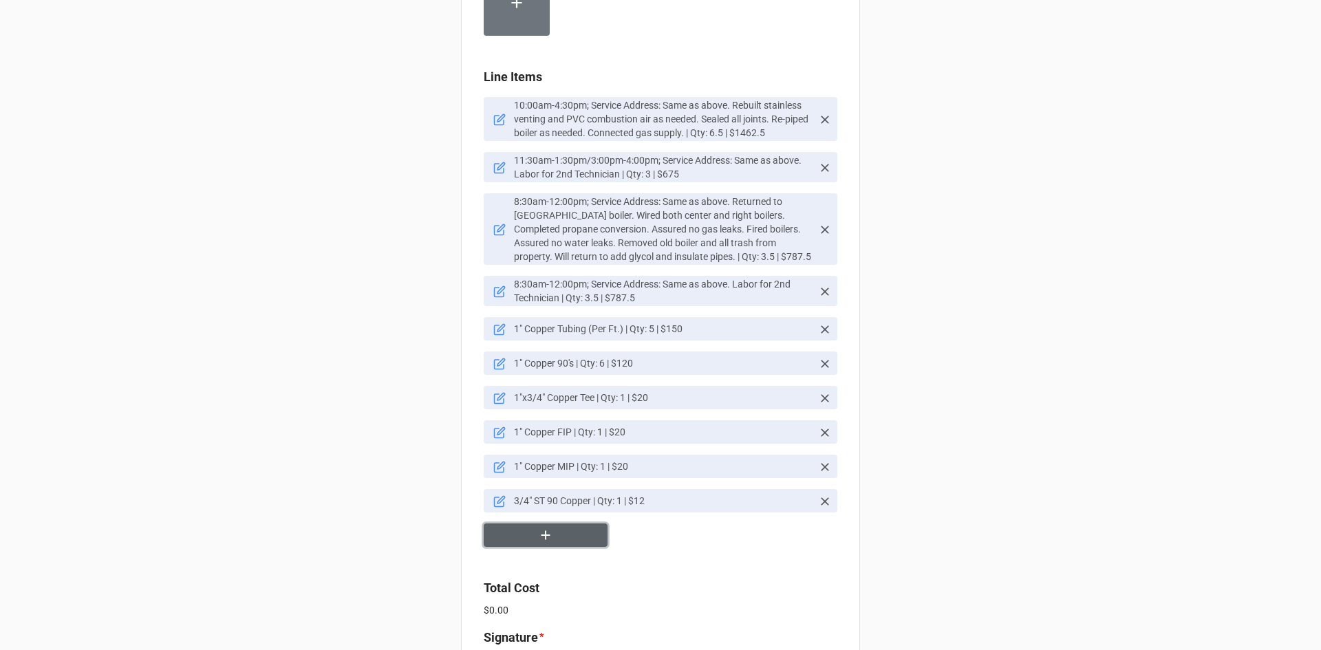
click at [563, 524] on button "button" at bounding box center [546, 536] width 124 height 24
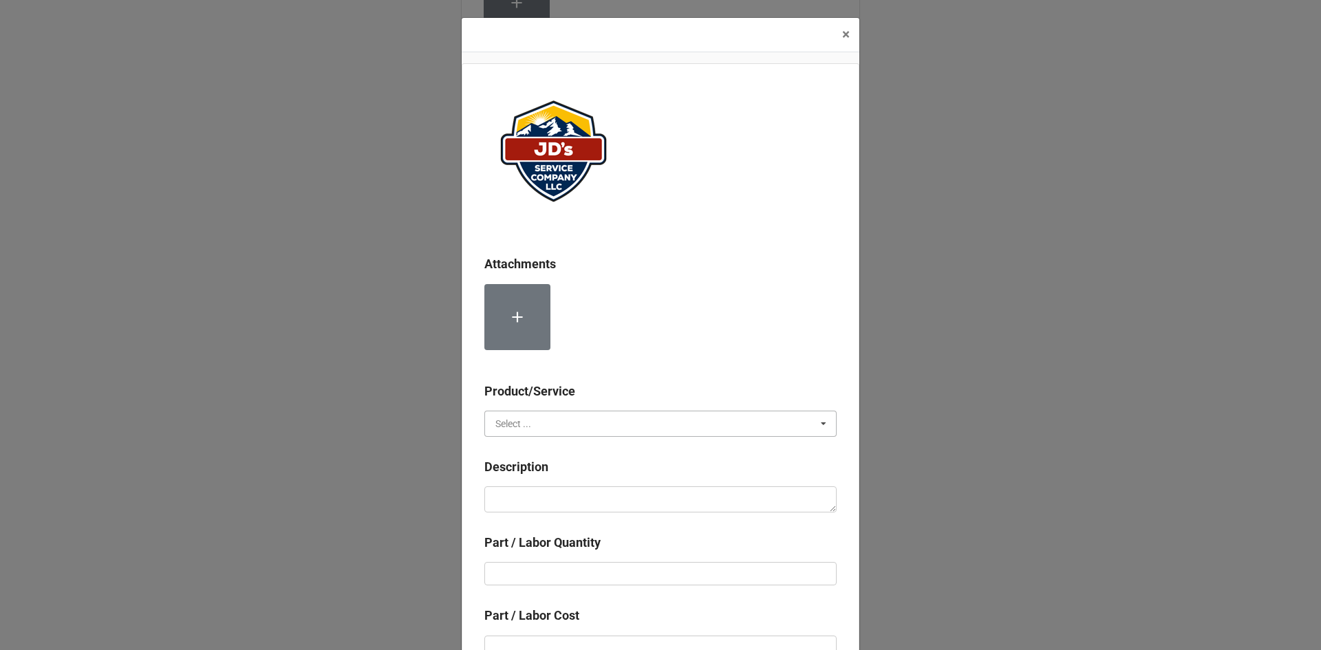
drag, startPoint x: 562, startPoint y: 419, endPoint x: 582, endPoint y: 456, distance: 42.2
click at [562, 420] on input "text" at bounding box center [661, 423] width 351 height 25
click at [583, 471] on div "Material Cost" at bounding box center [660, 474] width 351 height 25
click at [592, 504] on textarea at bounding box center [660, 499] width 352 height 26
paste textarea "3/4" Copper FIP"
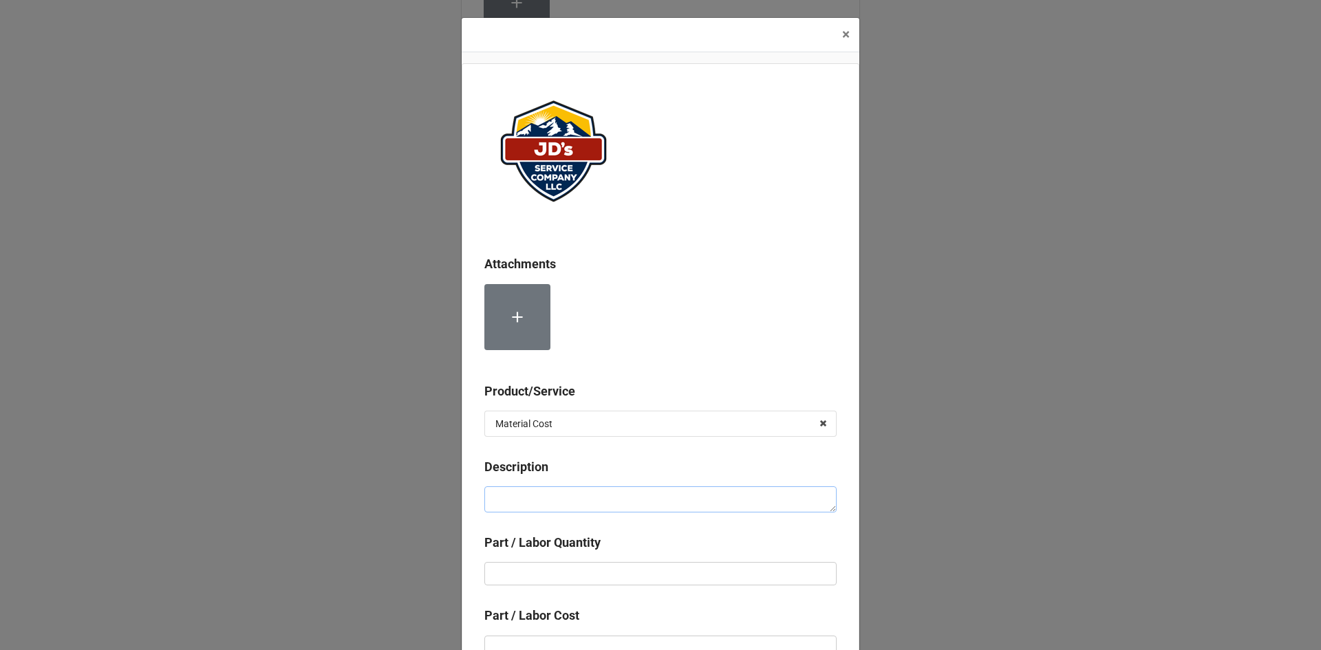
type textarea "x"
type textarea "3/4" Copper FIP"
click at [650, 579] on input "text" at bounding box center [660, 573] width 352 height 23
type textarea "x"
type input "1"
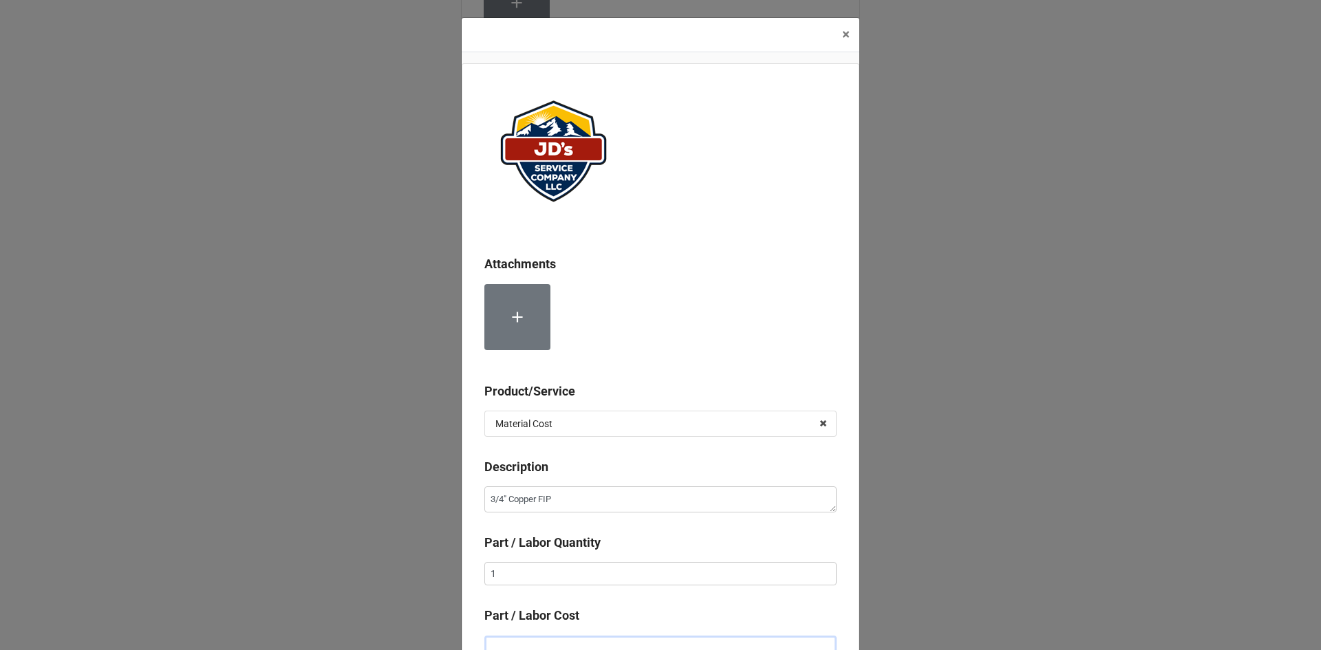
scroll to position [9, 0]
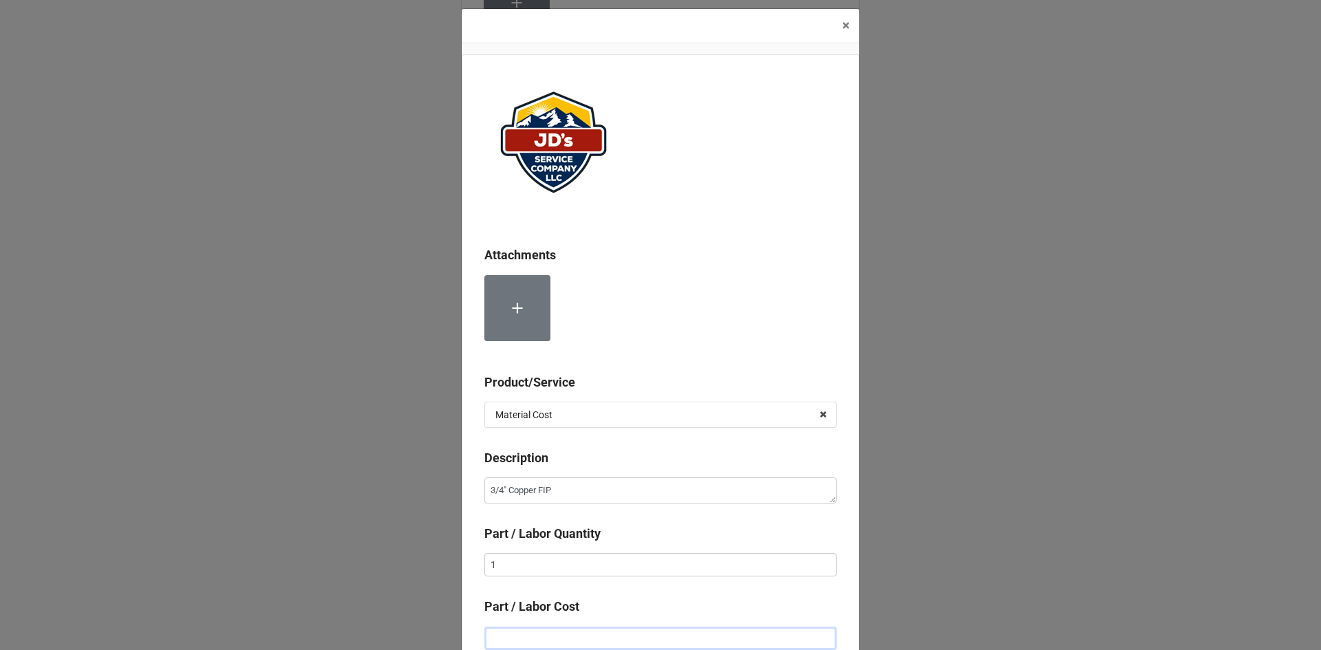
type textarea "x"
type input "$2.00"
click at [638, 635] on input "text" at bounding box center [660, 638] width 352 height 23
type textarea "x"
type input "$1.00"
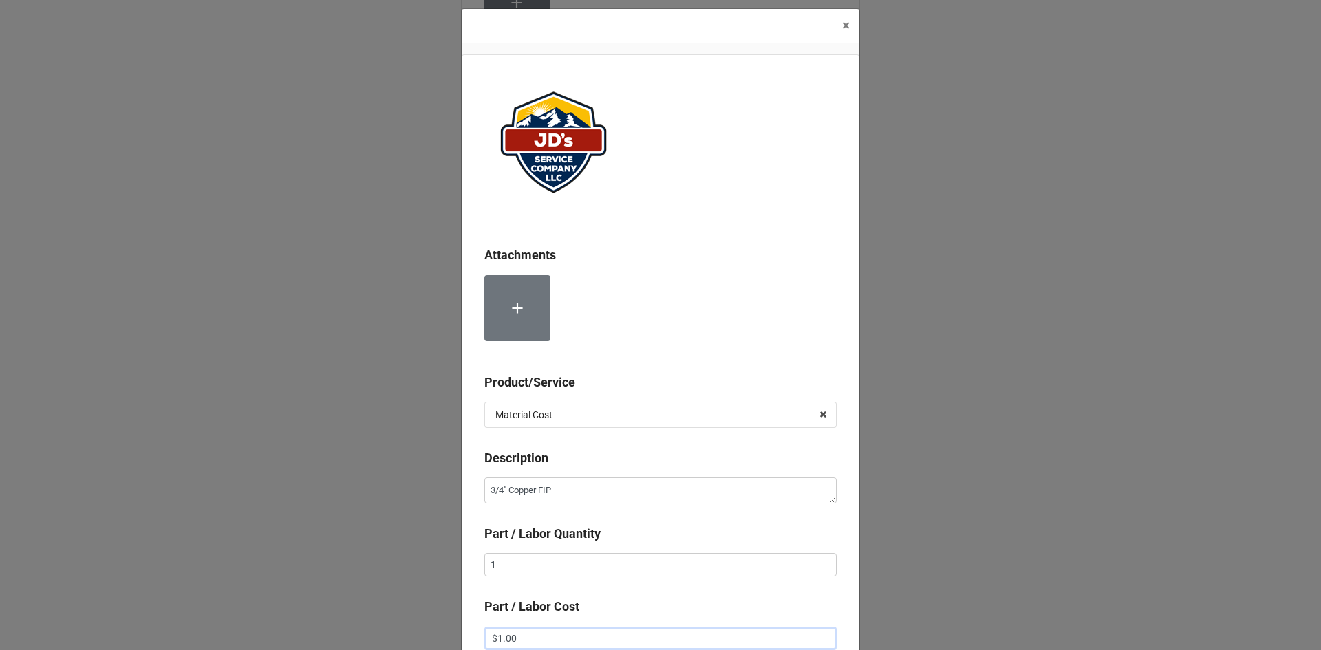
type textarea "x"
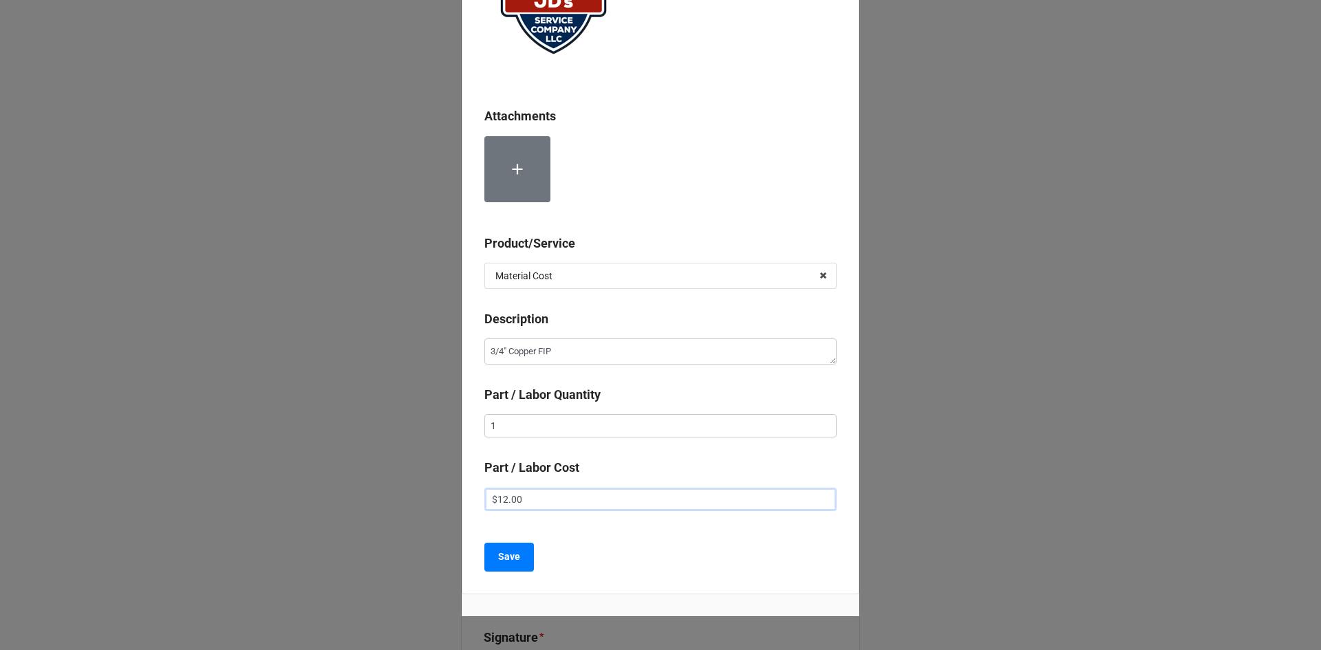
scroll to position [200, 0]
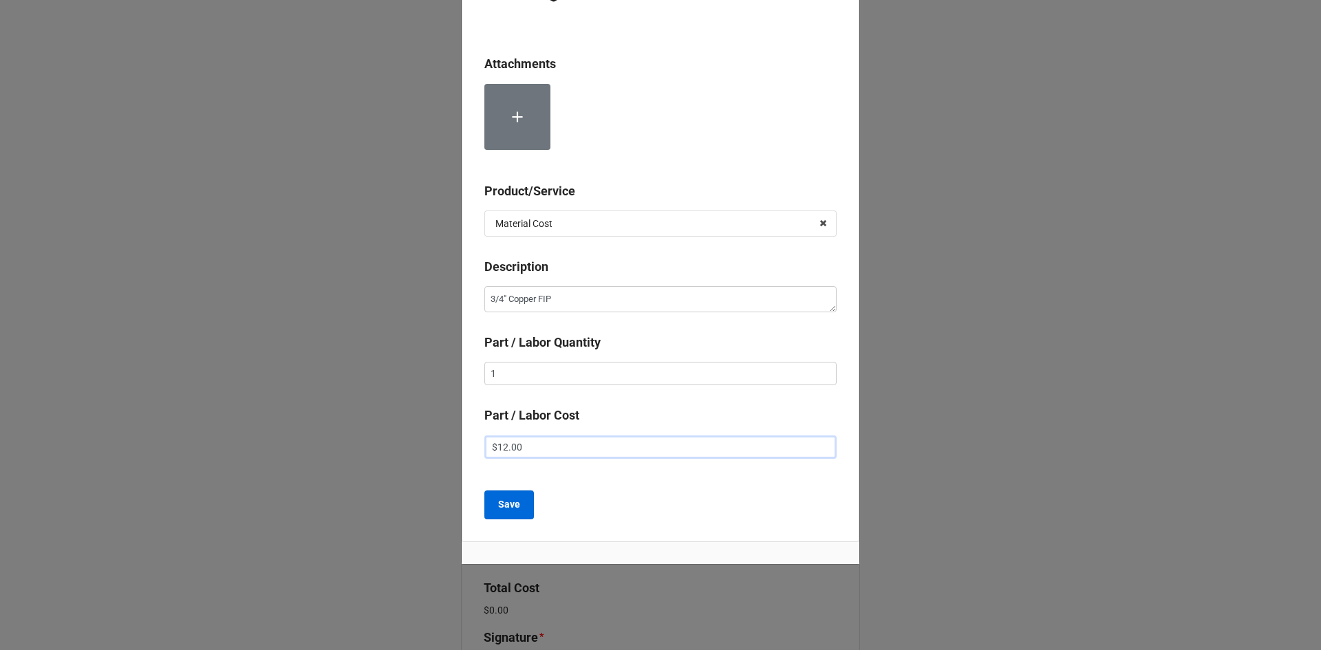
type input "$12.00"
click at [519, 501] on button "Save" at bounding box center [509, 504] width 50 height 29
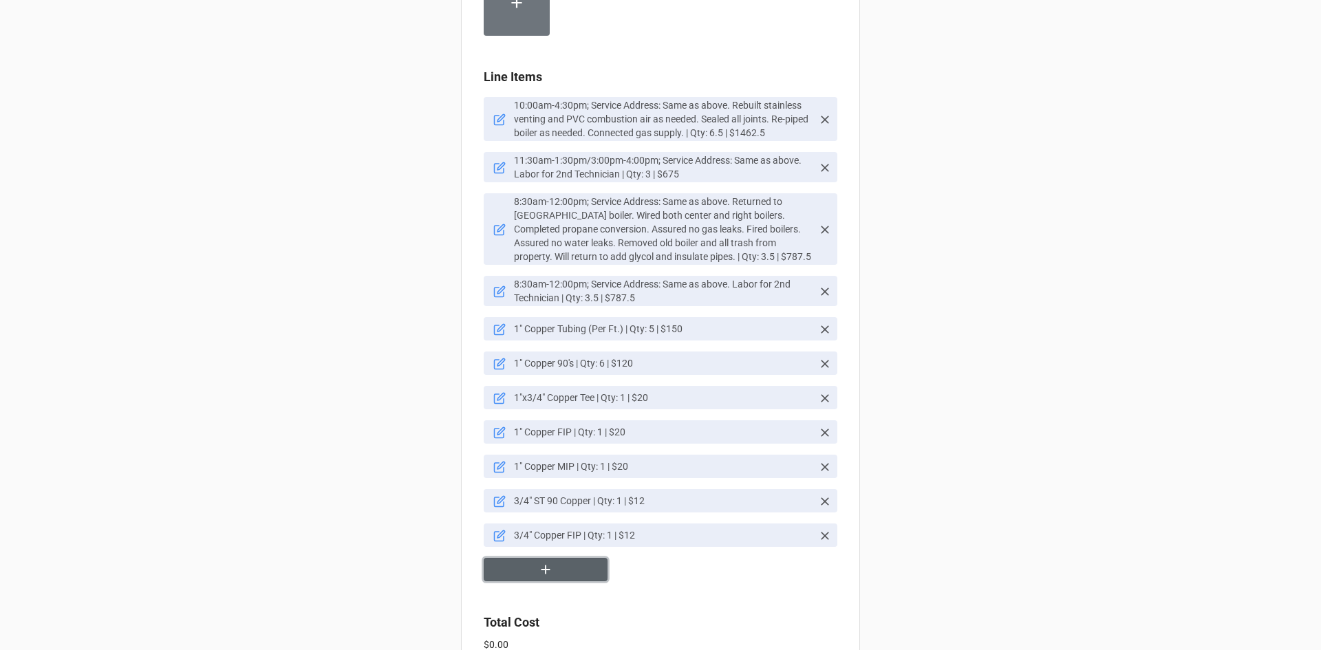
click at [568, 558] on button "button" at bounding box center [546, 570] width 124 height 24
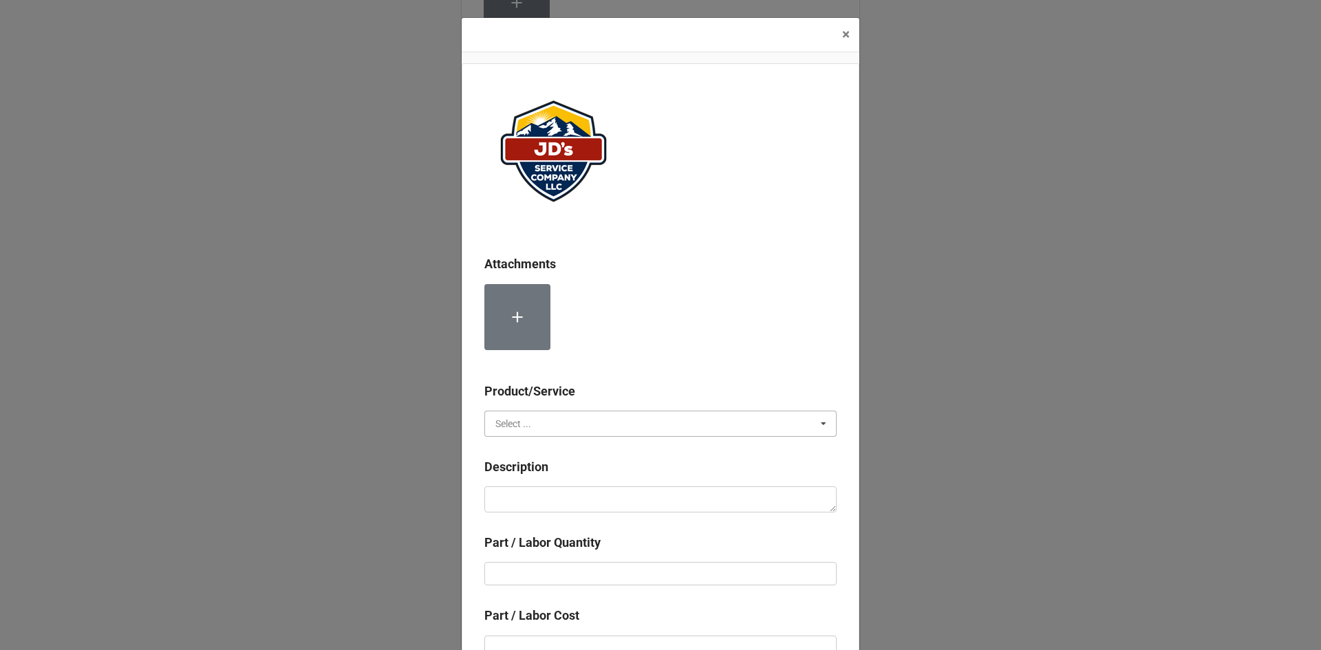
click at [581, 418] on input "text" at bounding box center [661, 423] width 351 height 25
click at [587, 471] on div "Material Cost" at bounding box center [660, 474] width 351 height 25
click at [588, 501] on textarea at bounding box center [660, 499] width 352 height 26
paste textarea "1" Copper Slip Coupling"
type textarea "x"
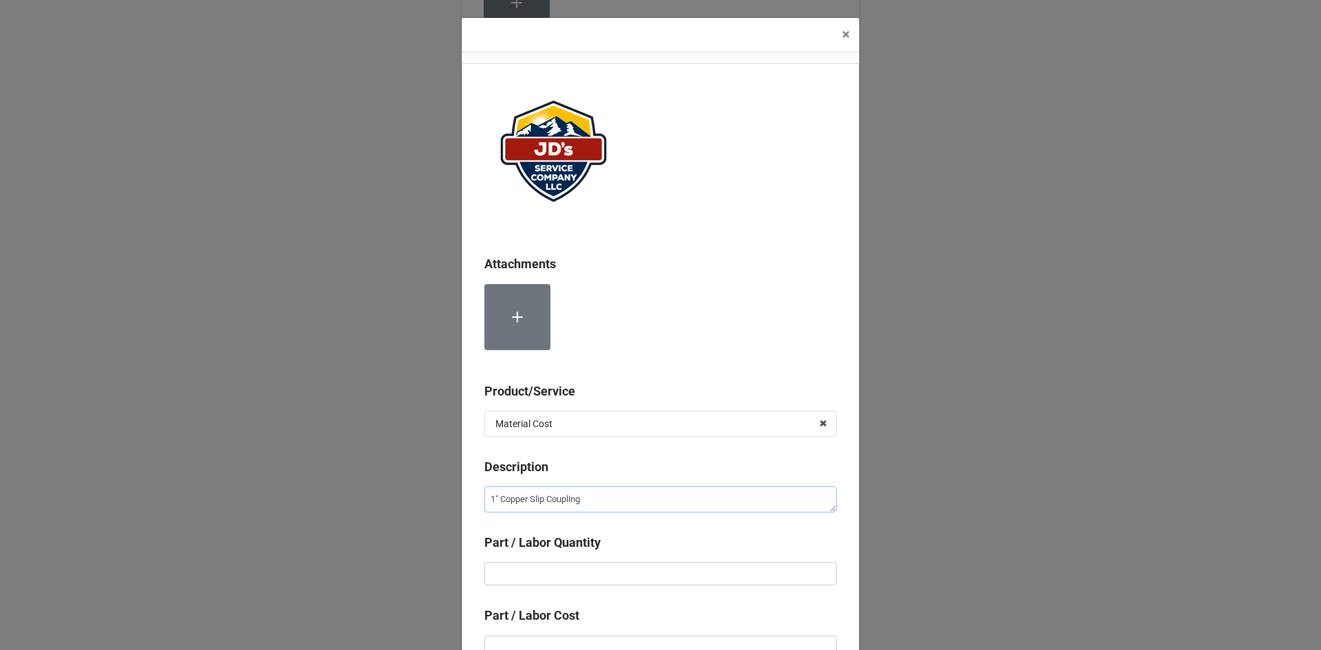
type textarea "1" Copper Slip Coupling"
click at [651, 566] on input "text" at bounding box center [660, 573] width 352 height 23
type textarea "x"
type input "2"
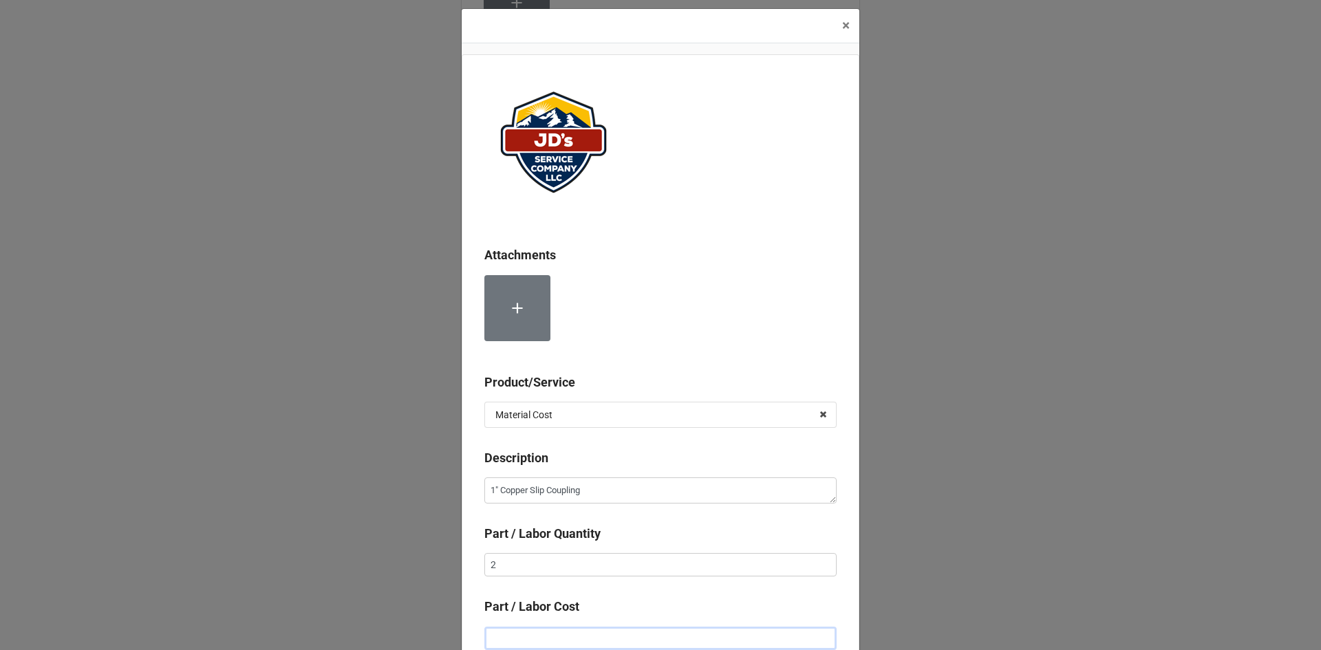
type textarea "x"
type input "$2.00"
type textarea "x"
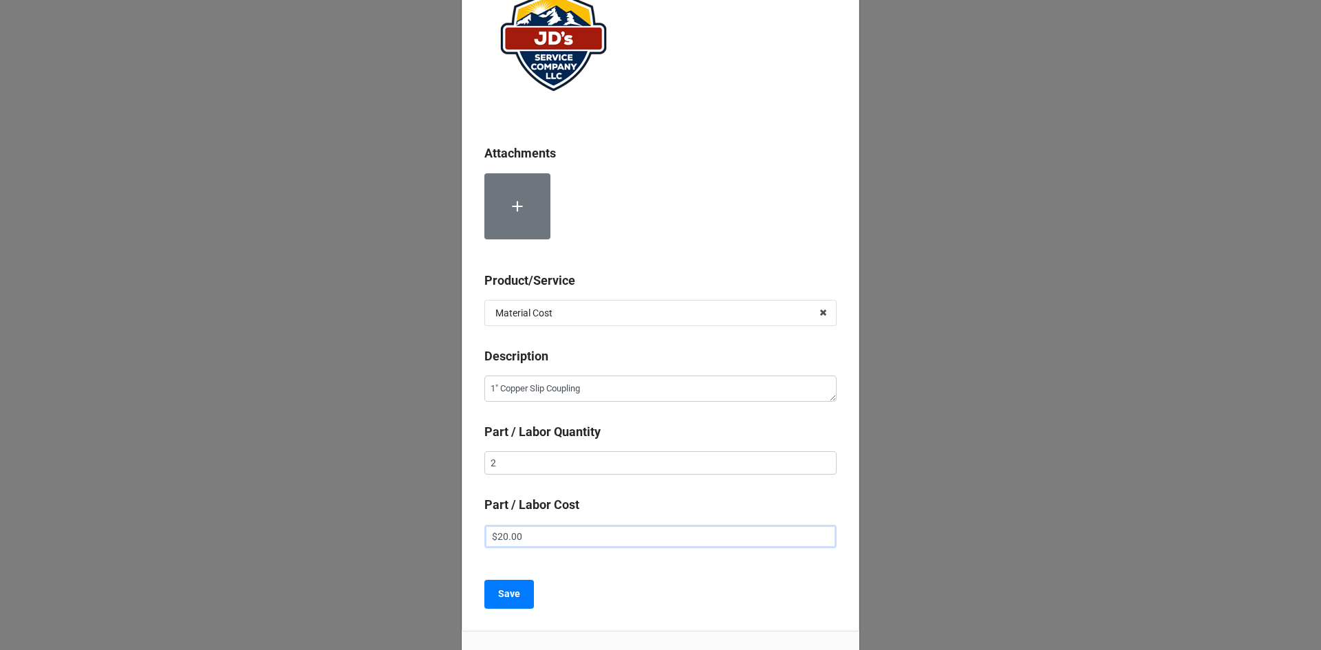
scroll to position [147, 0]
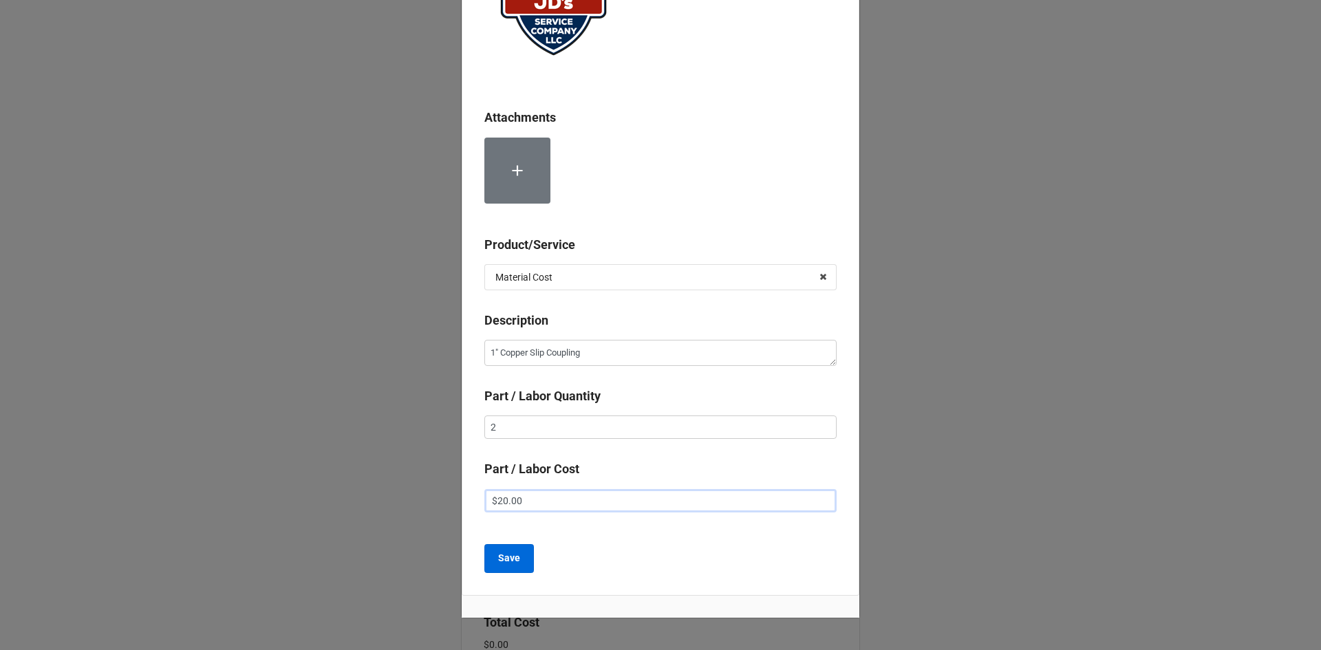
type input "$20.00"
click at [488, 563] on button "Save" at bounding box center [509, 558] width 50 height 29
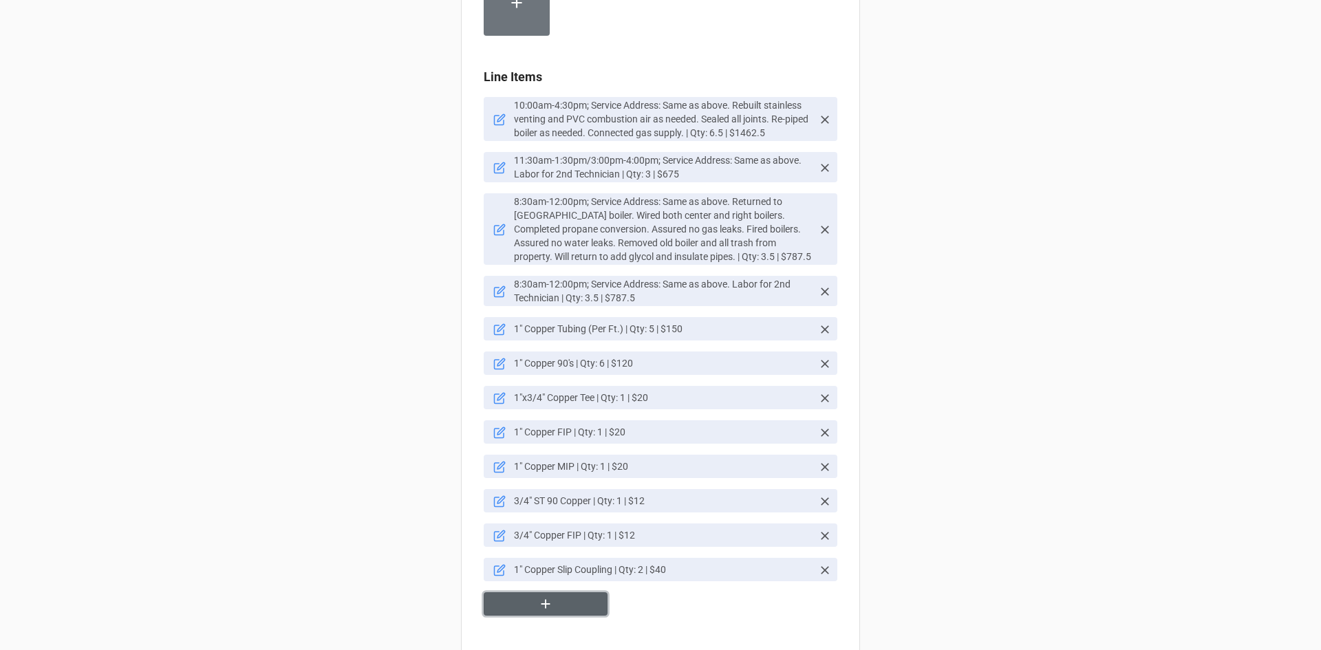
click at [572, 592] on button "button" at bounding box center [546, 604] width 124 height 24
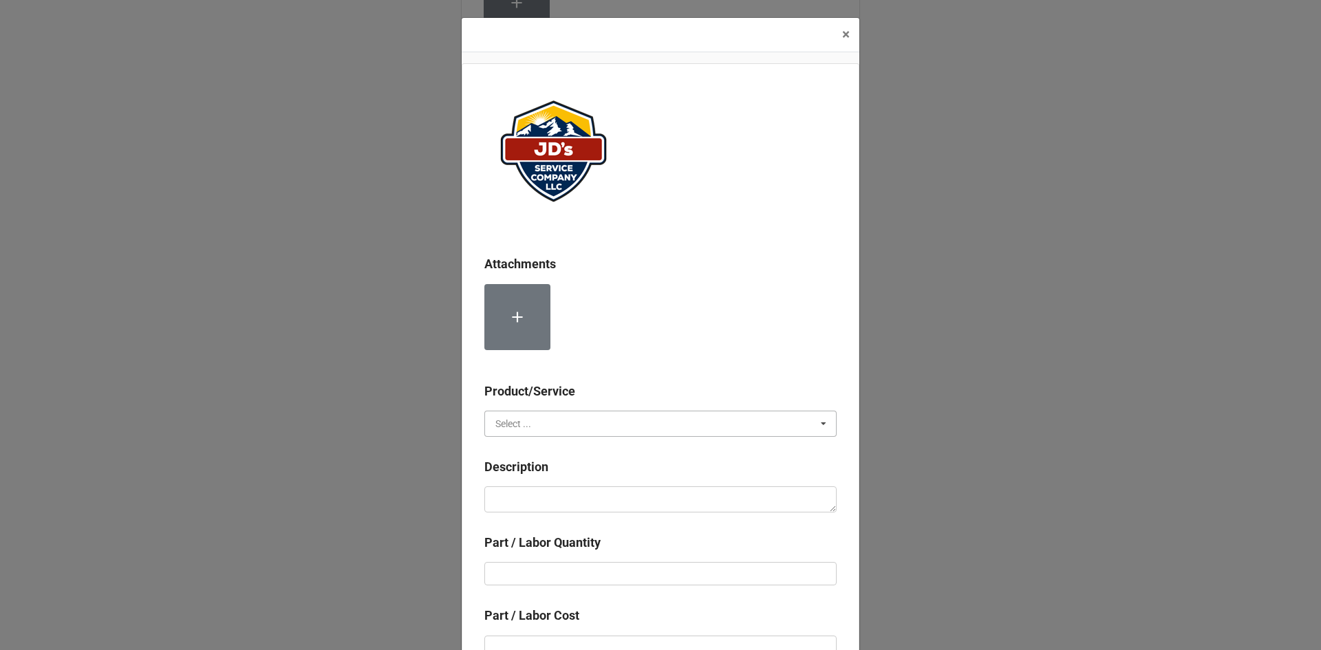
click at [610, 434] on input "text" at bounding box center [661, 423] width 351 height 25
click at [607, 478] on div "Material Cost" at bounding box center [660, 474] width 351 height 25
click at [609, 490] on textarea at bounding box center [660, 499] width 352 height 26
paste textarea "3" Sch. 40 PVC Pipe (Per Ft.)"
type textarea "x"
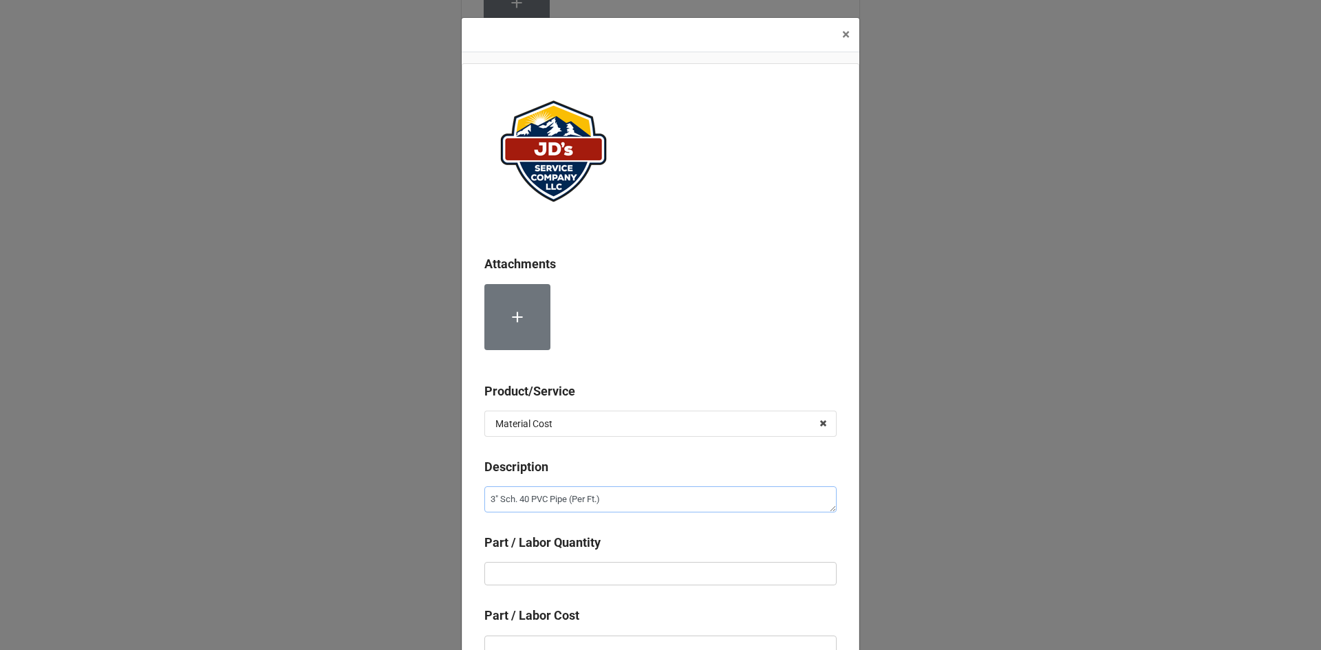
type textarea "3" Sch. 40 PVC Pipe (Per Ft.)"
drag, startPoint x: 647, startPoint y: 574, endPoint x: 646, endPoint y: 555, distance: 18.6
click at [648, 572] on input "text" at bounding box center [660, 573] width 352 height 23
type textarea "x"
type input "5"
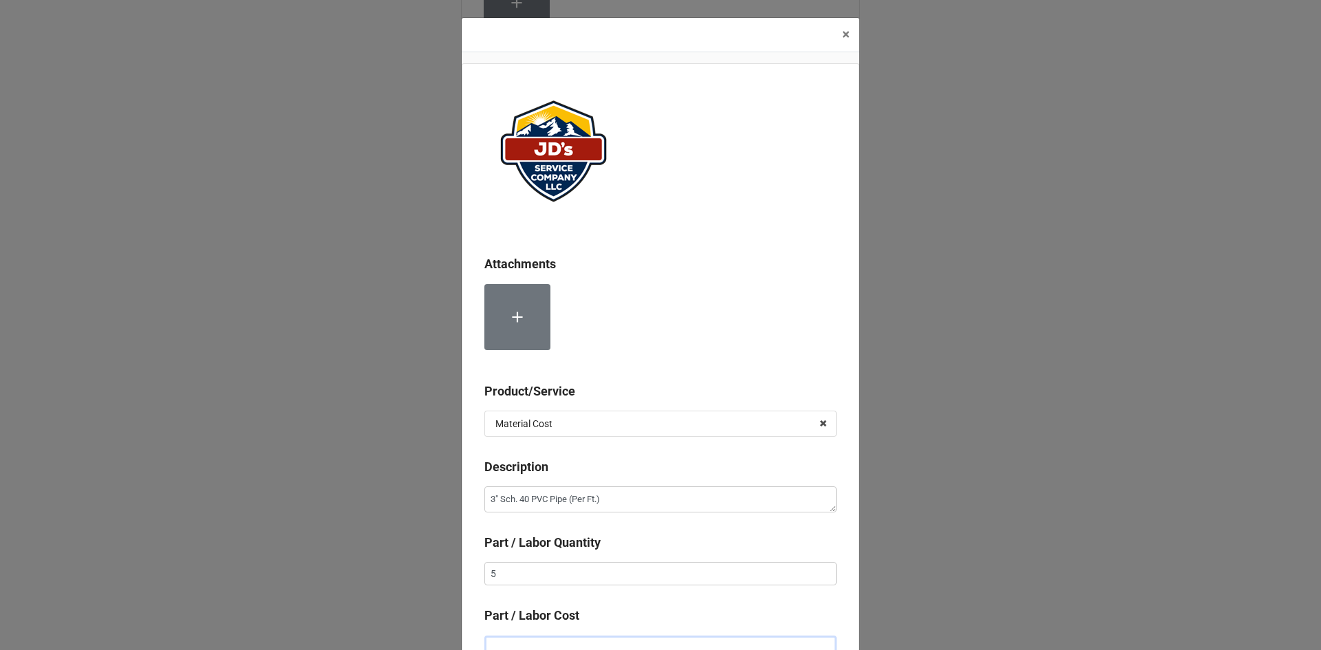
scroll to position [9, 0]
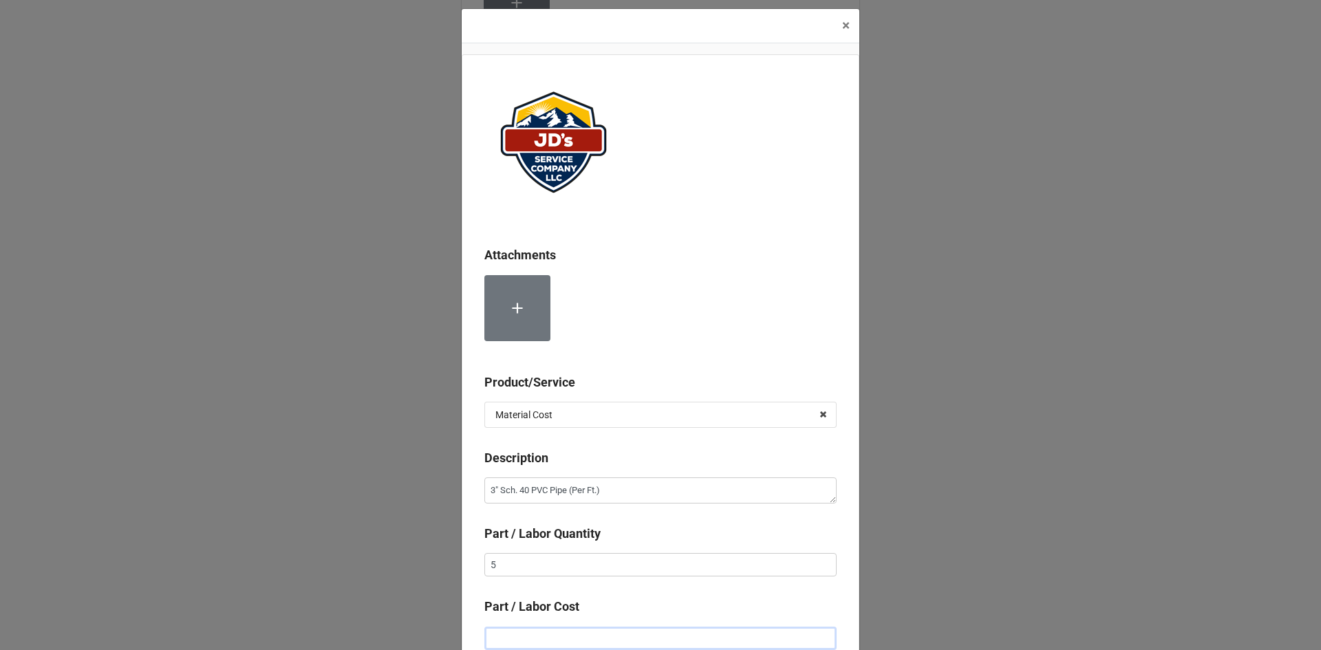
type textarea "x"
type input "$1.00"
type textarea "x"
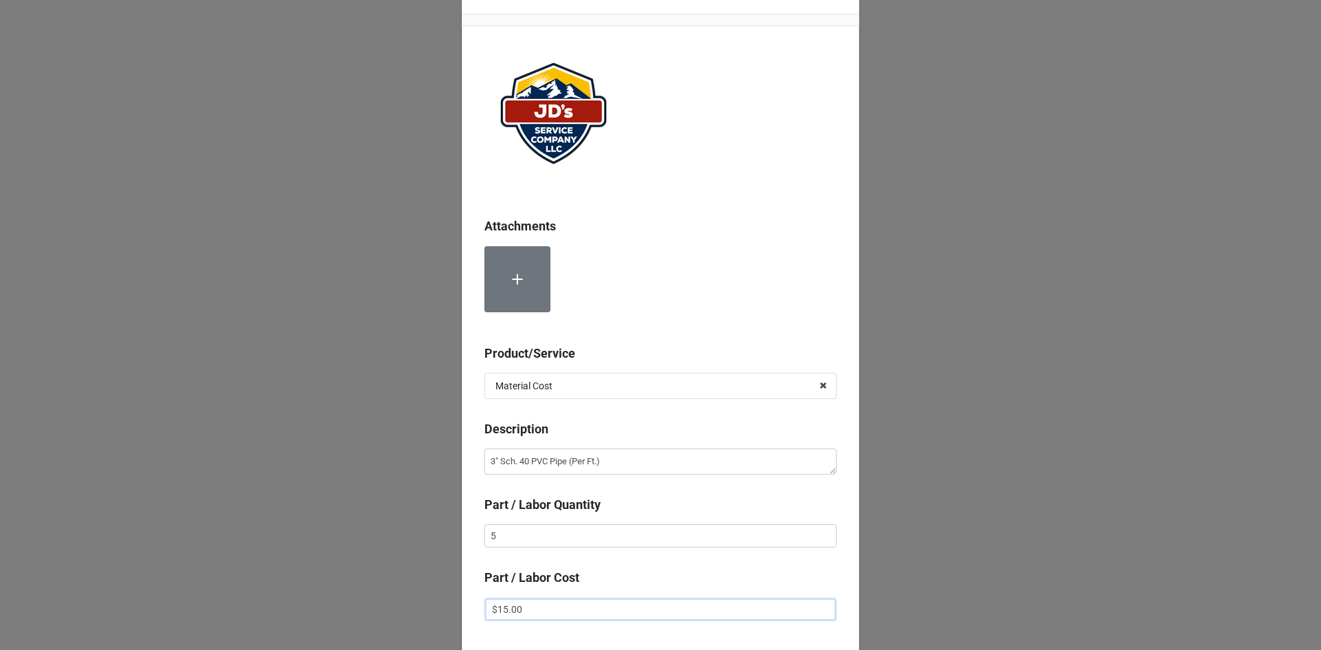
scroll to position [69, 0]
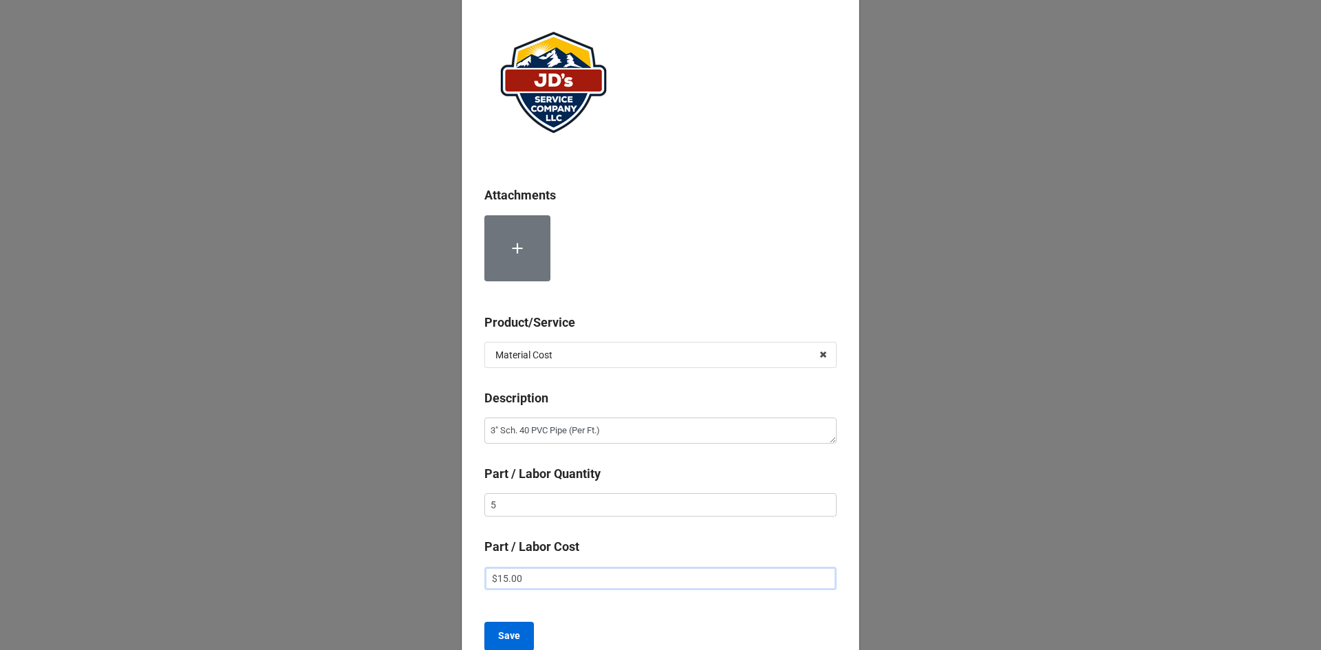
type input "$15.00"
click at [499, 634] on b "Save" at bounding box center [509, 636] width 22 height 14
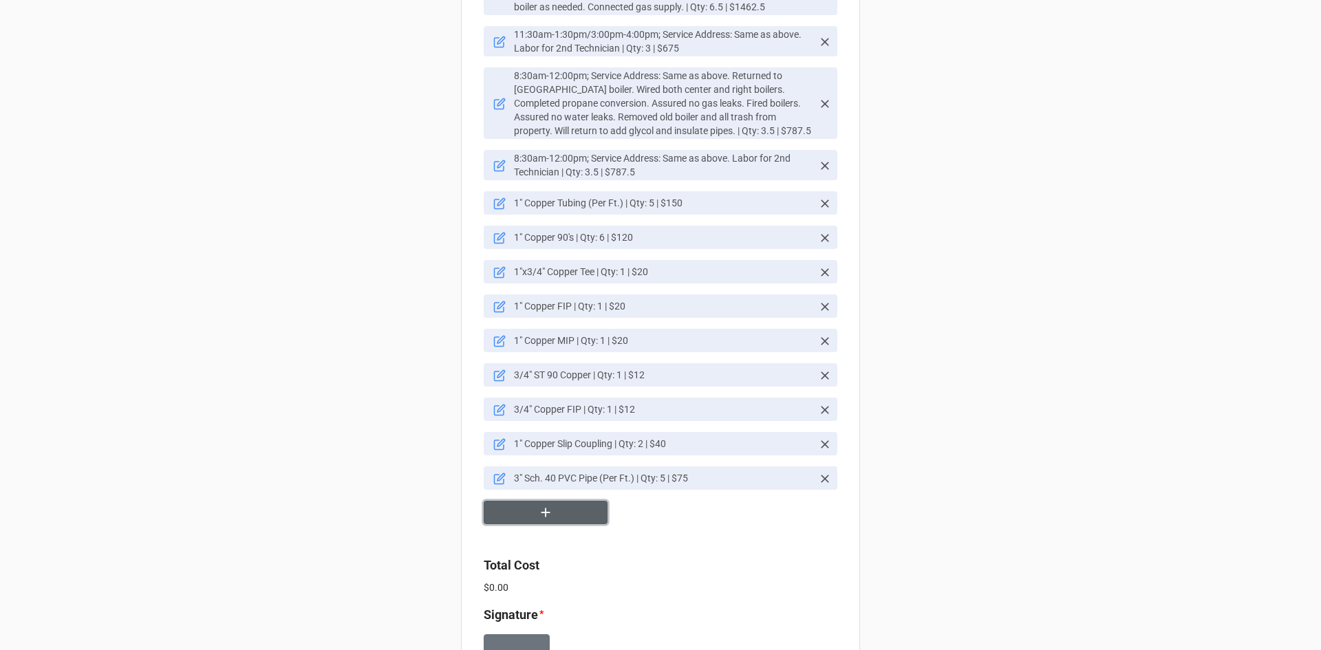
scroll to position [2107, 0]
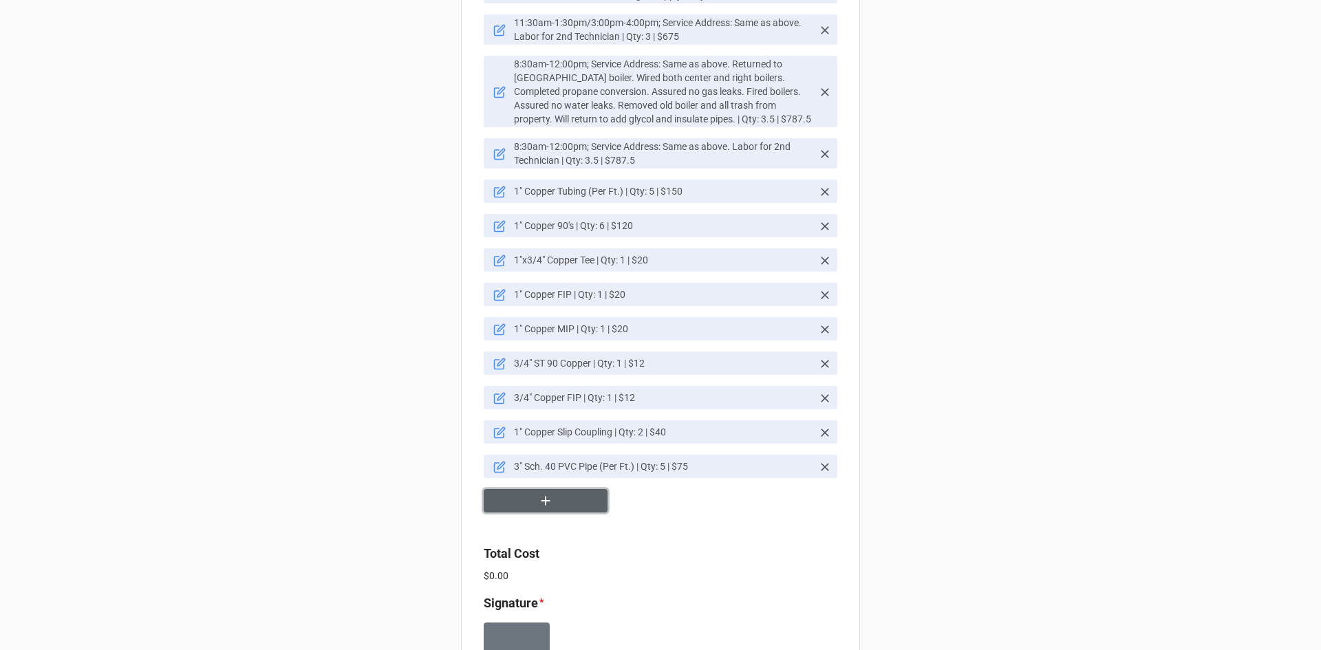
click at [562, 489] on button "button" at bounding box center [546, 501] width 124 height 24
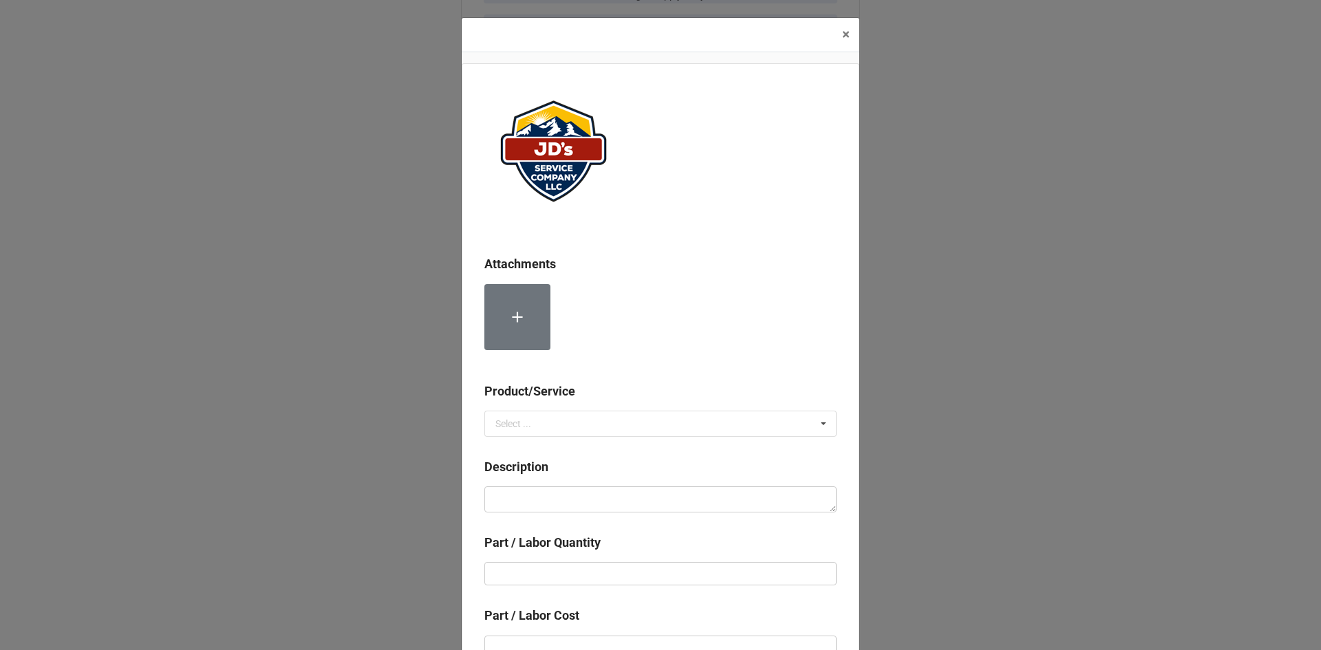
click at [576, 408] on div "Product/Service" at bounding box center [660, 396] width 352 height 29
click at [586, 424] on input "text" at bounding box center [661, 423] width 351 height 25
click at [579, 474] on div "Material Cost" at bounding box center [660, 474] width 351 height 25
click at [588, 501] on textarea at bounding box center [660, 499] width 352 height 26
paste textarea "3" PVC 90's"
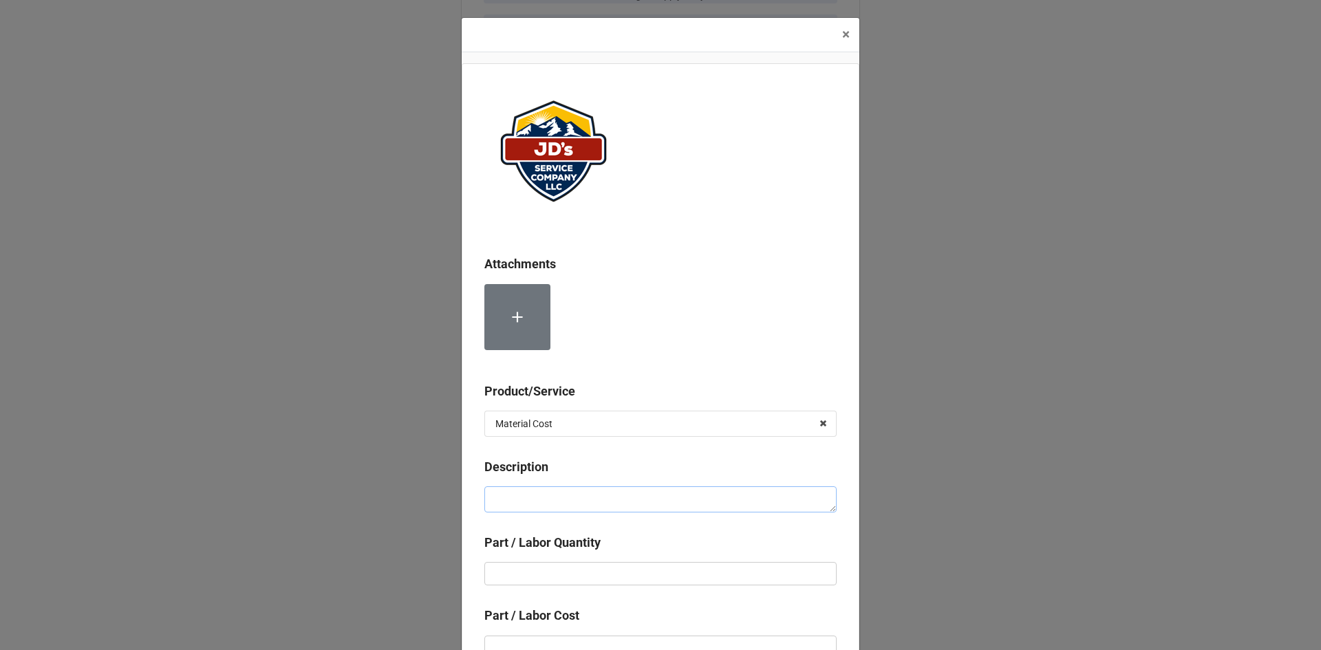
type textarea "x"
type textarea "3" PVC 90's"
click at [670, 577] on input "text" at bounding box center [660, 573] width 352 height 23
type textarea "x"
type input "3"
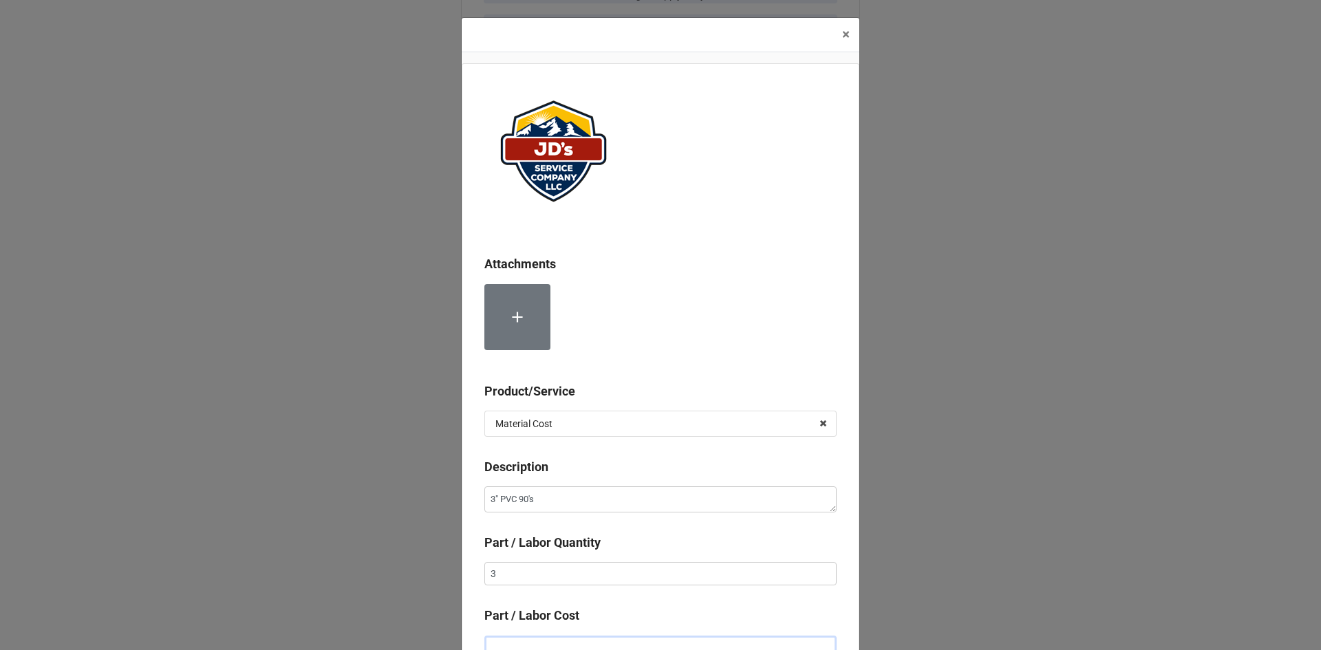
scroll to position [9, 0]
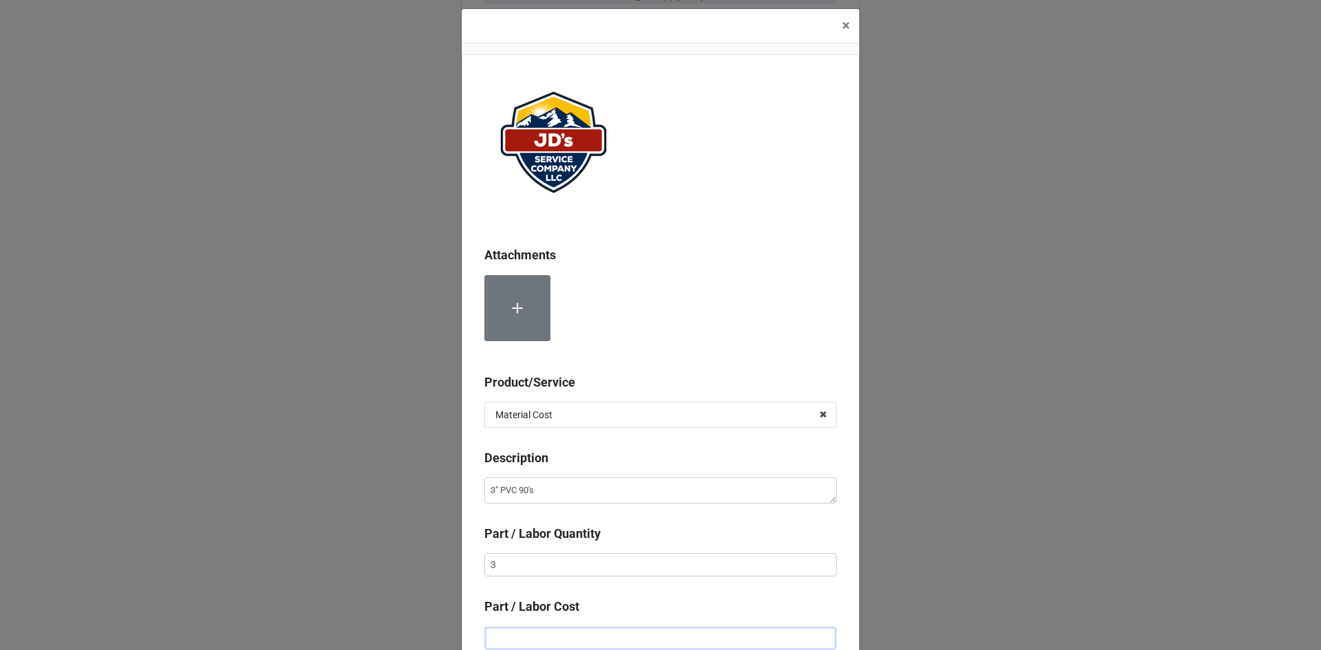
type textarea "x"
type input "$1.00"
type textarea "x"
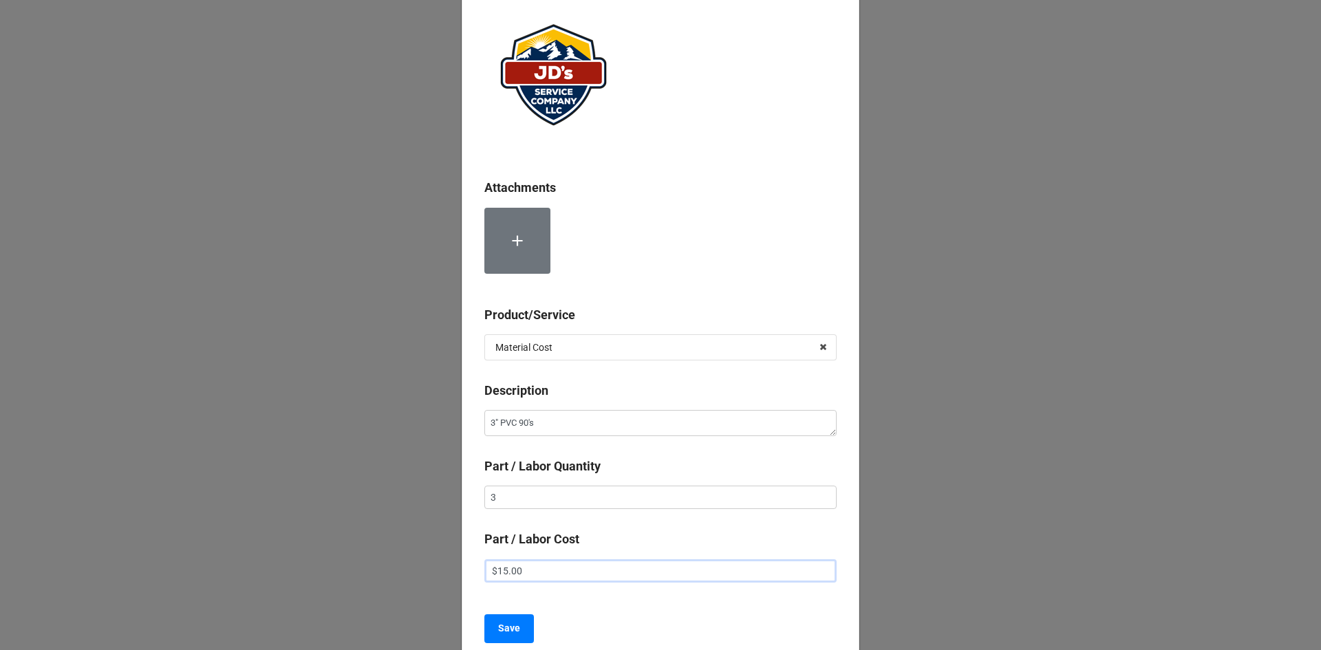
scroll to position [78, 0]
type input "$15.00"
click at [517, 631] on button "Save" at bounding box center [509, 627] width 50 height 29
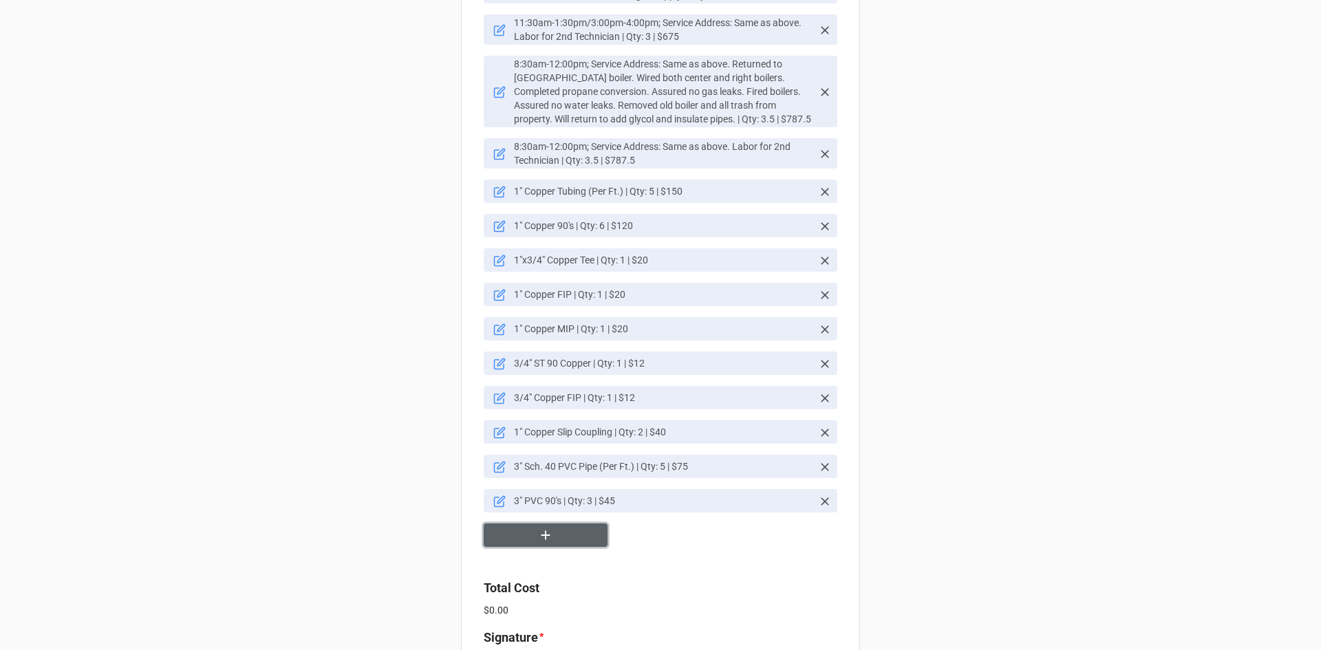
click at [524, 524] on button "button" at bounding box center [546, 536] width 124 height 24
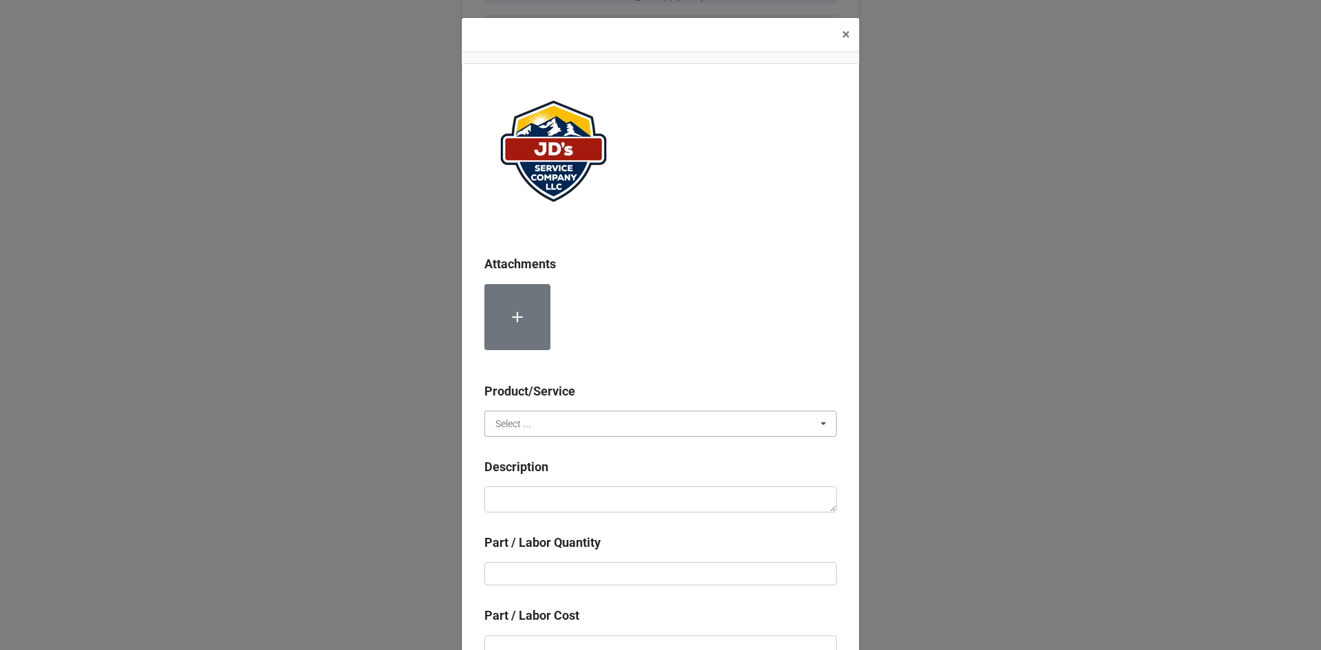
click at [578, 427] on input "text" at bounding box center [661, 423] width 351 height 25
click at [579, 470] on div "Material Cost" at bounding box center [660, 474] width 351 height 25
click at [575, 499] on textarea at bounding box center [660, 499] width 352 height 26
paste textarea "3" Adjustable Stainless Venting"
type textarea "x"
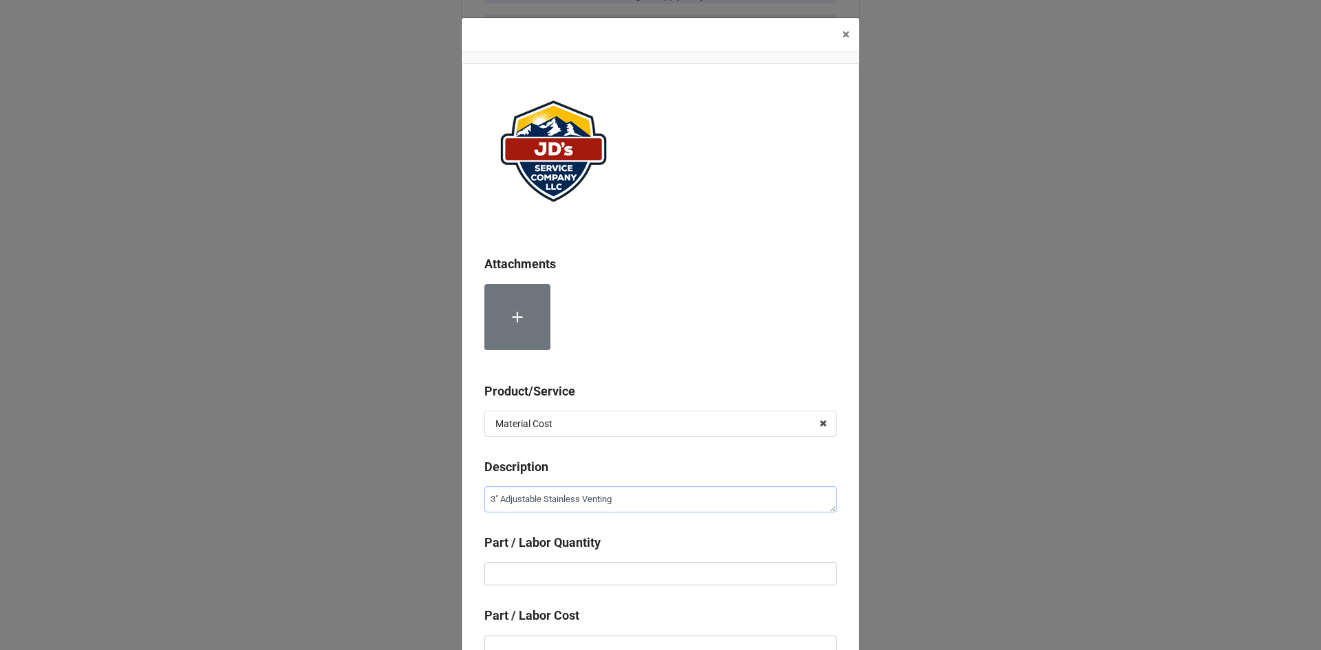
type textarea "3" Adjustable Stainless Venting"
click at [643, 568] on input "text" at bounding box center [660, 573] width 352 height 23
type textarea "x"
type input "3"
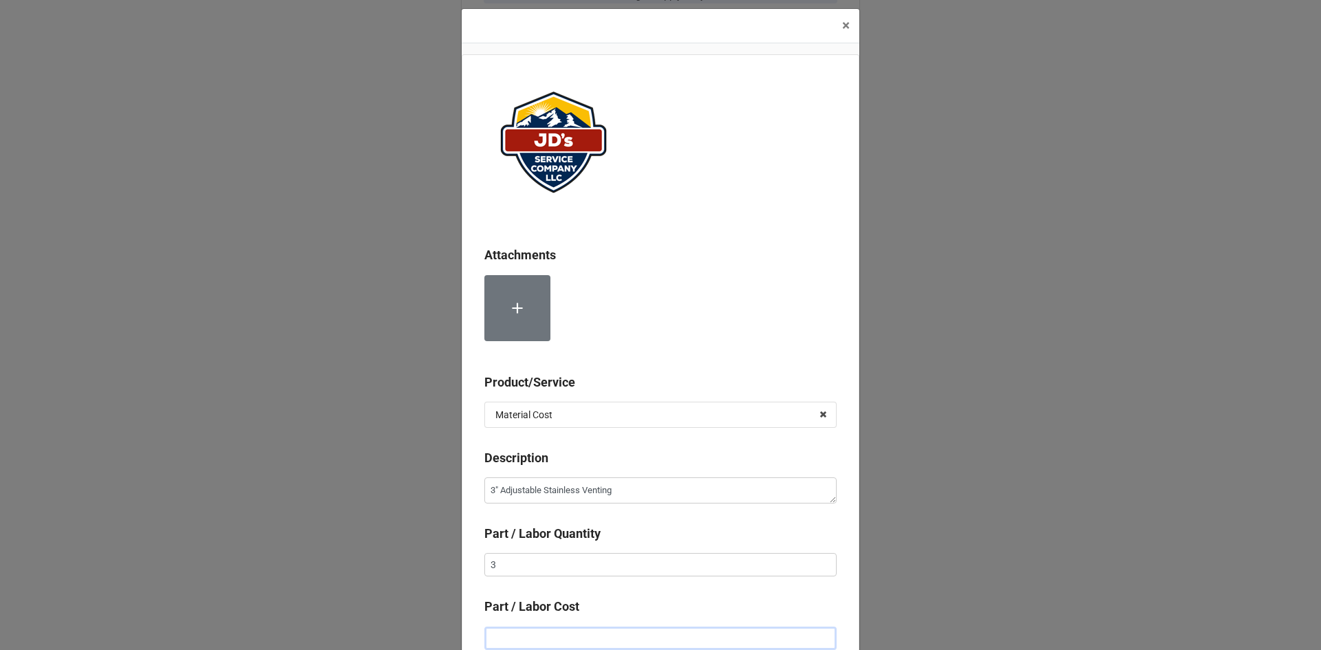
type textarea "x"
type input "$2.00"
type textarea "x"
type input "$20.00"
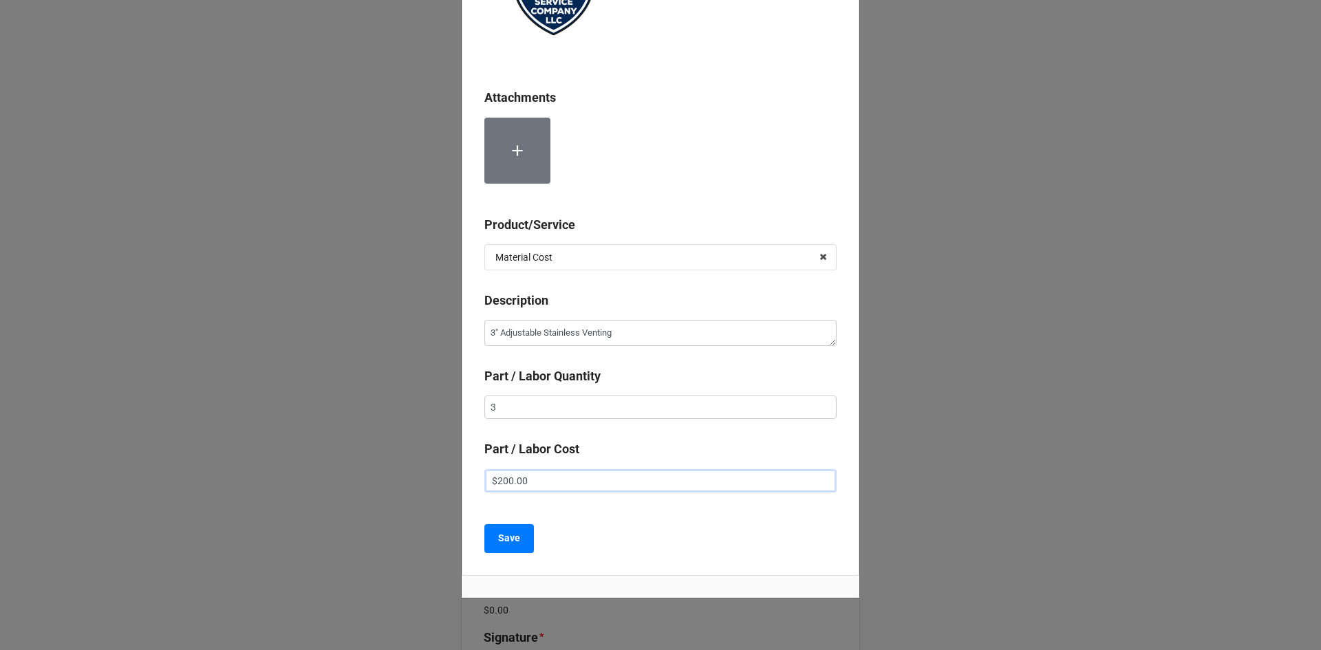
scroll to position [200, 0]
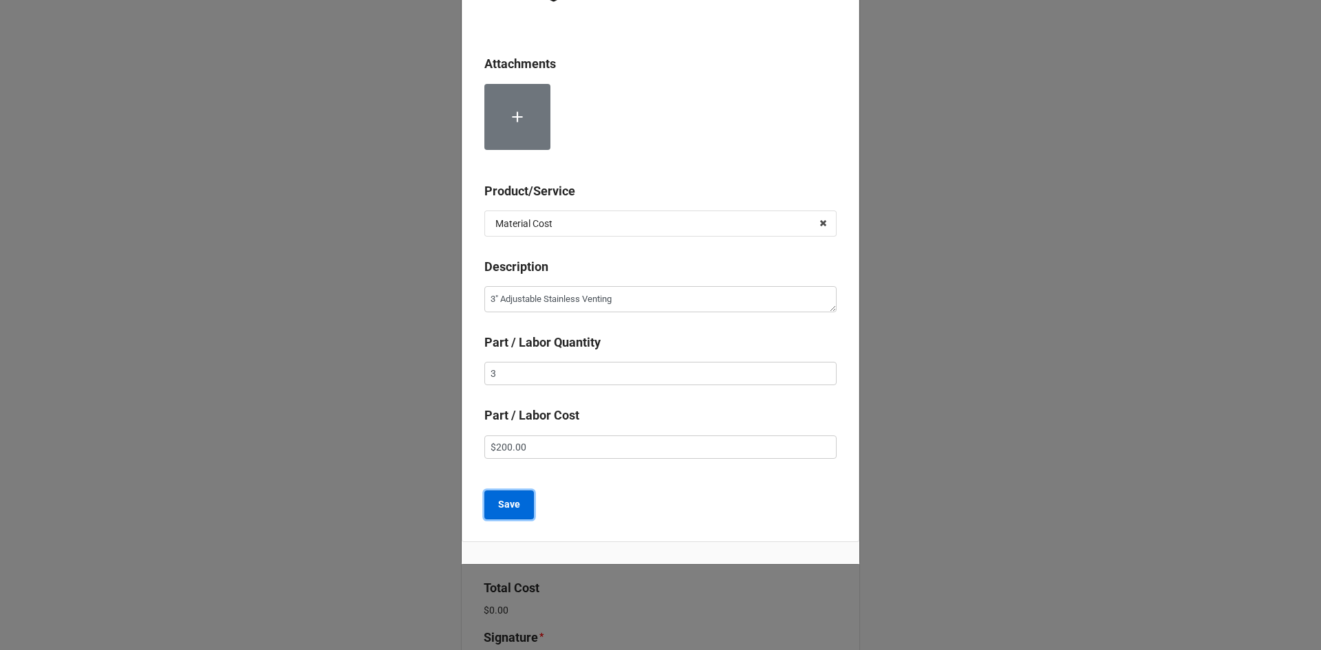
click at [508, 510] on b "Save" at bounding box center [509, 504] width 22 height 14
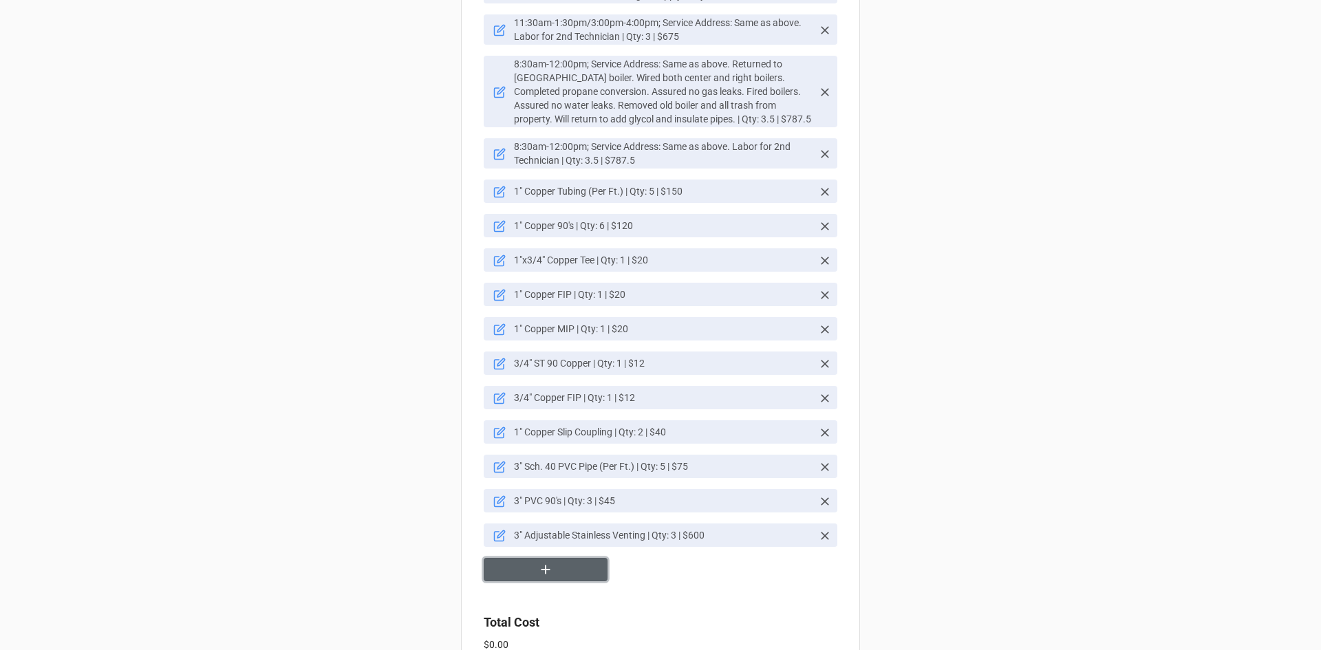
click at [541, 565] on icon "button" at bounding box center [545, 569] width 9 height 9
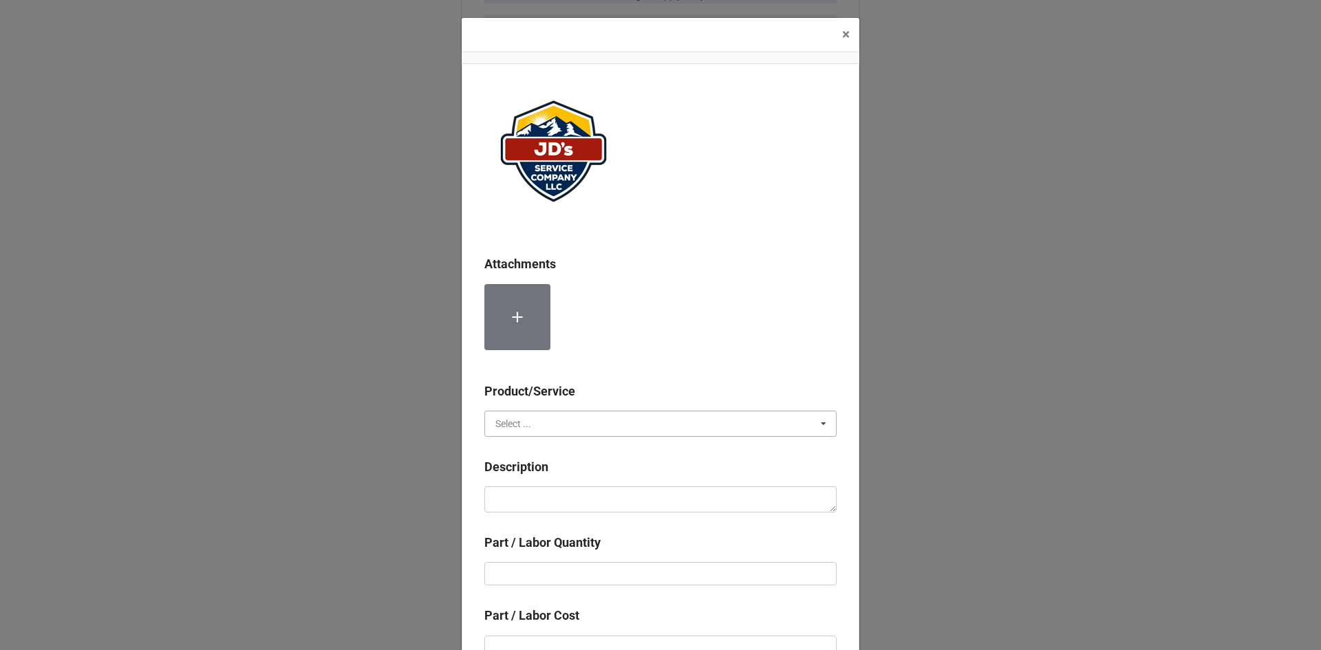
click at [565, 429] on input "text" at bounding box center [661, 423] width 351 height 25
click at [563, 480] on div "Material Cost" at bounding box center [660, 474] width 351 height 25
click at [569, 495] on textarea at bounding box center [660, 499] width 352 height 26
paste textarea "3" Stainless 90's"
click at [607, 563] on input "text" at bounding box center [660, 573] width 352 height 23
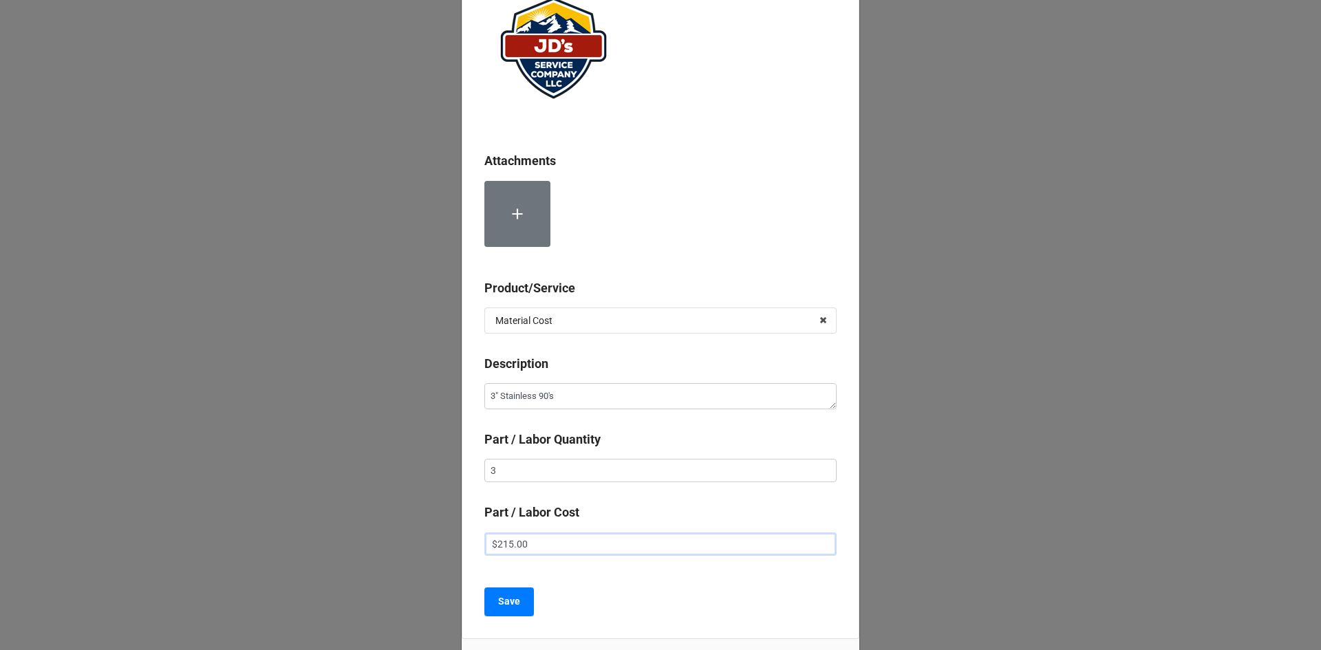
scroll to position [138, 0]
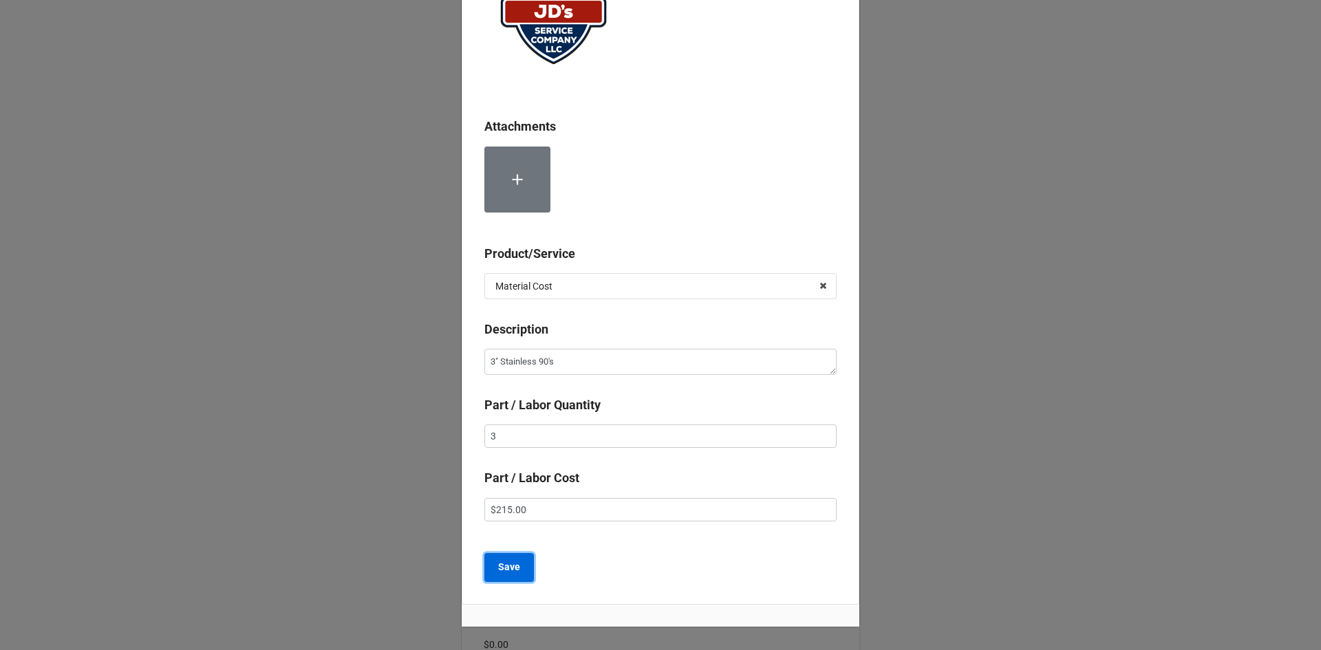
click at [513, 565] on b "Save" at bounding box center [509, 567] width 22 height 14
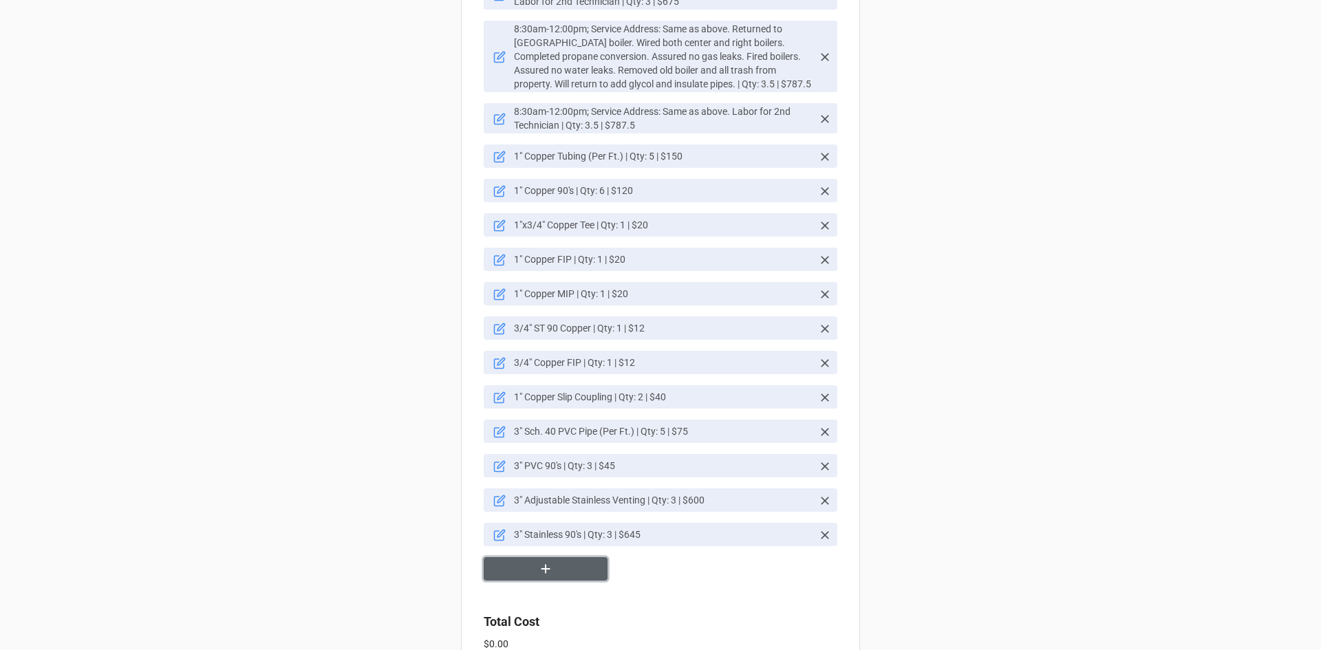
scroll to position [2176, 0]
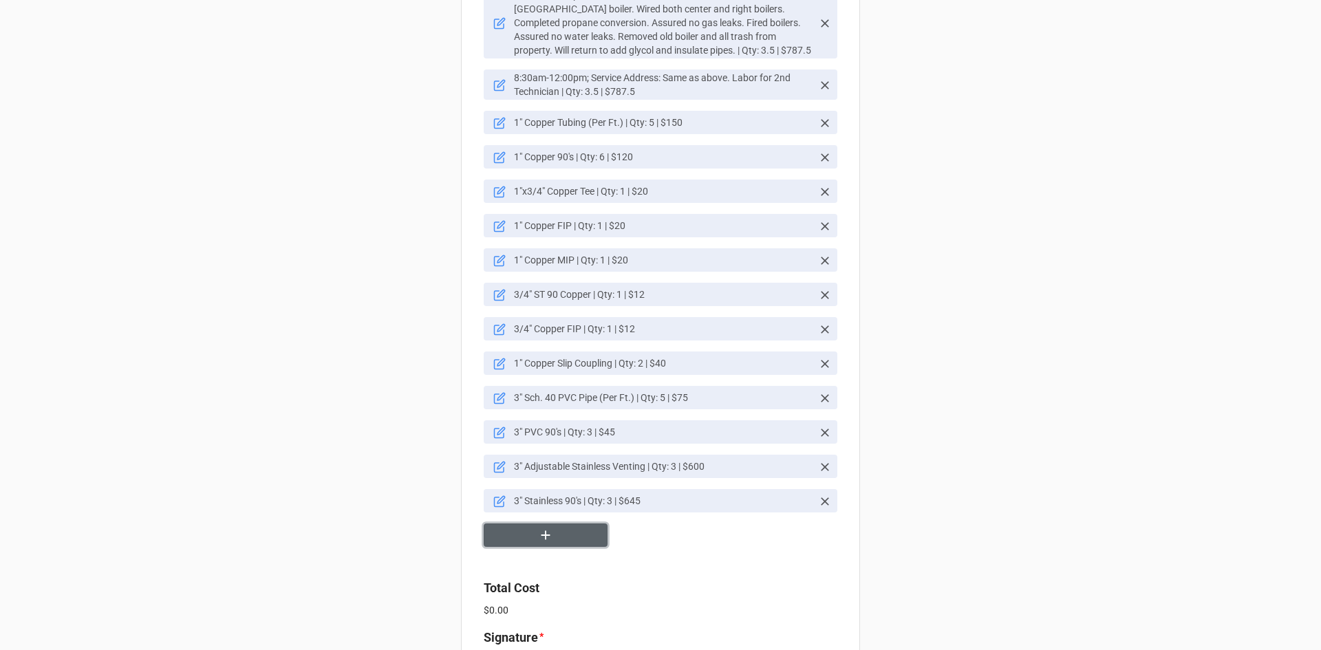
click at [590, 524] on button "button" at bounding box center [546, 536] width 124 height 24
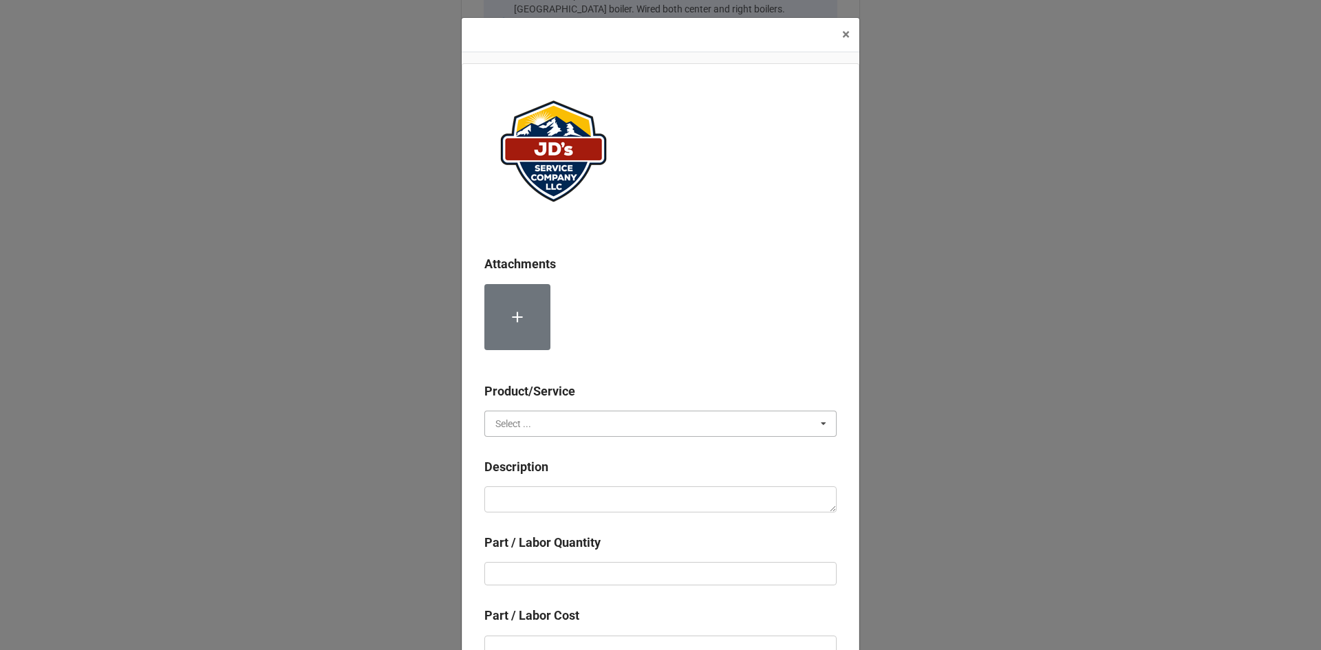
click at [565, 425] on input "text" at bounding box center [661, 423] width 351 height 25
click at [551, 473] on div "Material Cost" at bounding box center [660, 474] width 351 height 25
click at [570, 509] on textarea at bounding box center [660, 499] width 352 height 26
paste textarea "3"x4" Stainless Reducer"
click at [640, 574] on input "text" at bounding box center [660, 573] width 352 height 23
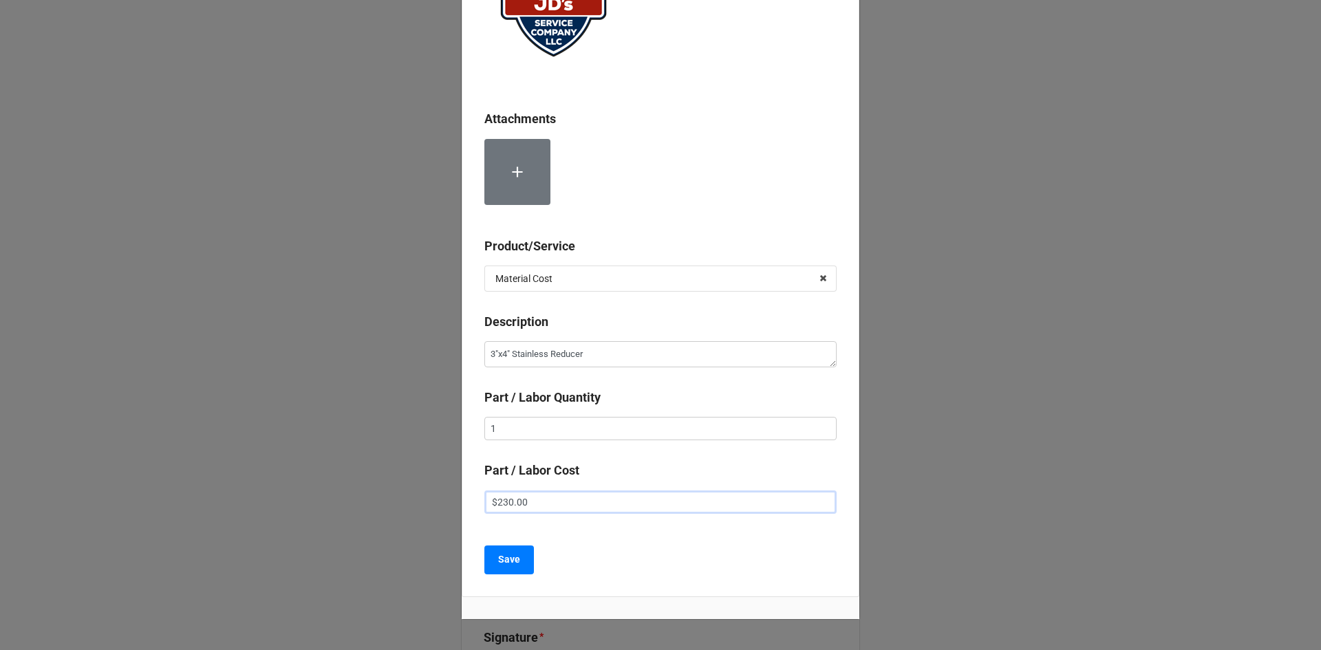
scroll to position [147, 0]
click at [520, 559] on button "Save" at bounding box center [509, 558] width 50 height 29
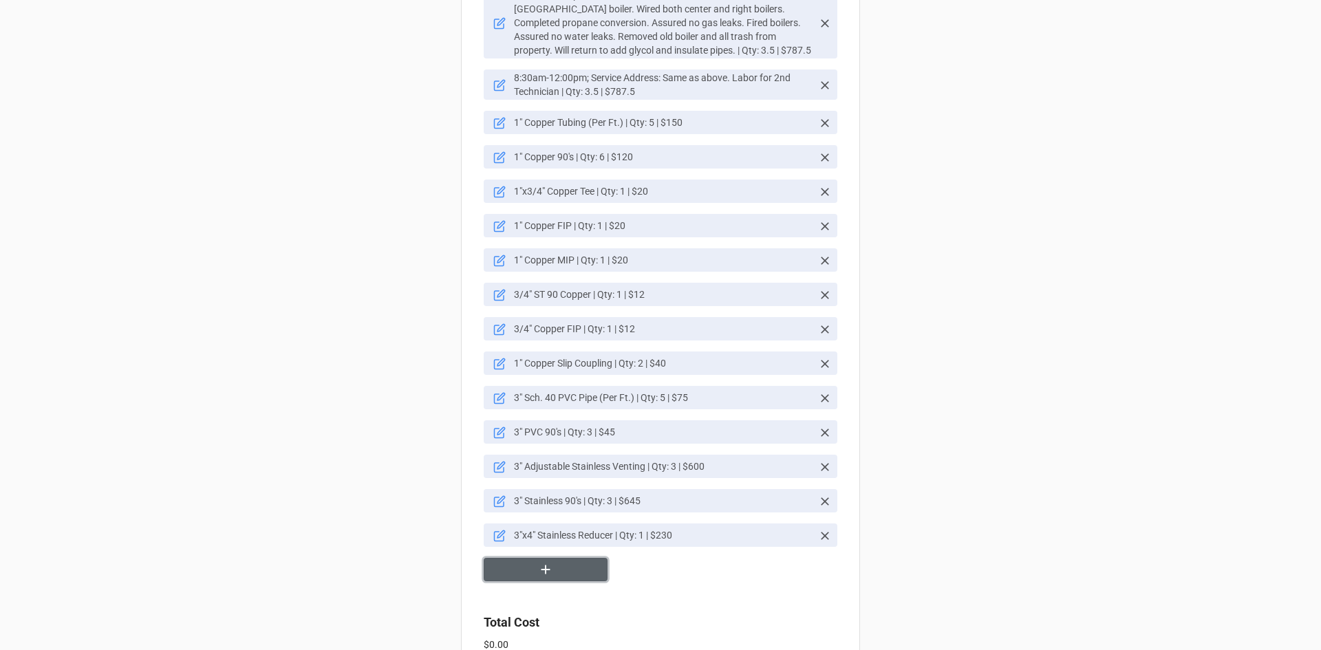
click at [570, 558] on button "button" at bounding box center [546, 570] width 124 height 24
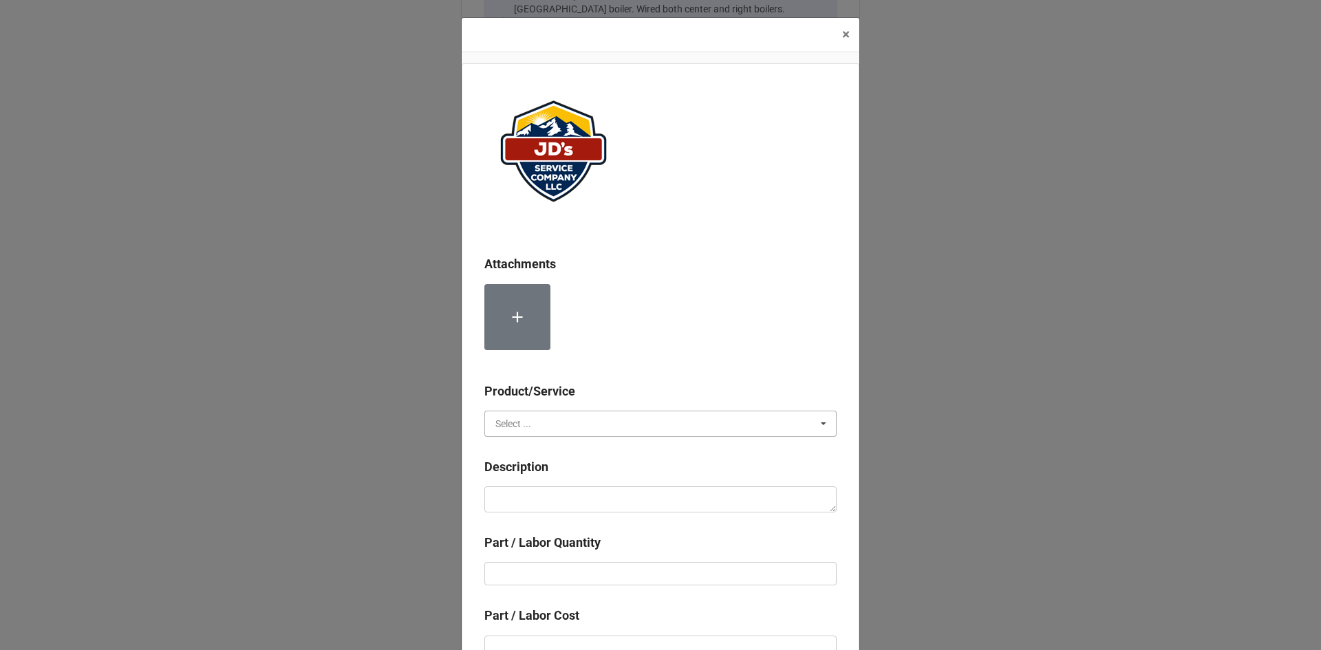
click at [607, 426] on input "text" at bounding box center [661, 423] width 351 height 25
click at [616, 474] on div "Material Cost" at bounding box center [660, 474] width 351 height 25
click at [621, 495] on textarea at bounding box center [660, 499] width 352 height 26
paste textarea "3"x12" Stainless Length"
click at [678, 563] on input "text" at bounding box center [660, 573] width 352 height 23
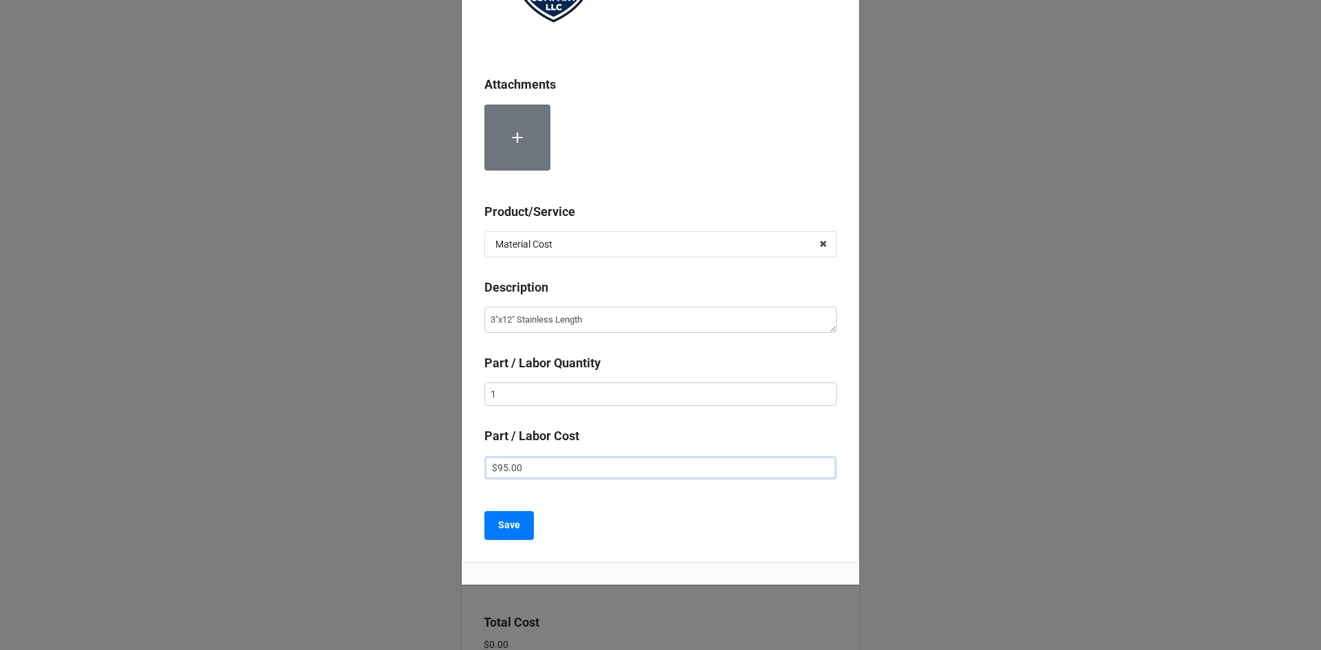
scroll to position [200, 0]
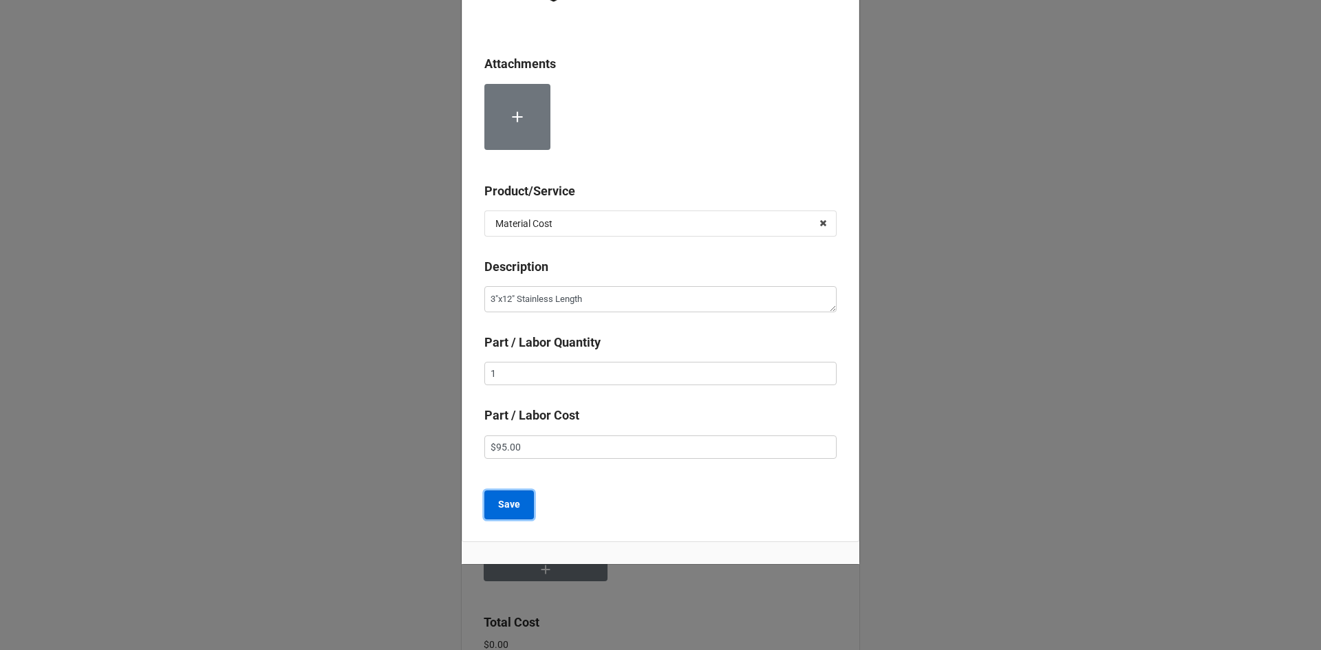
click at [490, 500] on button "Save" at bounding box center [509, 504] width 50 height 29
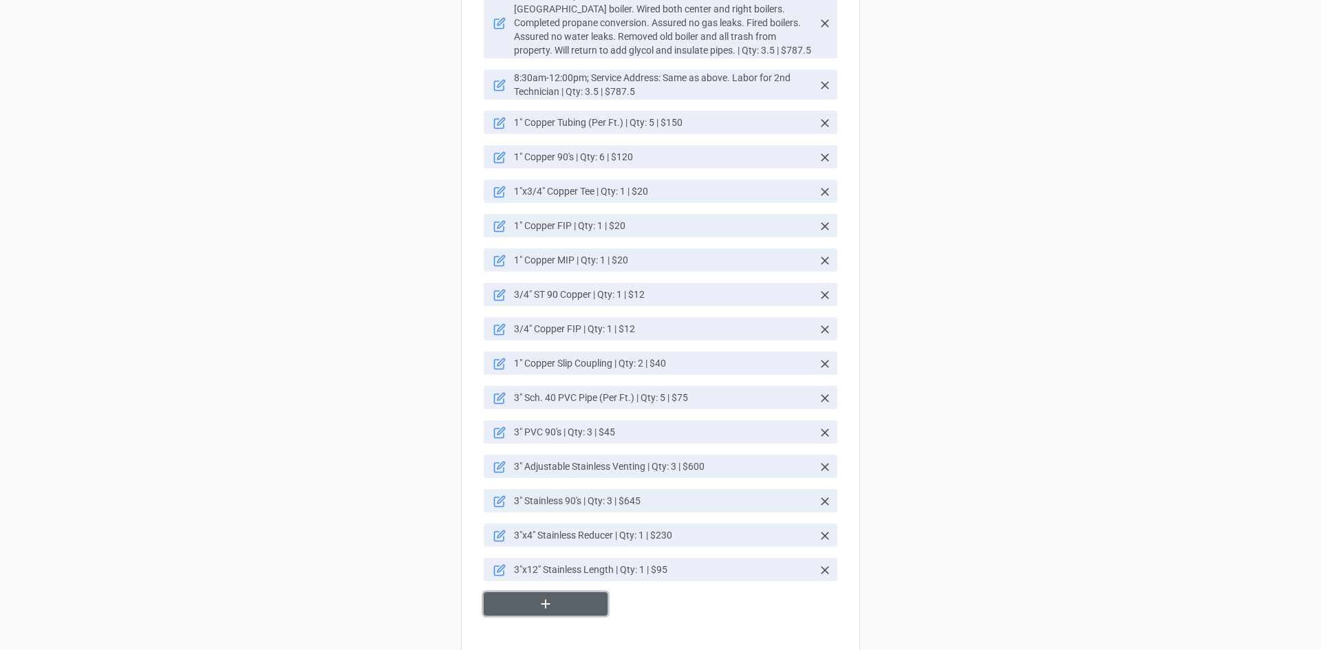
click at [559, 596] on button "button" at bounding box center [546, 604] width 124 height 24
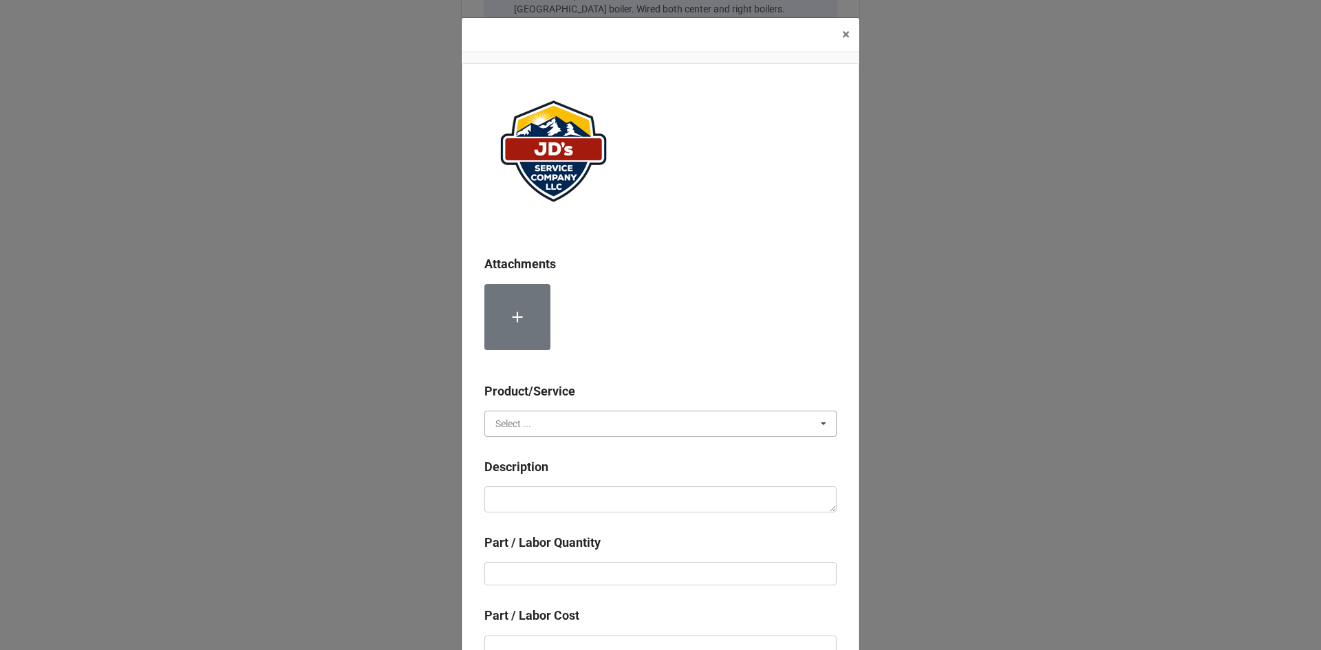
click at [601, 428] on input "text" at bounding box center [661, 423] width 351 height 25
click at [561, 471] on div "Material Cost" at bounding box center [660, 474] width 351 height 25
click at [583, 506] on textarea at bounding box center [660, 499] width 352 height 26
paste textarea "Torch, Solder, and Flux"
click at [589, 570] on input "text" at bounding box center [660, 573] width 352 height 23
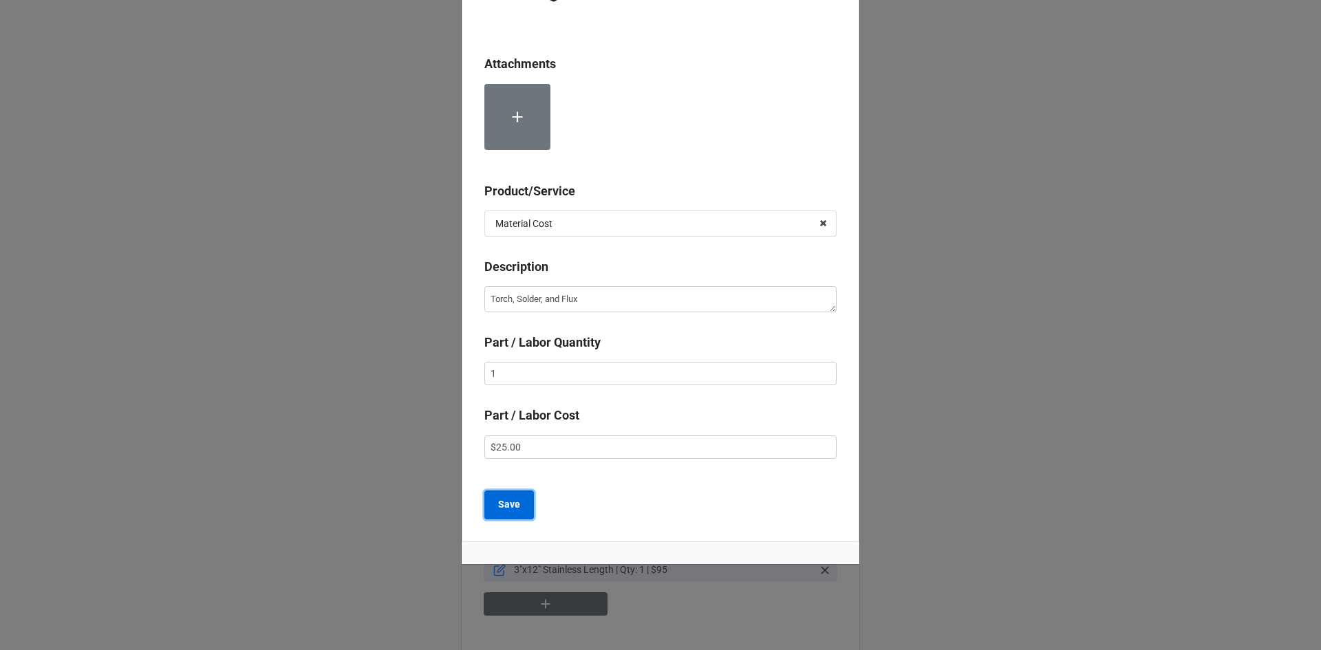
click at [504, 508] on b "Save" at bounding box center [509, 504] width 22 height 14
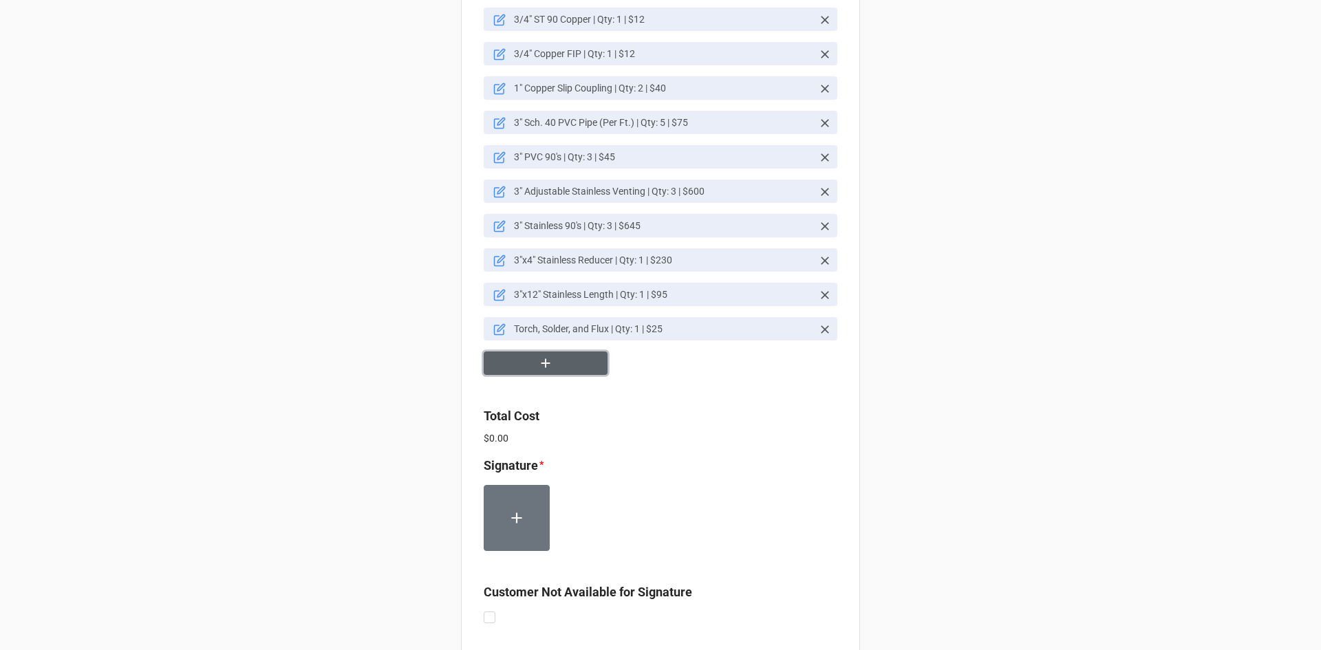
scroll to position [2521, 0]
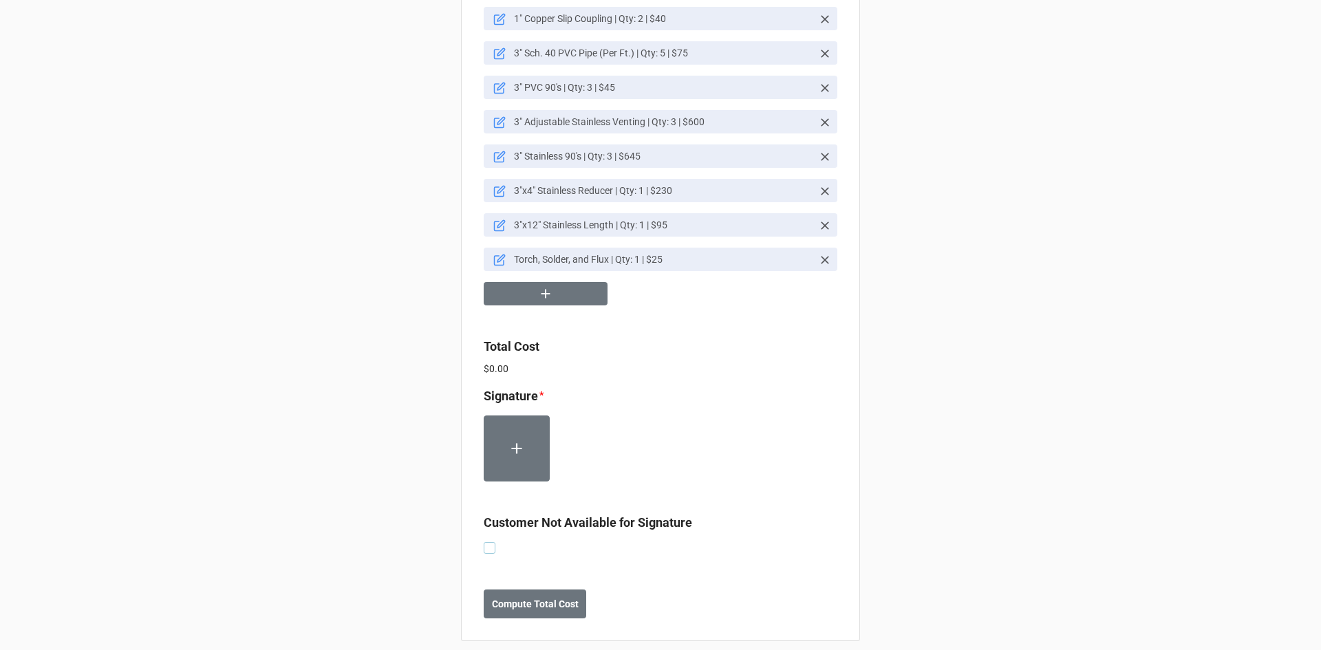
click at [484, 542] on label at bounding box center [490, 542] width 12 height 0
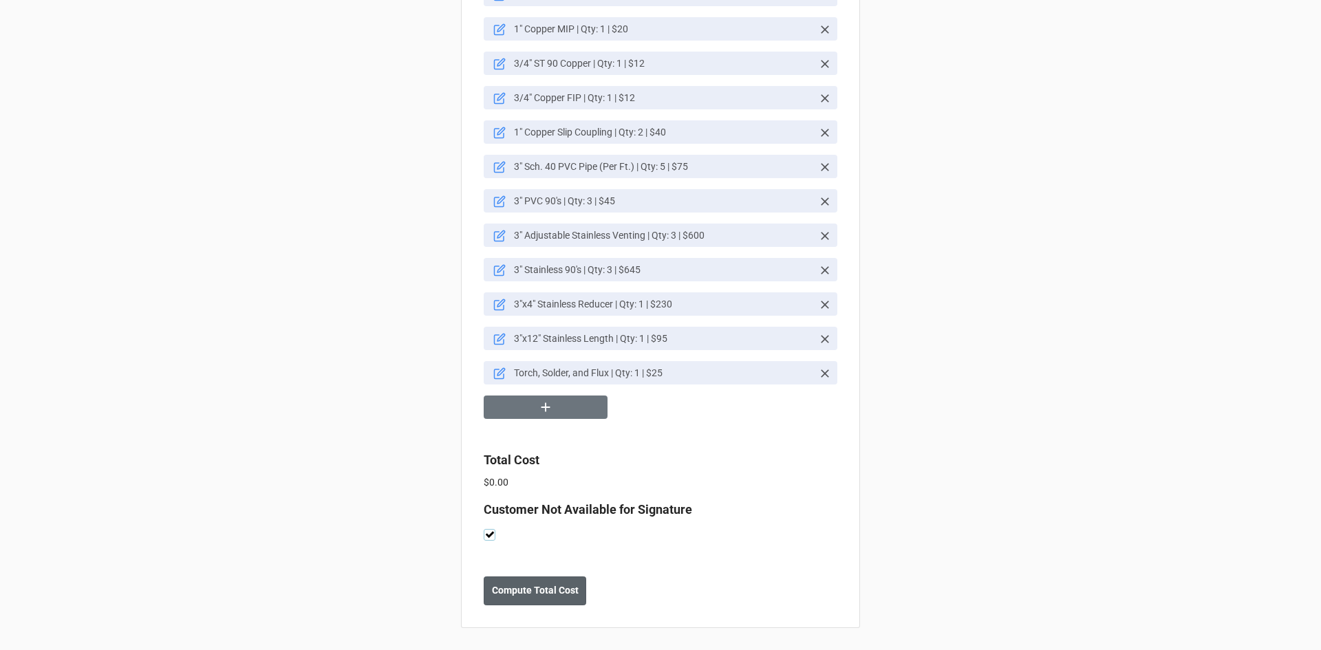
scroll to position [2394, 0]
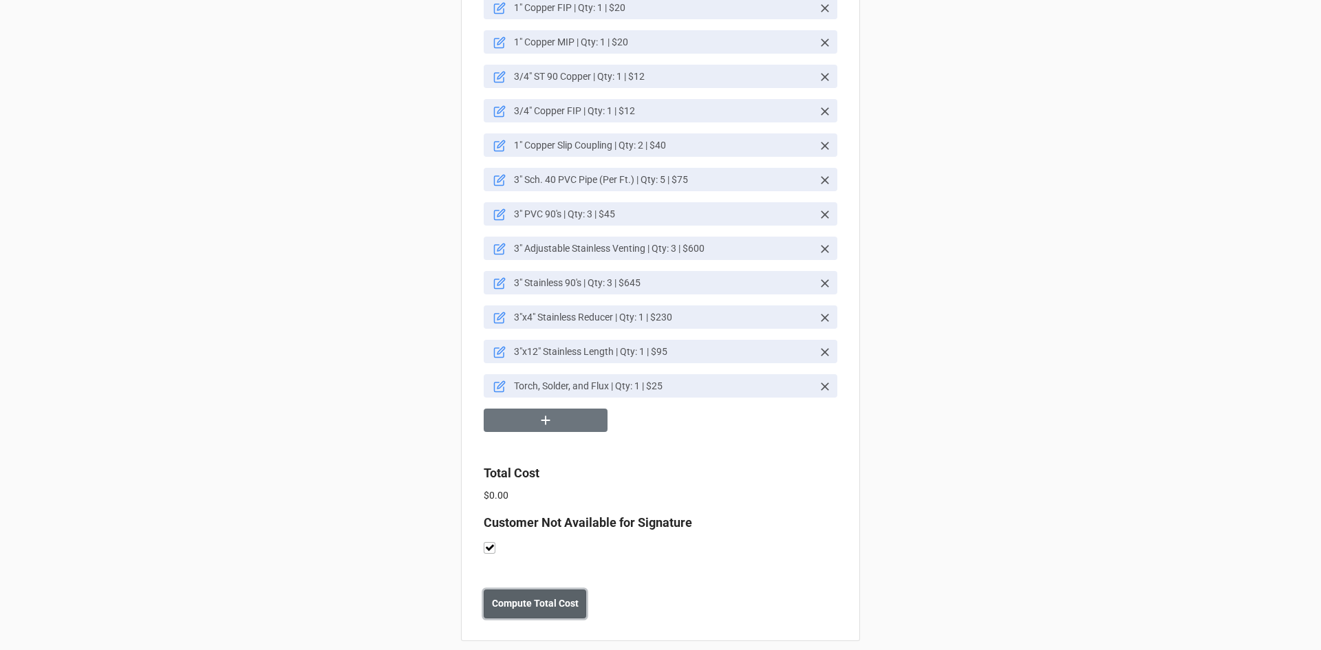
click at [539, 596] on b "Compute Total Cost" at bounding box center [535, 603] width 87 height 14
click at [510, 596] on b "Save" at bounding box center [508, 603] width 22 height 14
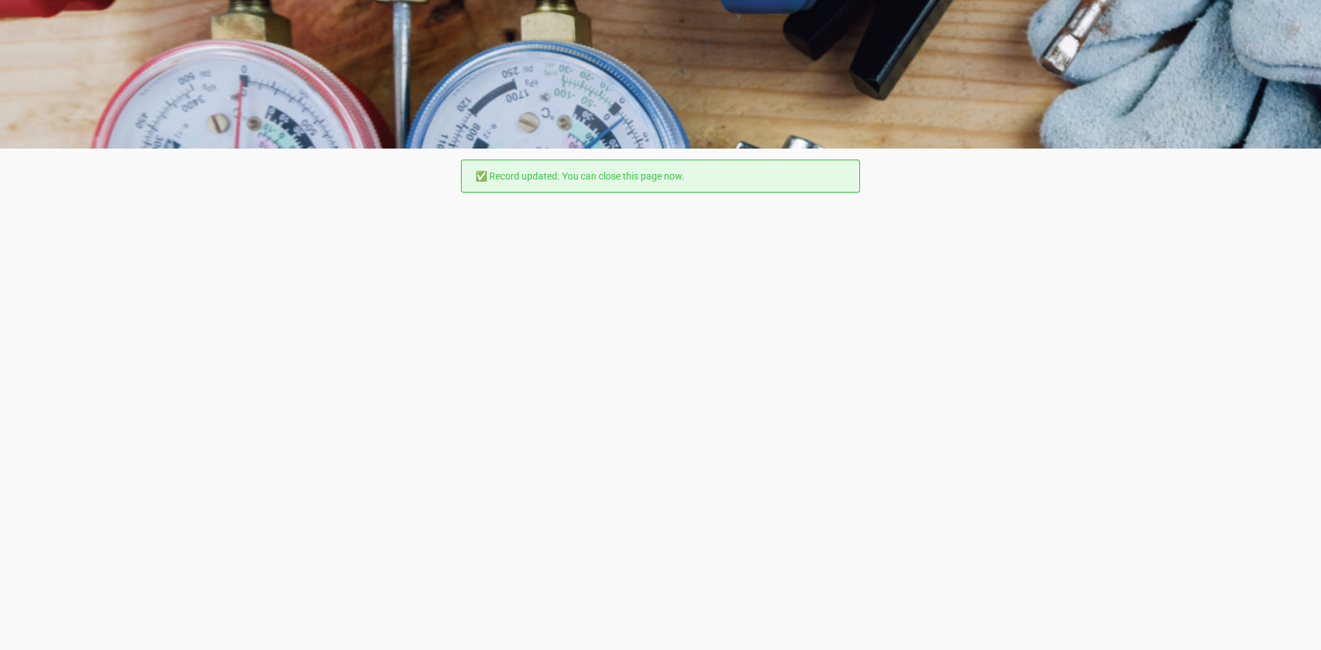
scroll to position [0, 0]
